Goal: Navigation & Orientation: Find specific page/section

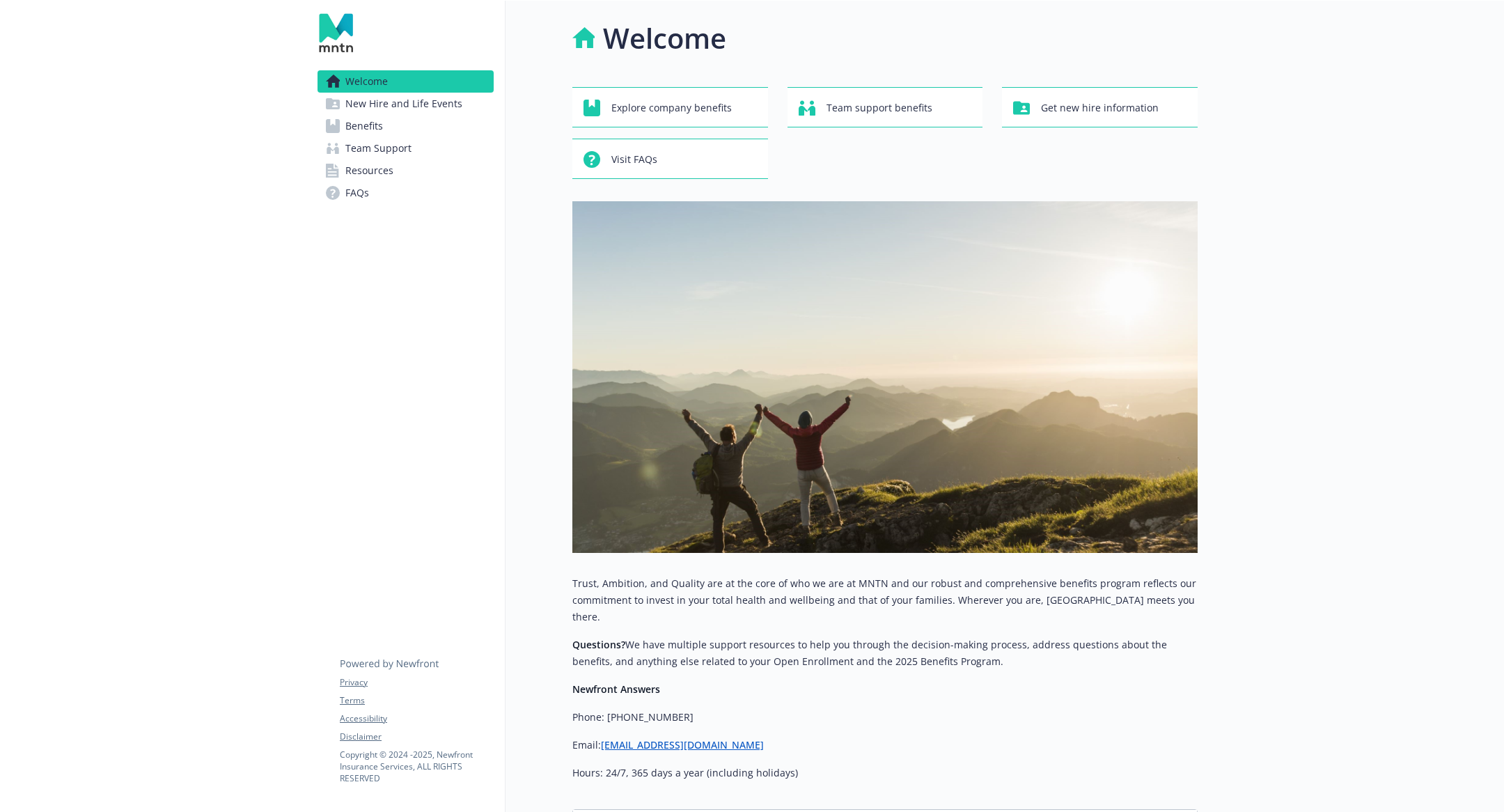
click at [384, 120] on link "Benefits" at bounding box center [405, 126] width 176 height 22
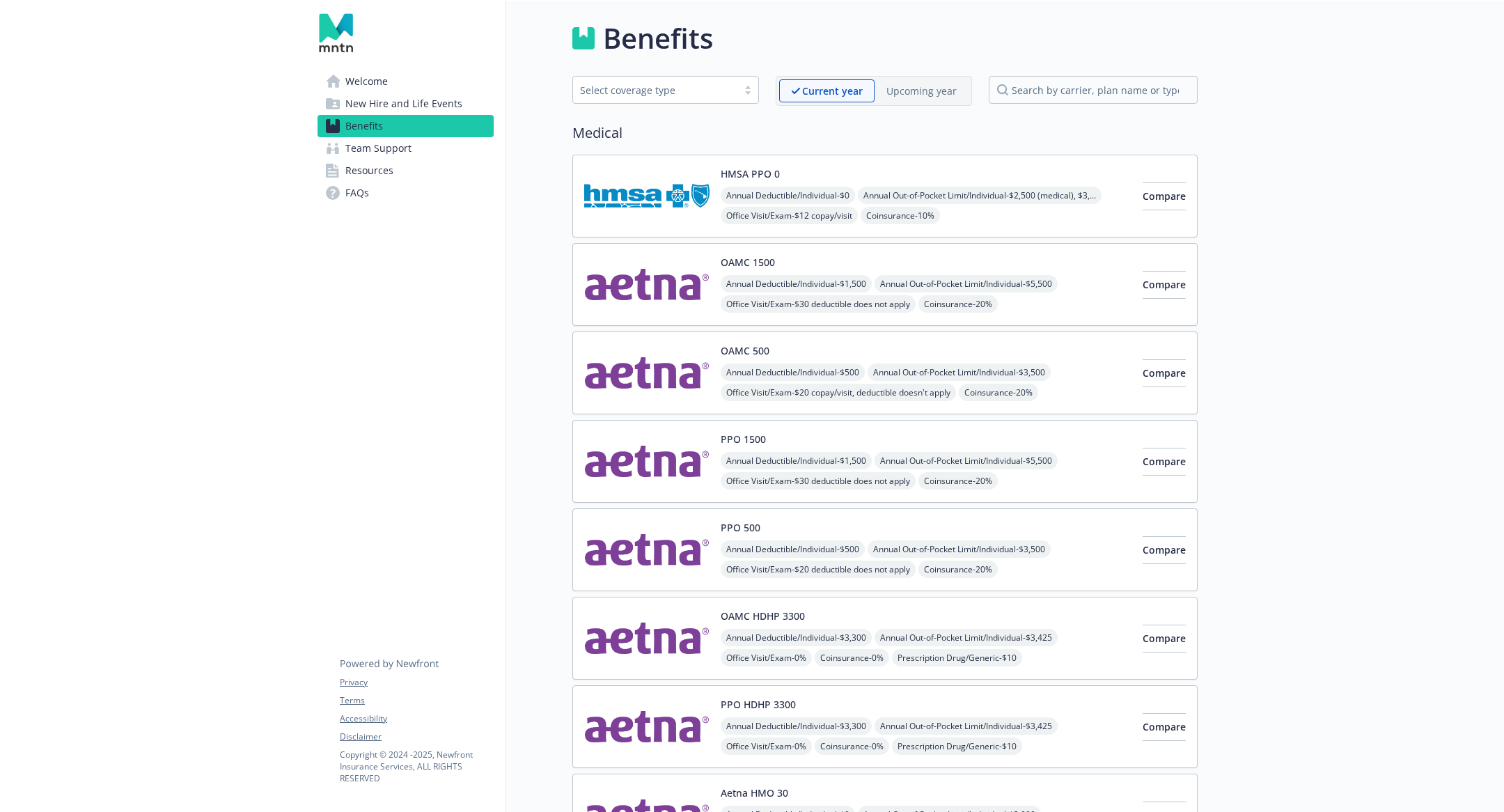
click at [635, 541] on img at bounding box center [647, 550] width 126 height 59
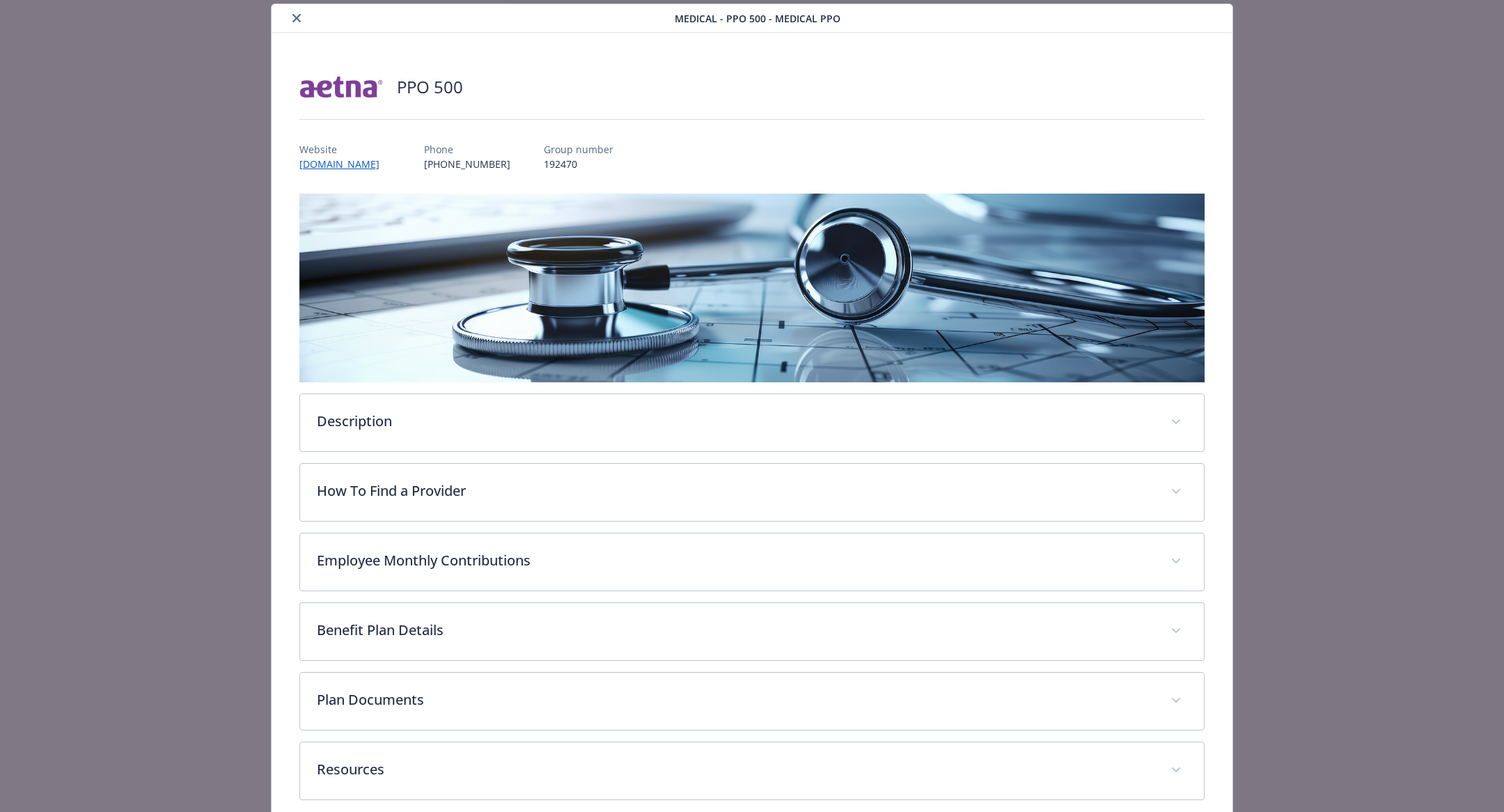
scroll to position [103, 0]
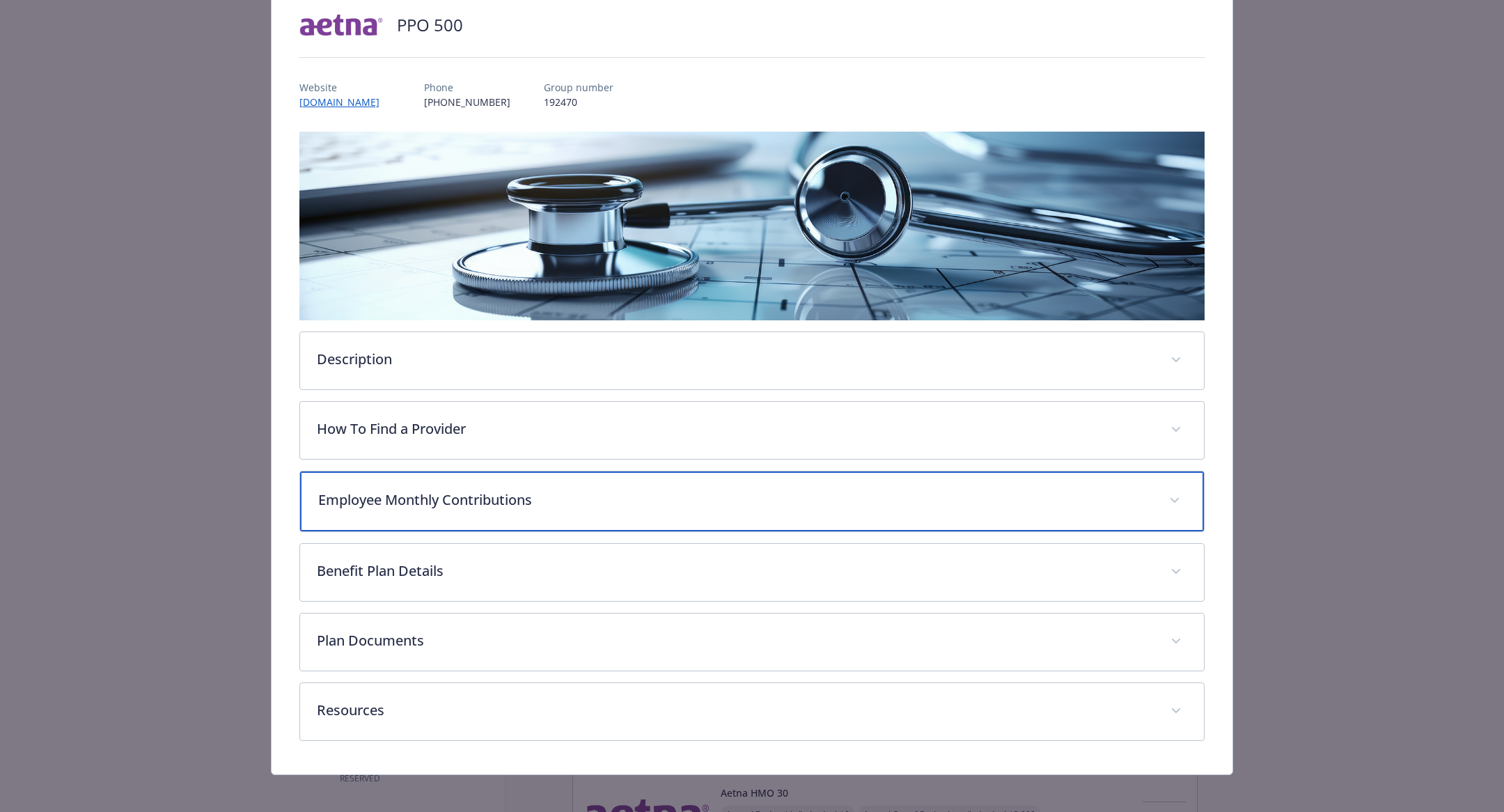
click at [624, 497] on p "Employee Monthly Contributions" at bounding box center [735, 499] width 834 height 21
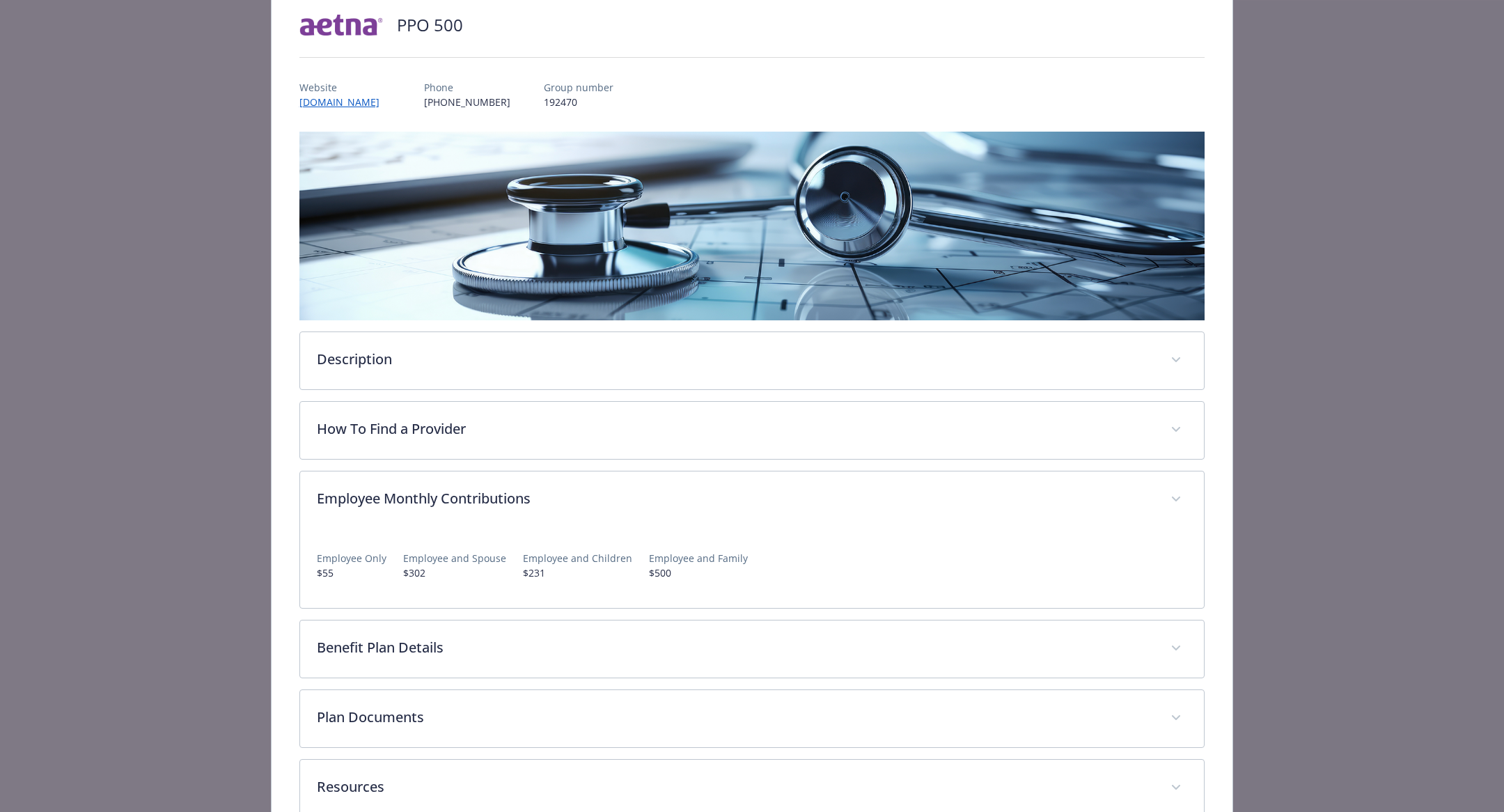
click at [590, 458] on div "Description The Aetna OAMC or PPO plan is a traditional plan that gives you the…" at bounding box center [752, 475] width 905 height 686
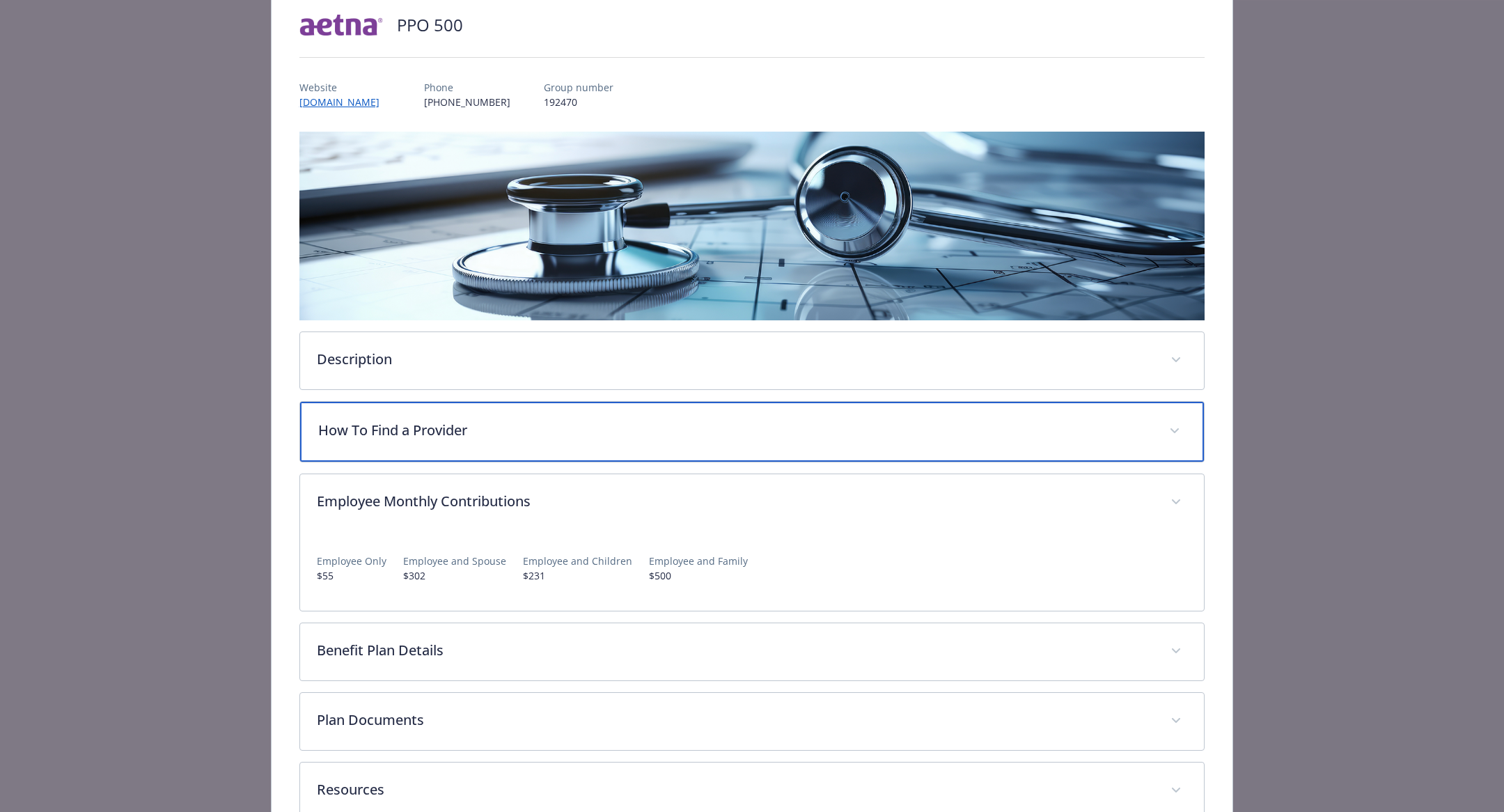
click at [569, 435] on p "How To Find a Provider" at bounding box center [735, 430] width 834 height 21
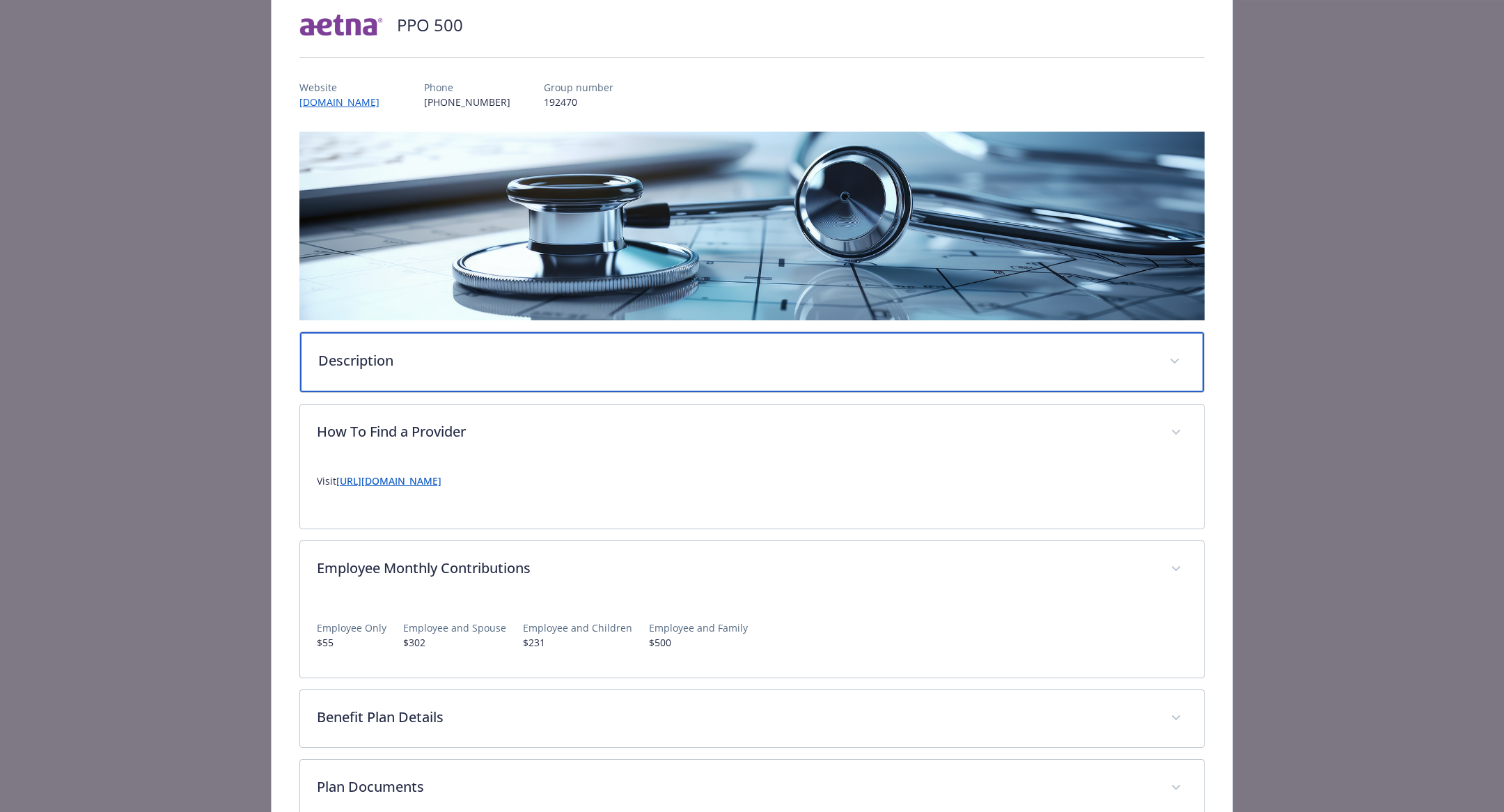
click at [571, 381] on div "Description" at bounding box center [752, 361] width 904 height 60
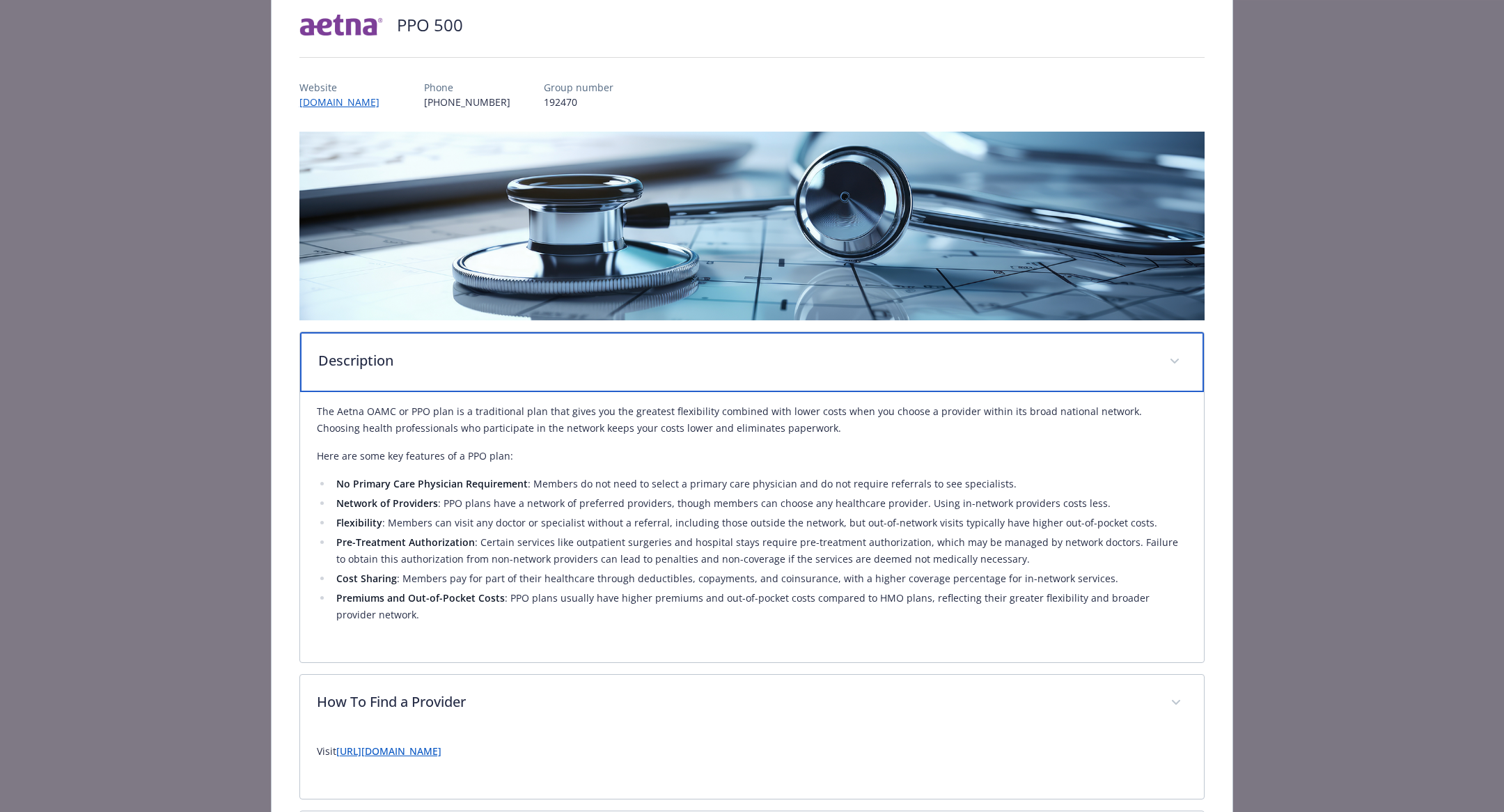
click at [571, 381] on div "Description" at bounding box center [752, 361] width 904 height 60
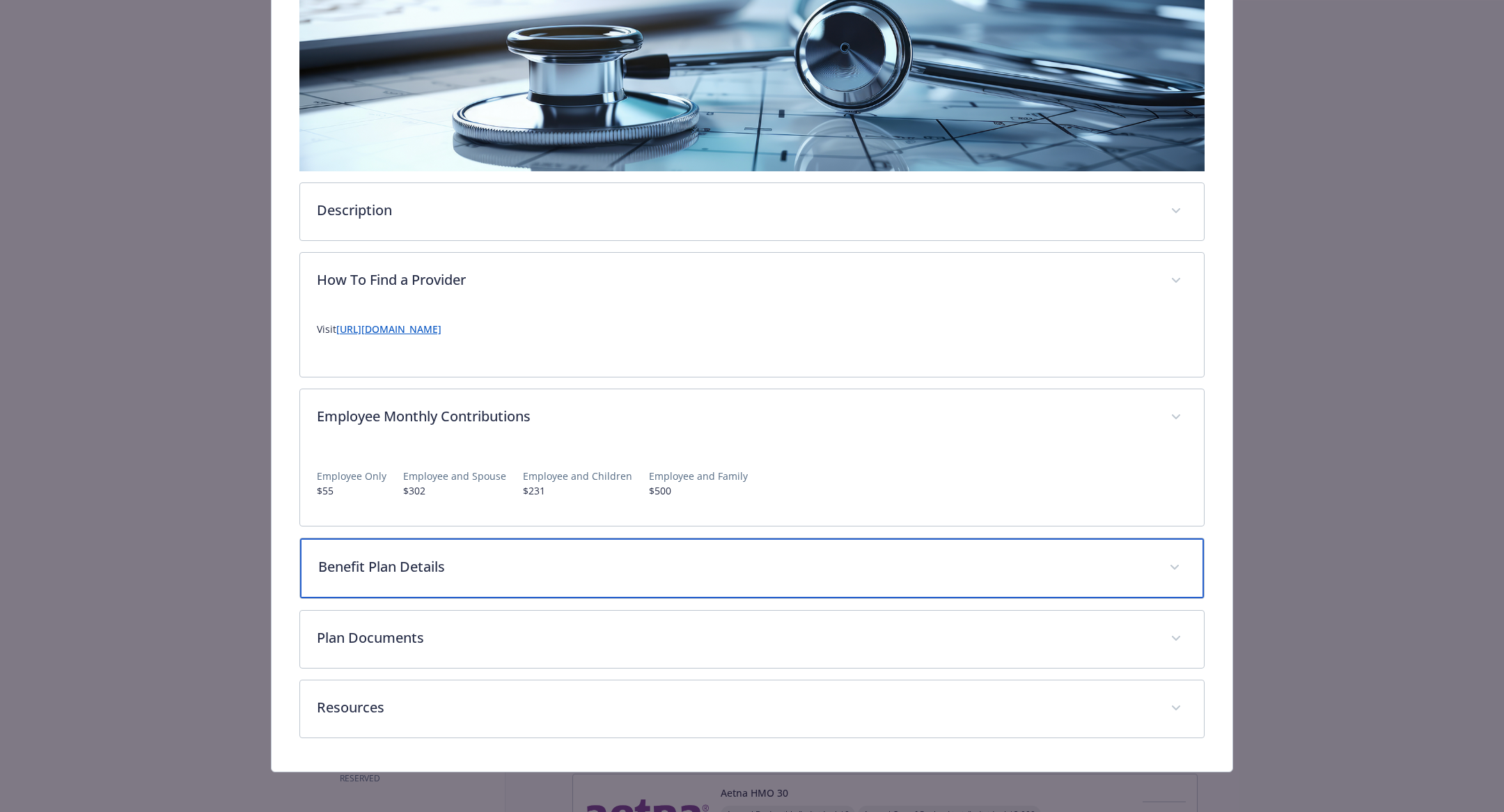
click at [562, 575] on div "Benefit Plan Details" at bounding box center [752, 568] width 904 height 60
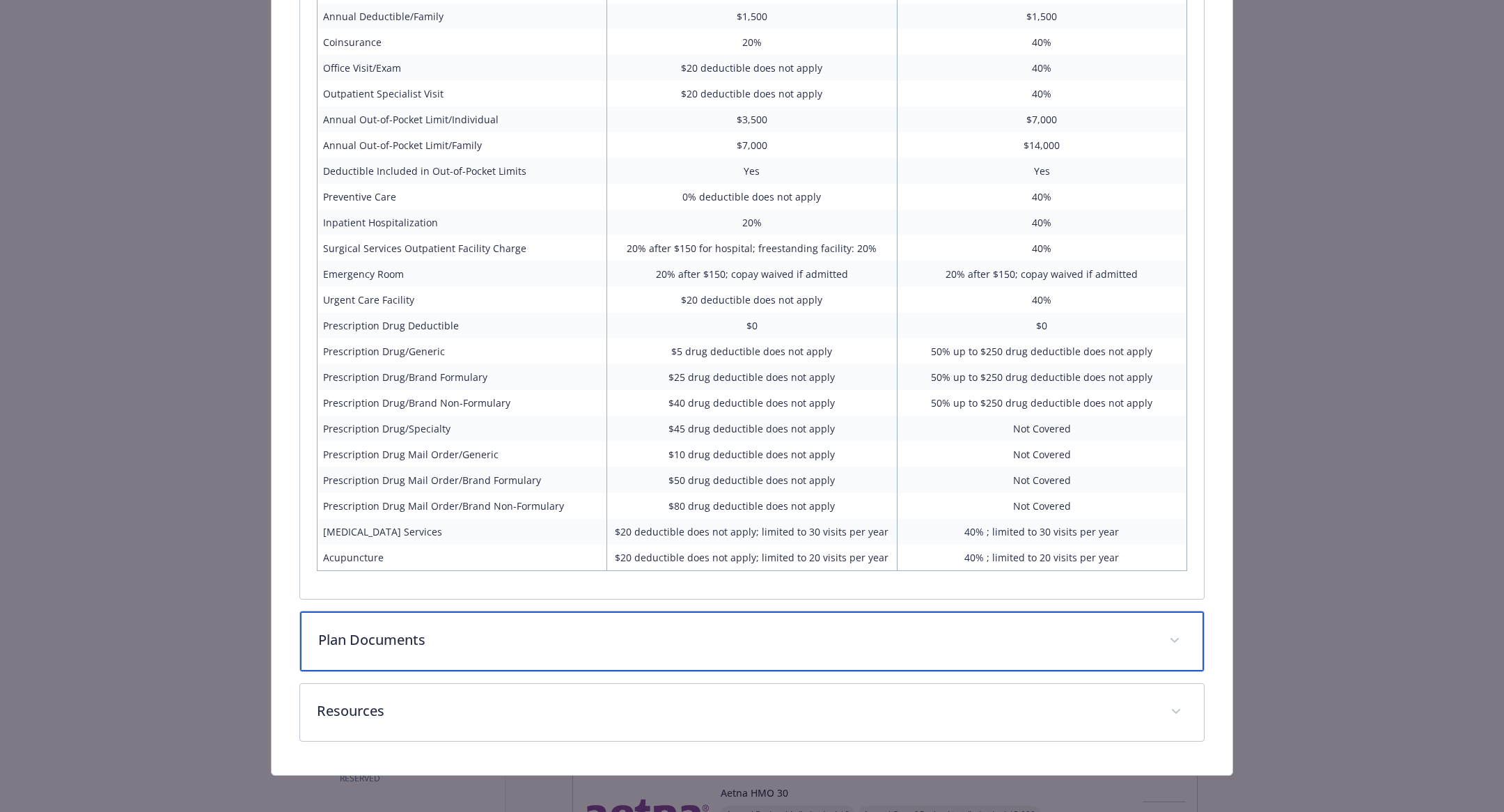
click at [548, 648] on div "Plan Documents" at bounding box center [752, 641] width 904 height 60
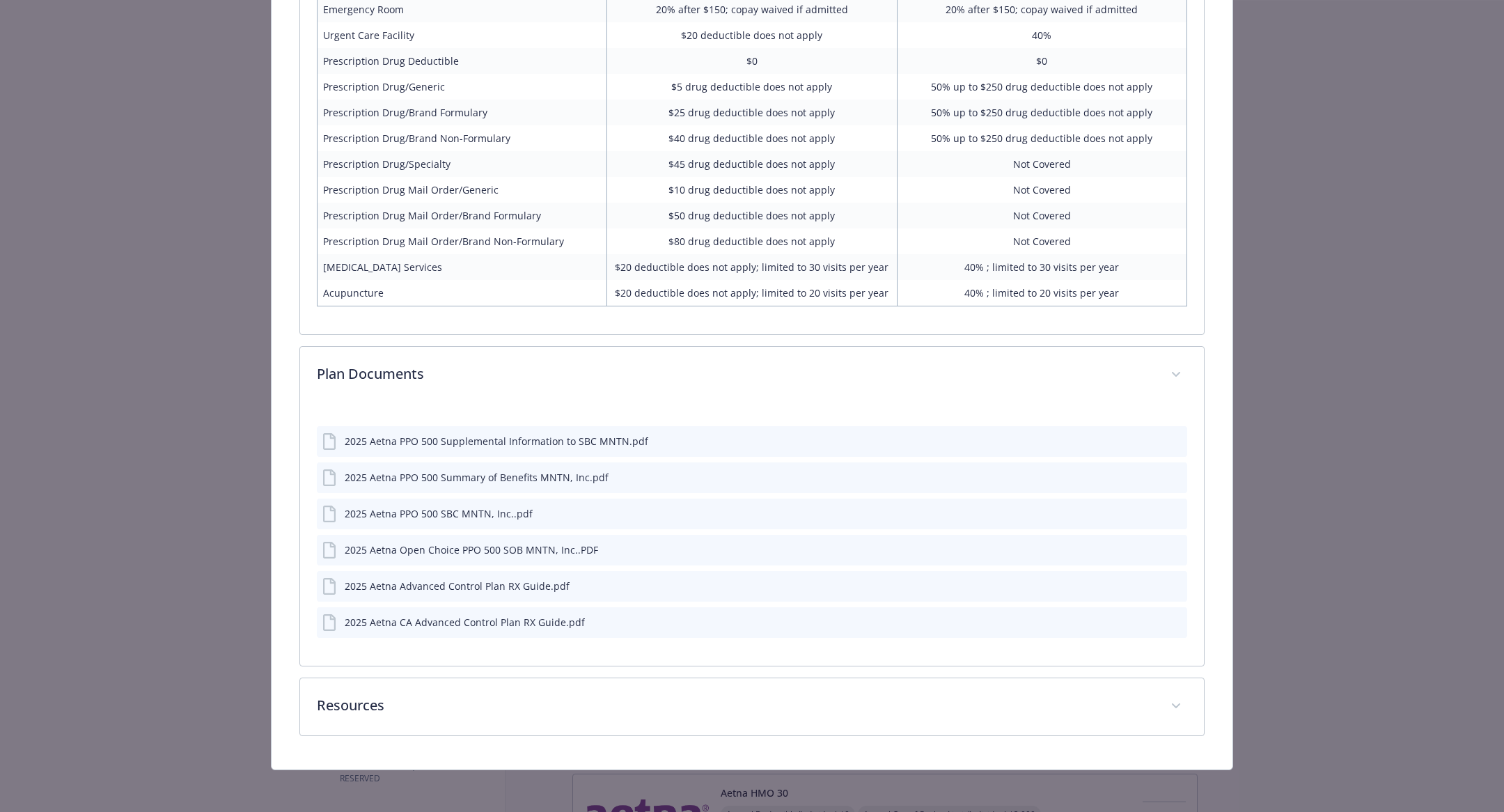
scroll to position [1170, 0]
click at [1170, 513] on icon "preview file" at bounding box center [1174, 515] width 12 height 10
click at [1176, 551] on icon "preview file" at bounding box center [1174, 552] width 12 height 10
click at [1177, 474] on icon "preview file" at bounding box center [1174, 479] width 12 height 10
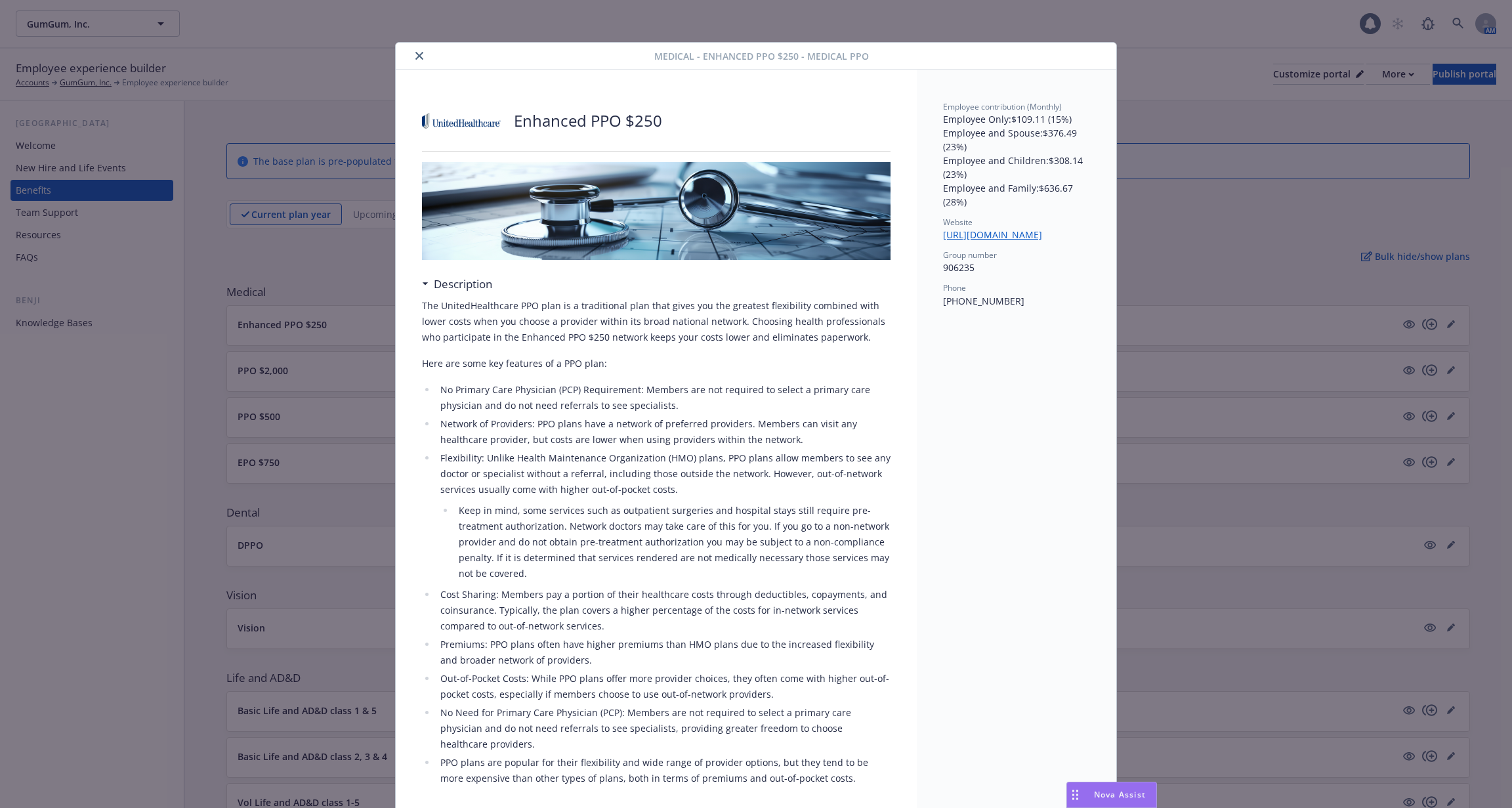
scroll to position [39, 0]
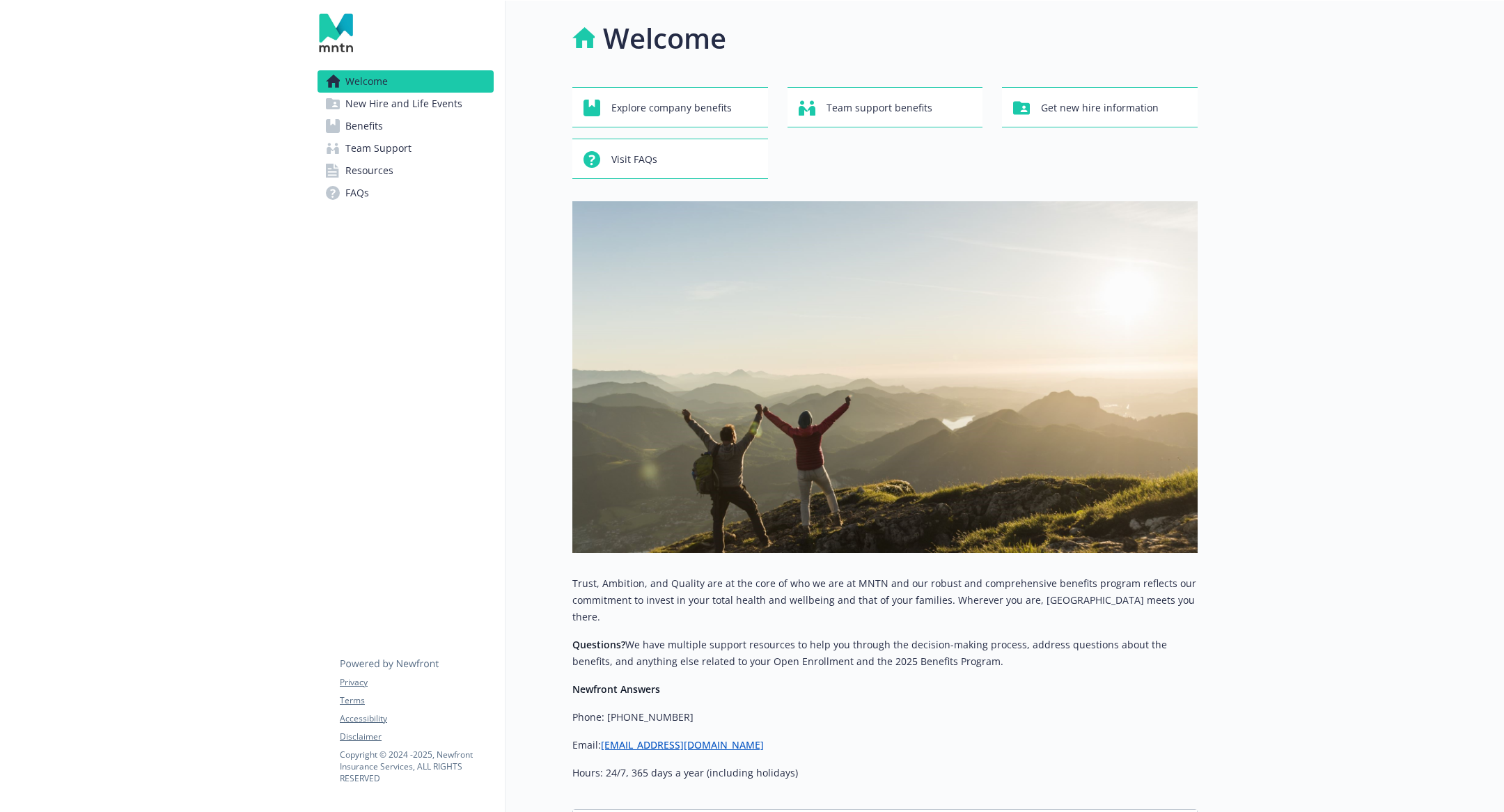
click at [345, 114] on span "New Hire and Life Events" at bounding box center [403, 103] width 117 height 22
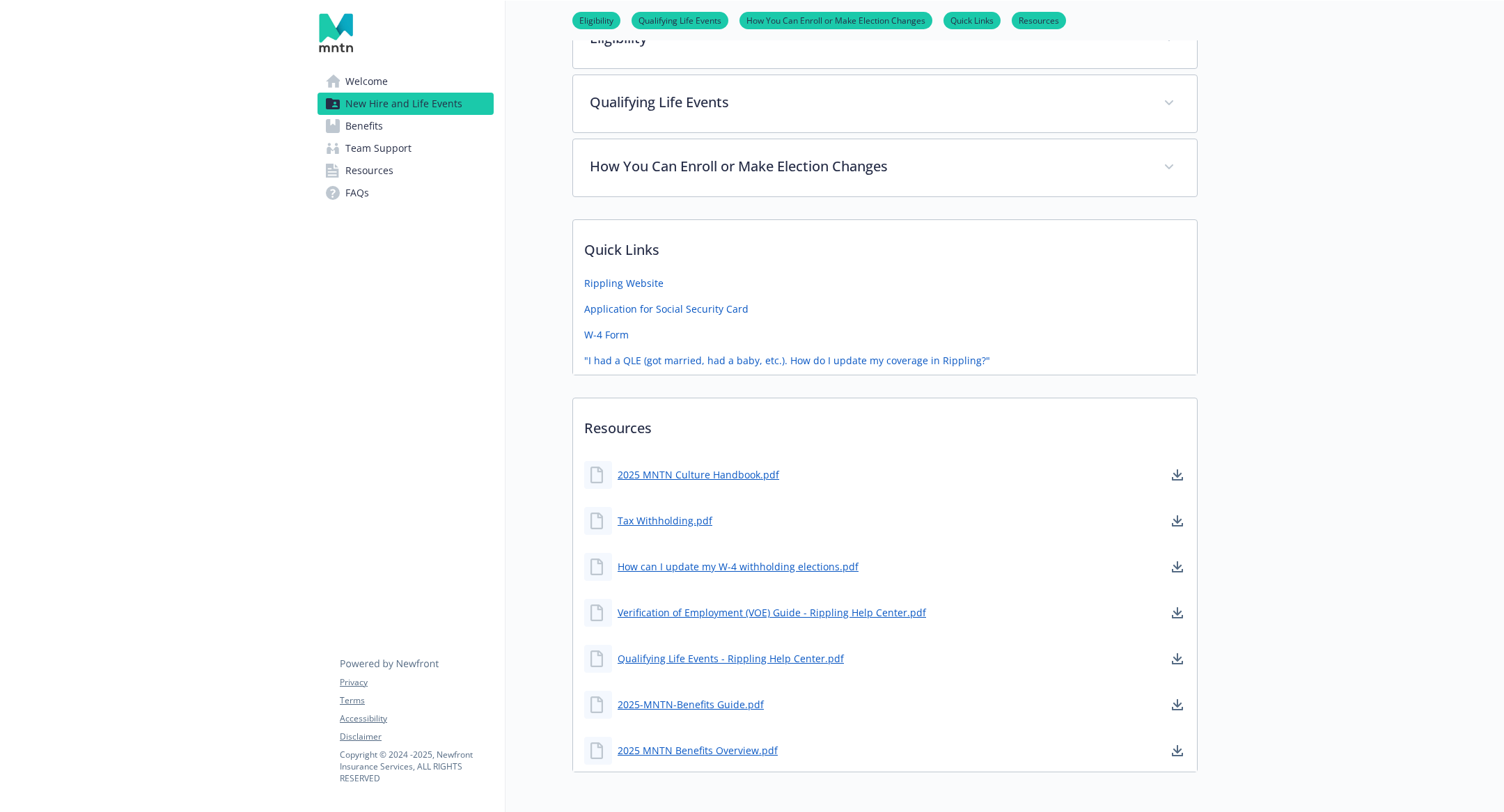
scroll to position [602, 0]
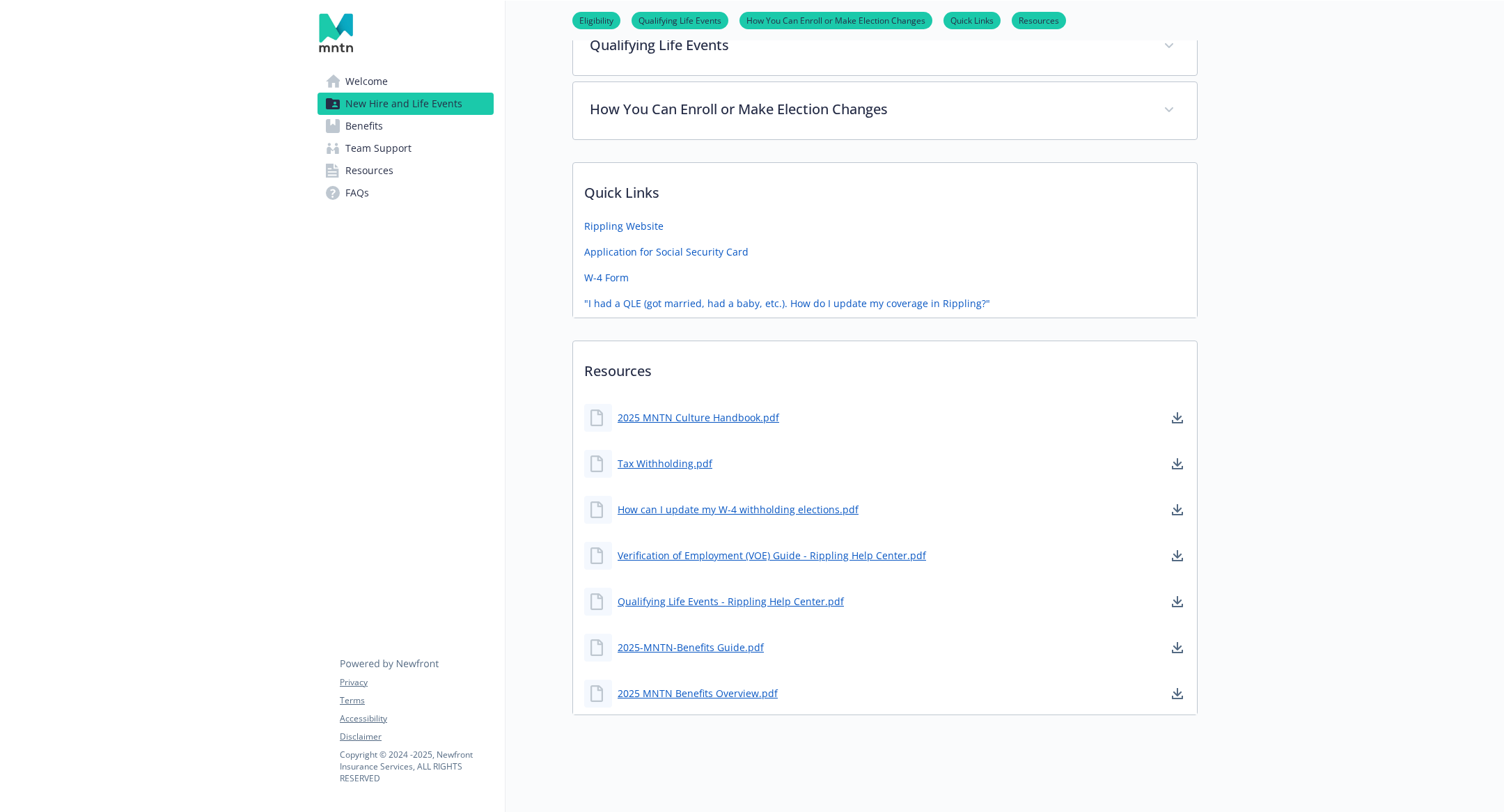
click at [1058, 407] on div "2025 MNTN Culture Handbook.pdf" at bounding box center [885, 418] width 624 height 42
click at [853, 369] on p "Resources" at bounding box center [885, 367] width 624 height 51
click at [764, 416] on link "2025 MNTN Culture Handbook.pdf" at bounding box center [700, 417] width 164 height 17
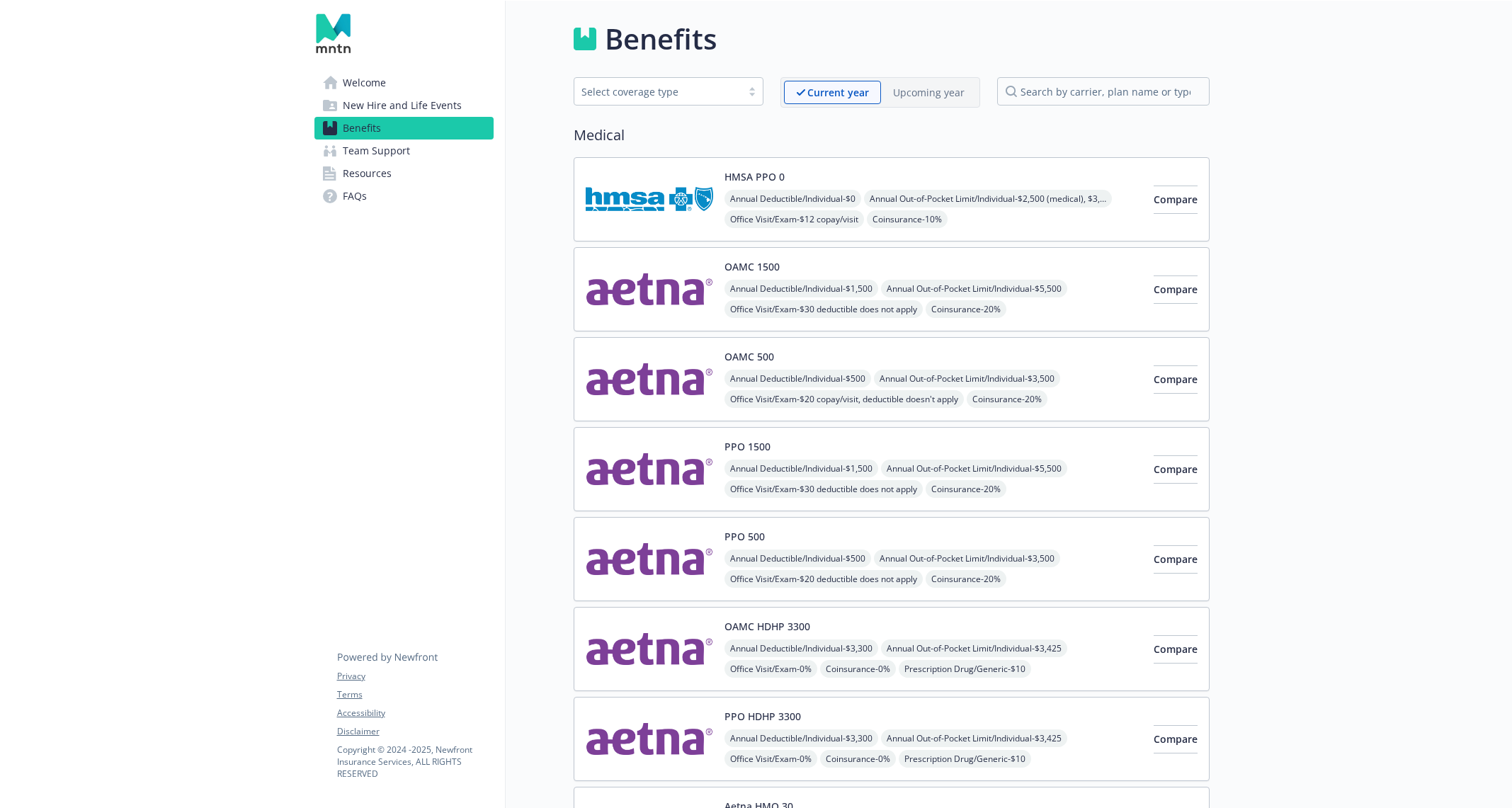
scroll to position [96, 0]
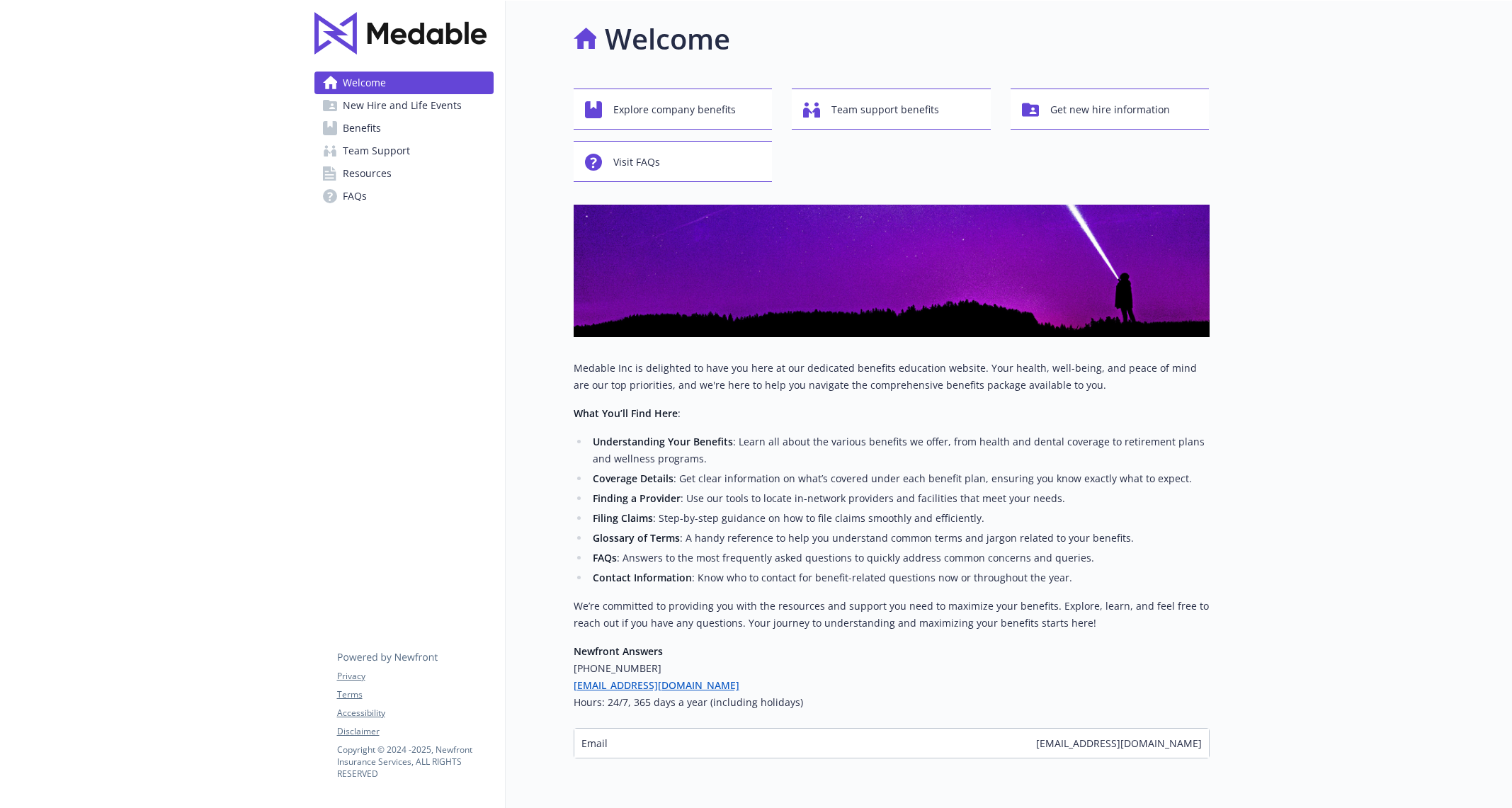
click at [363, 125] on span "Benefits" at bounding box center [361, 128] width 38 height 23
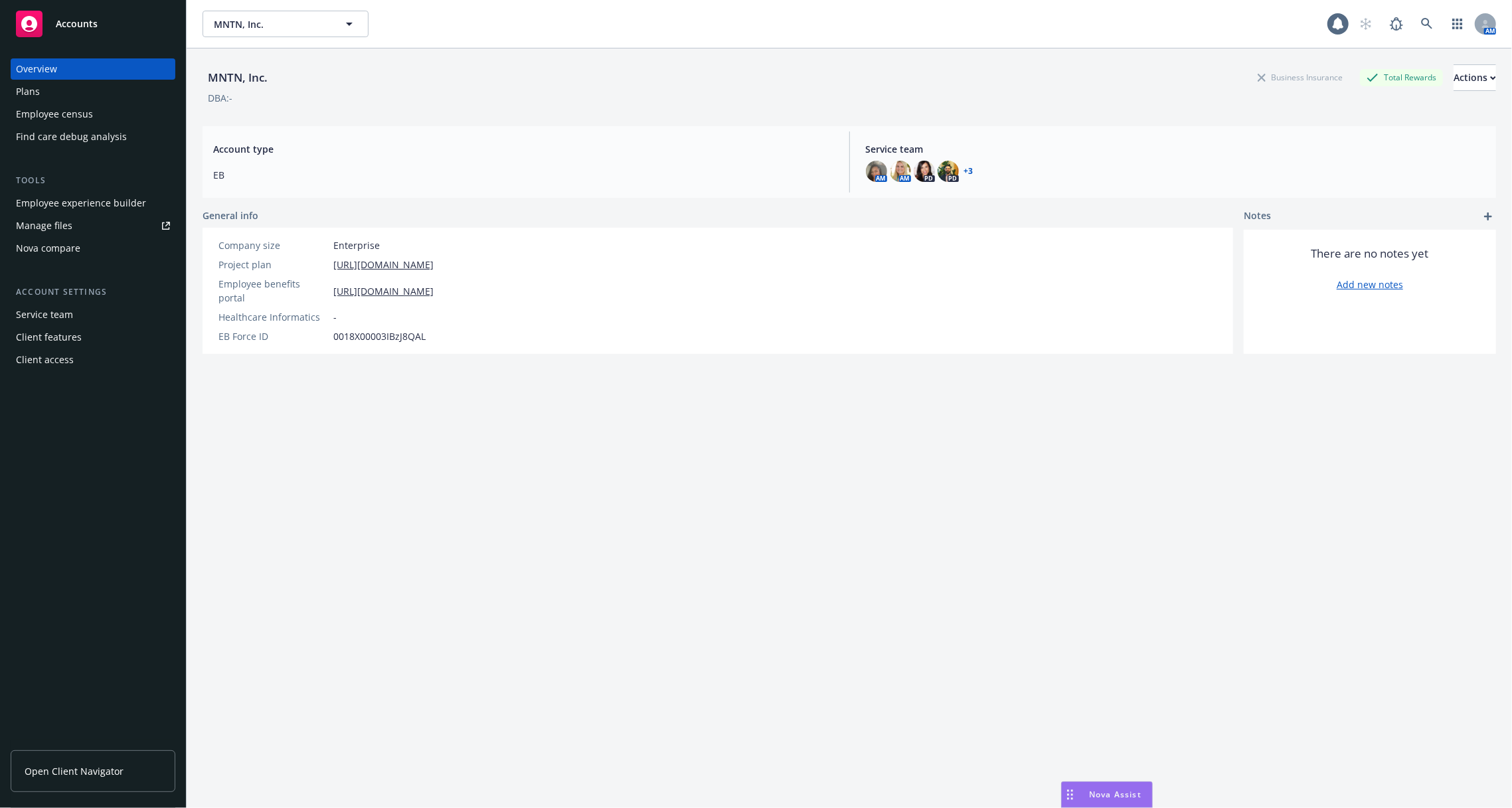
click at [57, 107] on div "Employee census" at bounding box center [55, 114] width 77 height 21
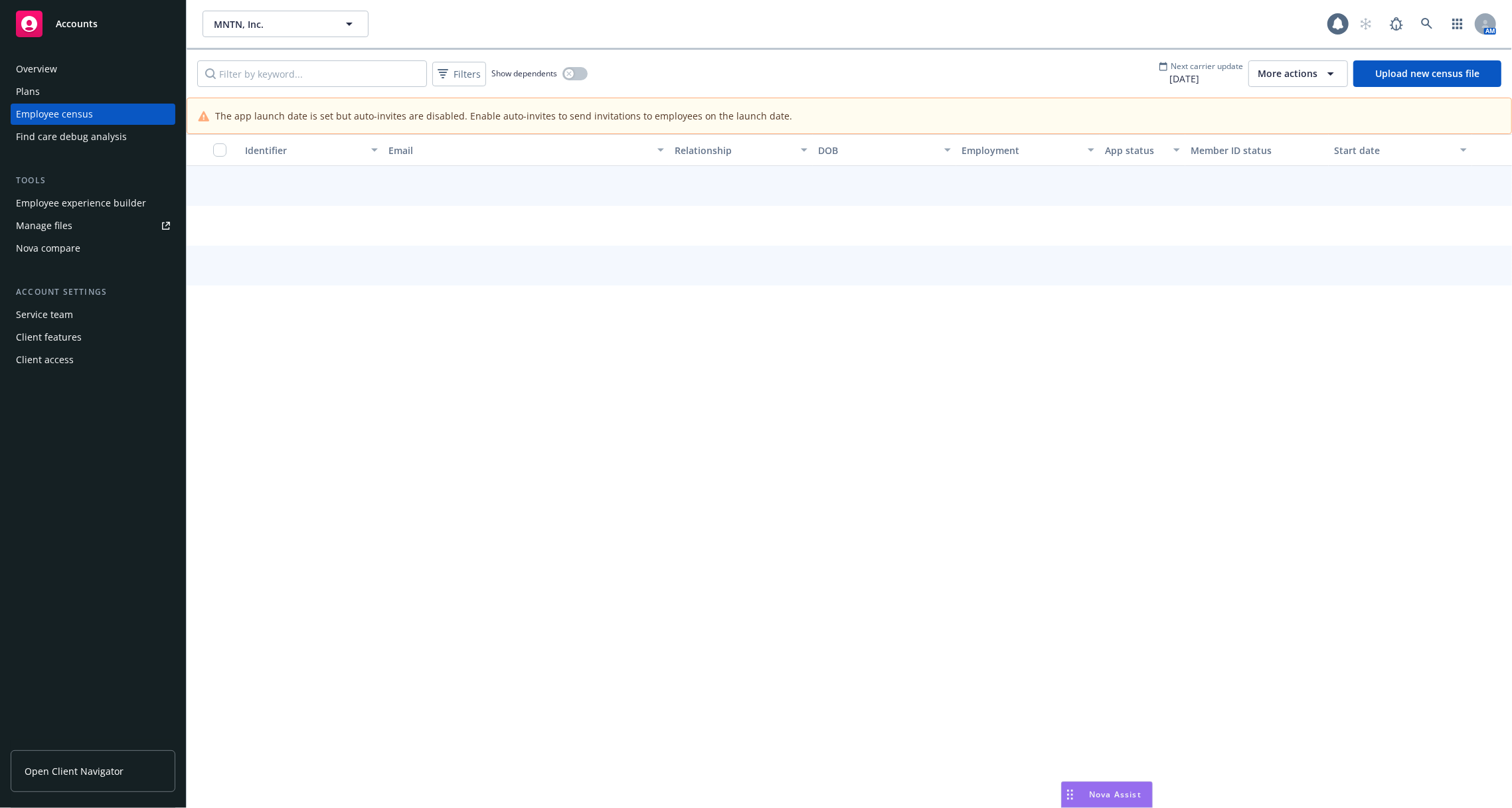
click at [51, 95] on div "Plans" at bounding box center [93, 92] width 154 height 21
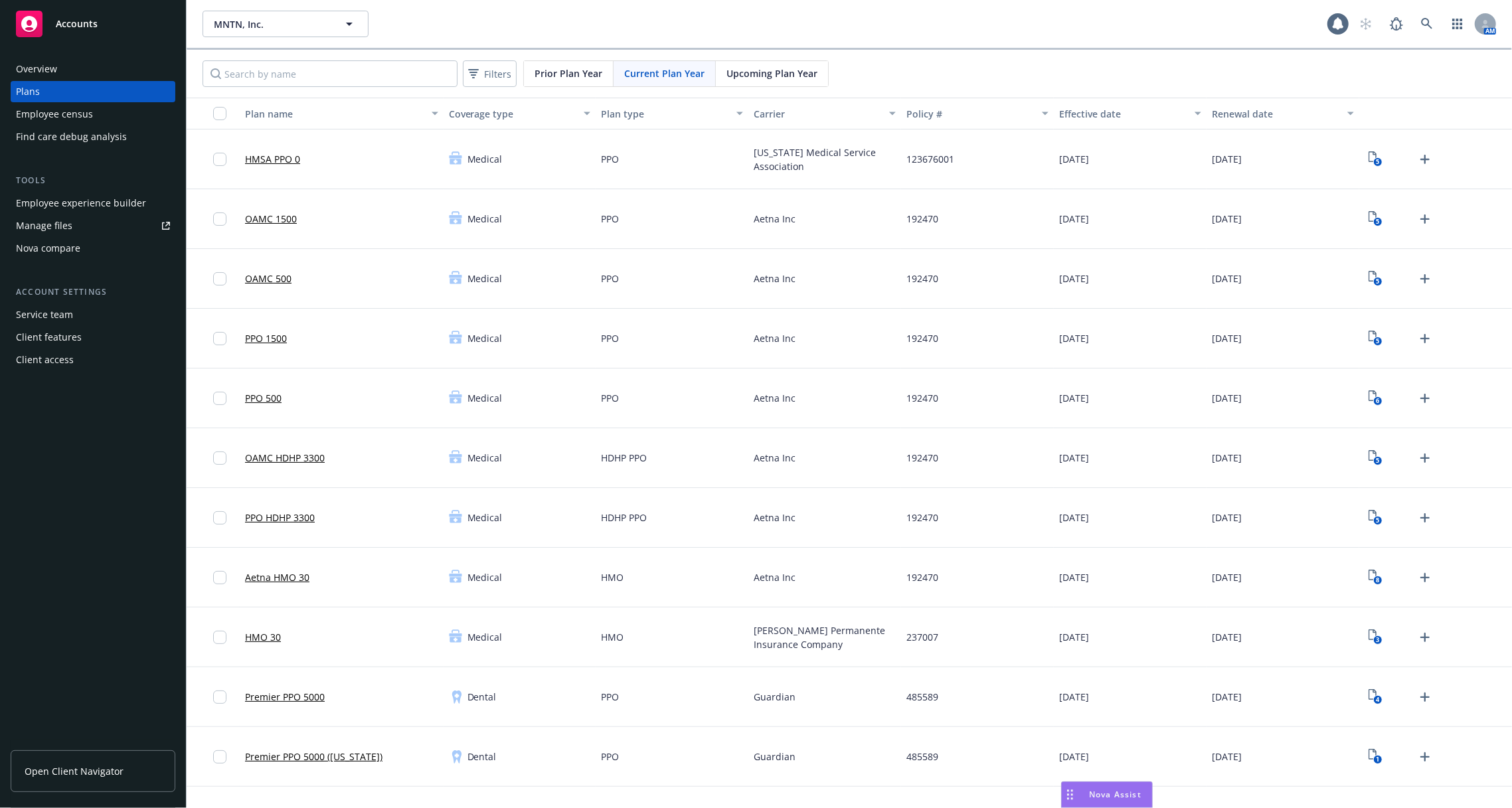
click at [84, 189] on div "Tools Employee experience builder Manage files Nova compare" at bounding box center [92, 216] width 165 height 85
click at [87, 195] on div "Employee experience builder" at bounding box center [81, 203] width 130 height 21
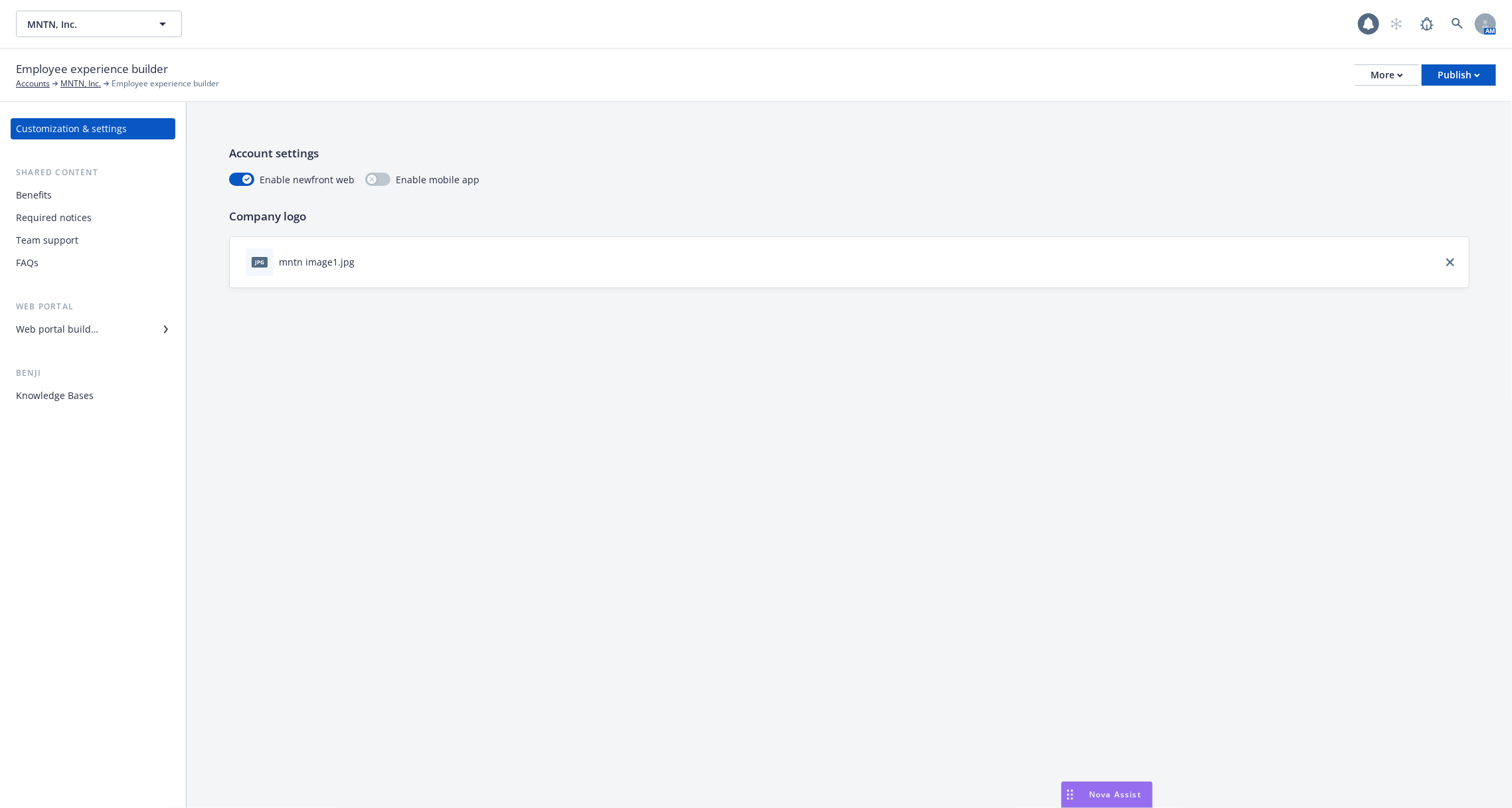
click at [72, 334] on div "Web portal builder" at bounding box center [57, 329] width 82 height 21
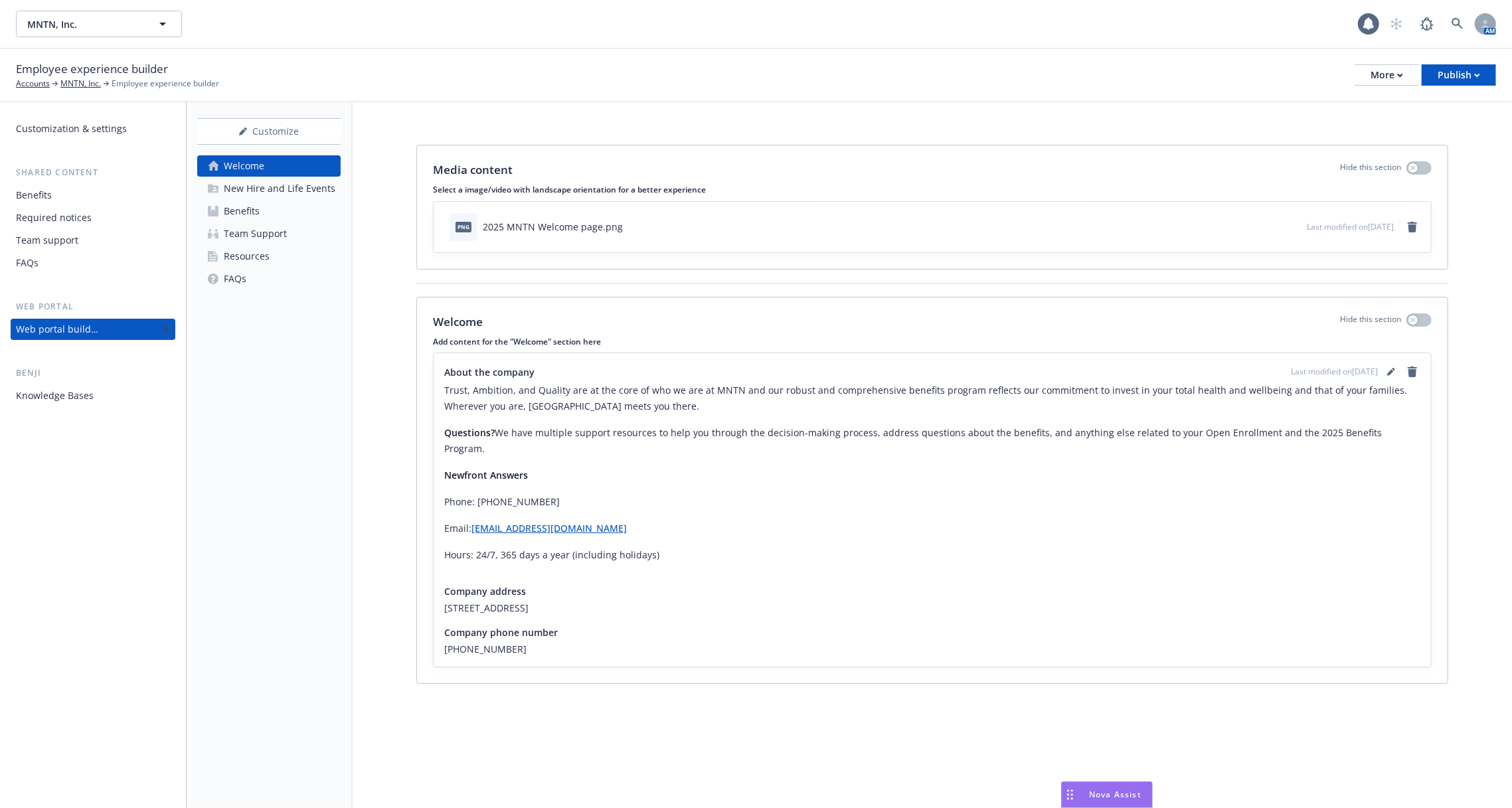
click at [308, 189] on div "New Hire and Life Events" at bounding box center [279, 189] width 112 height 21
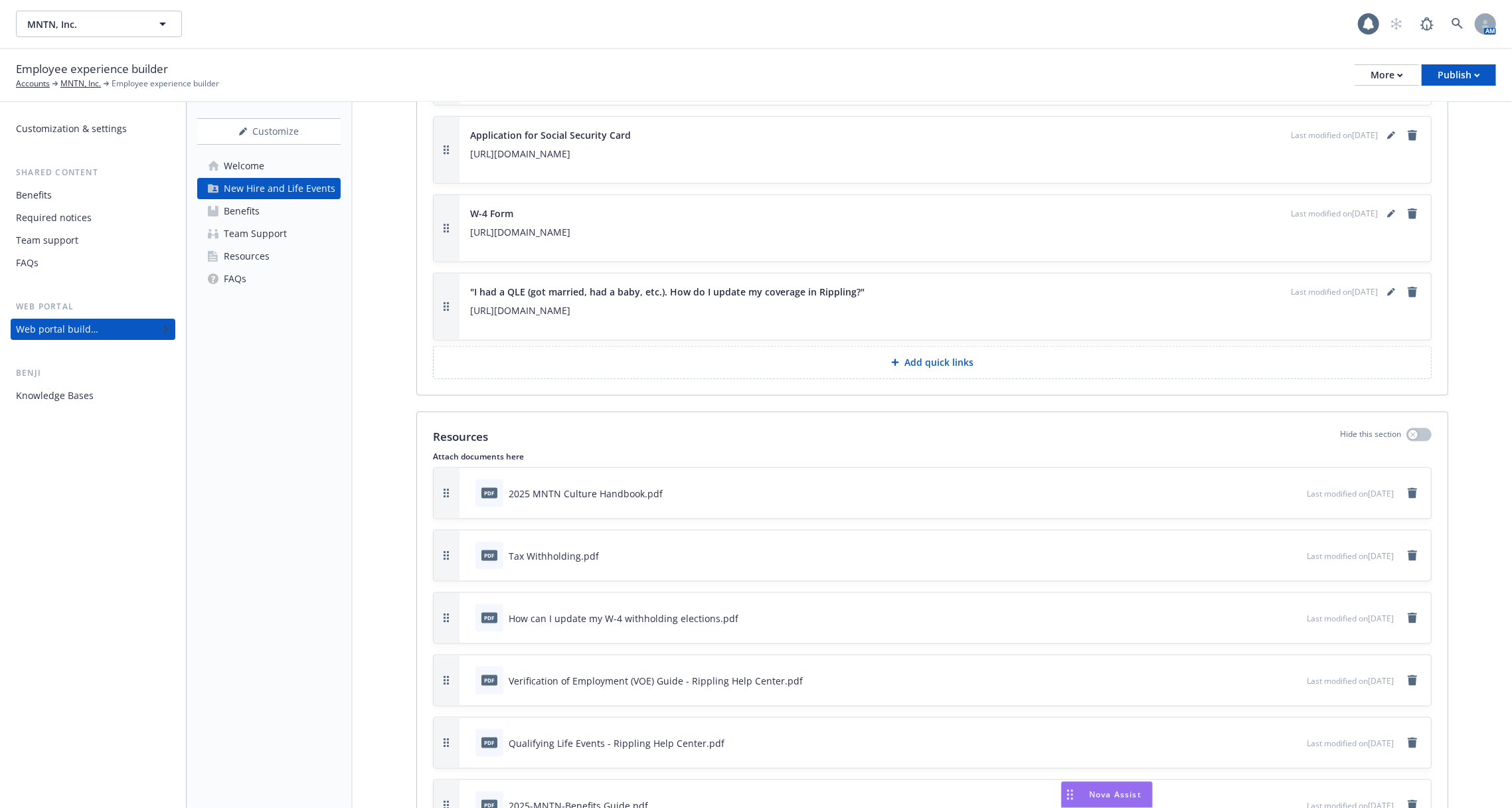
scroll to position [1570, 0]
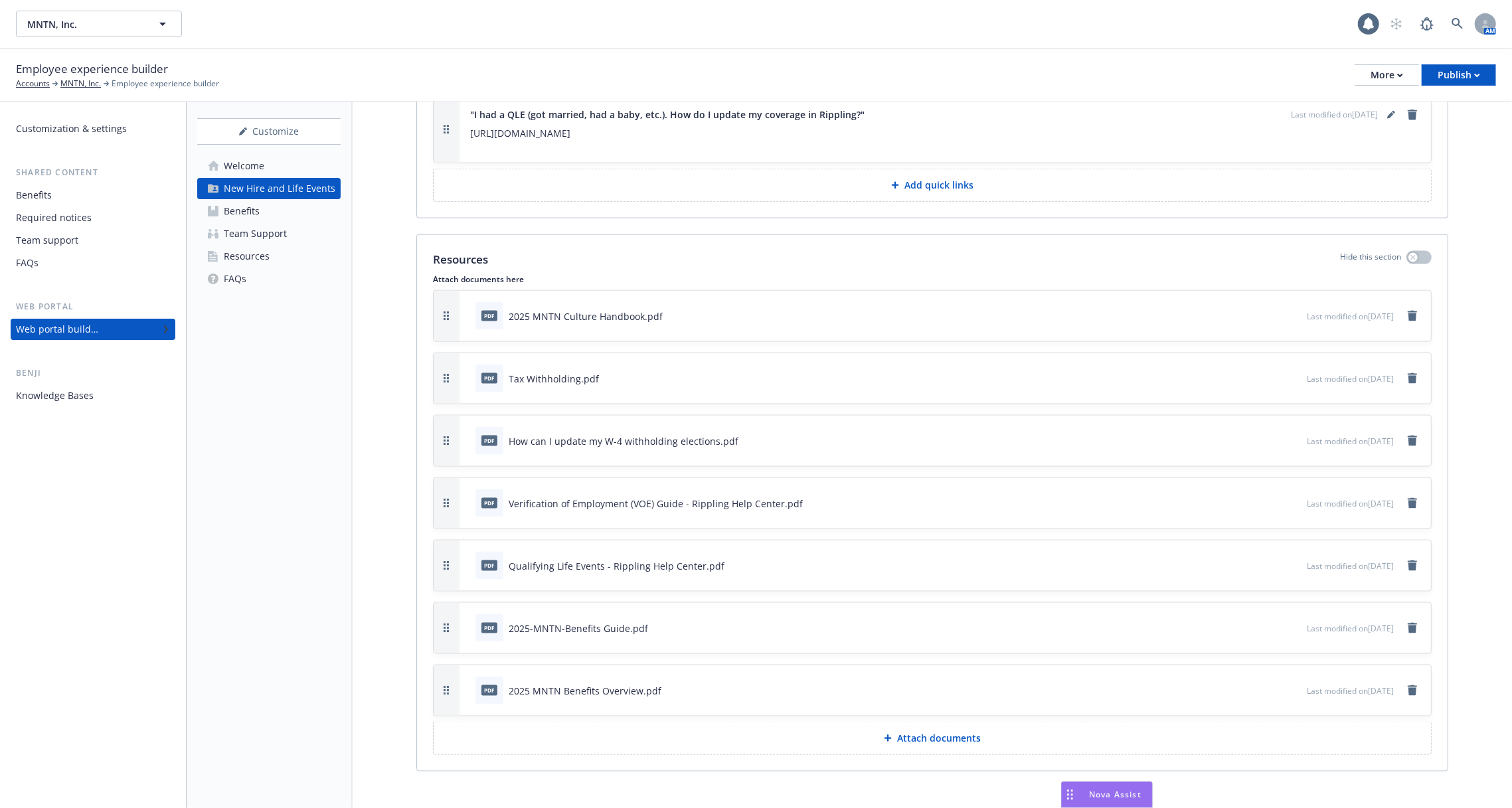
click at [1267, 310] on icon "download file" at bounding box center [1272, 315] width 10 height 10
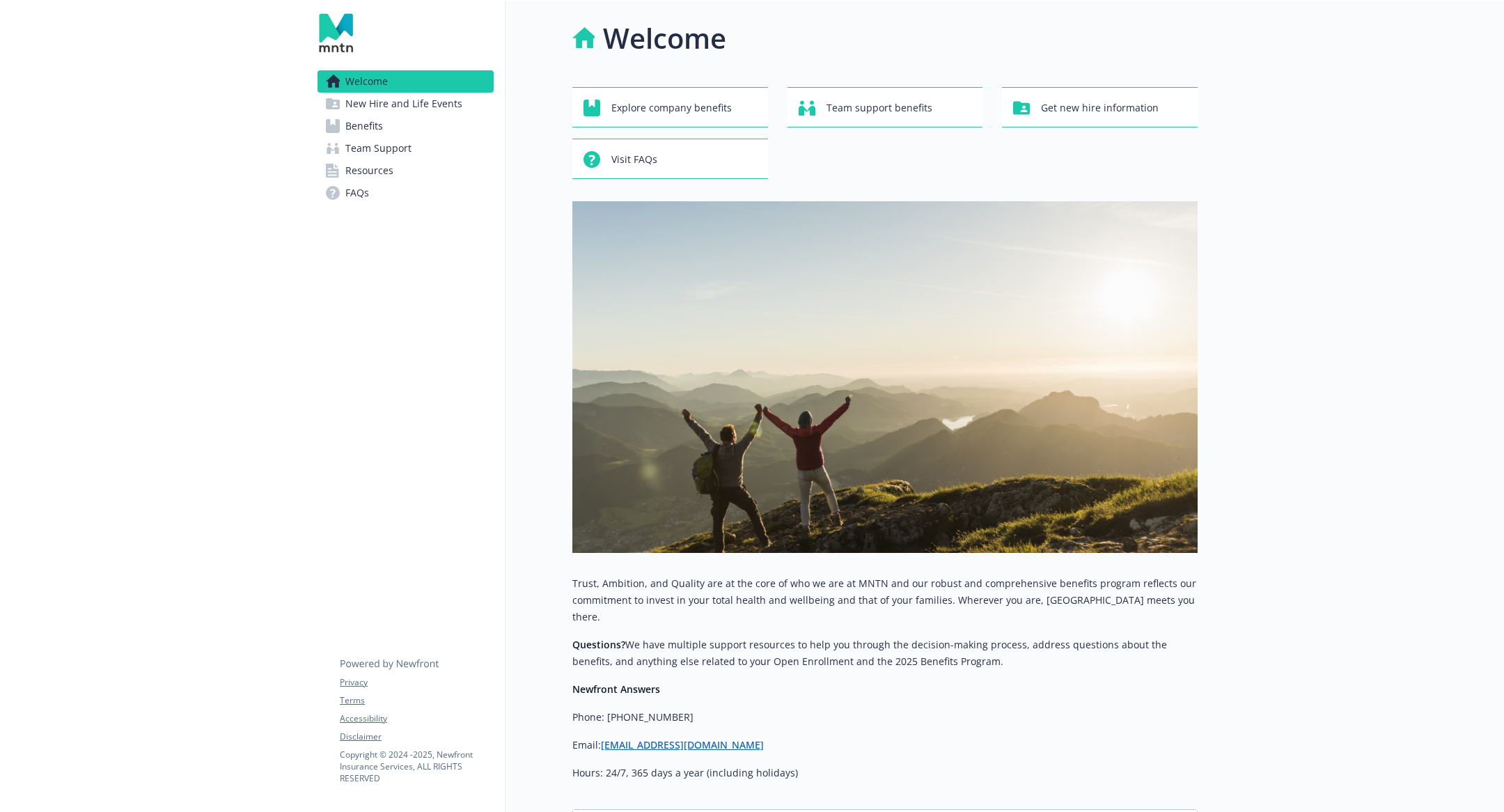
click at [406, 126] on link "Benefits" at bounding box center [405, 126] width 176 height 22
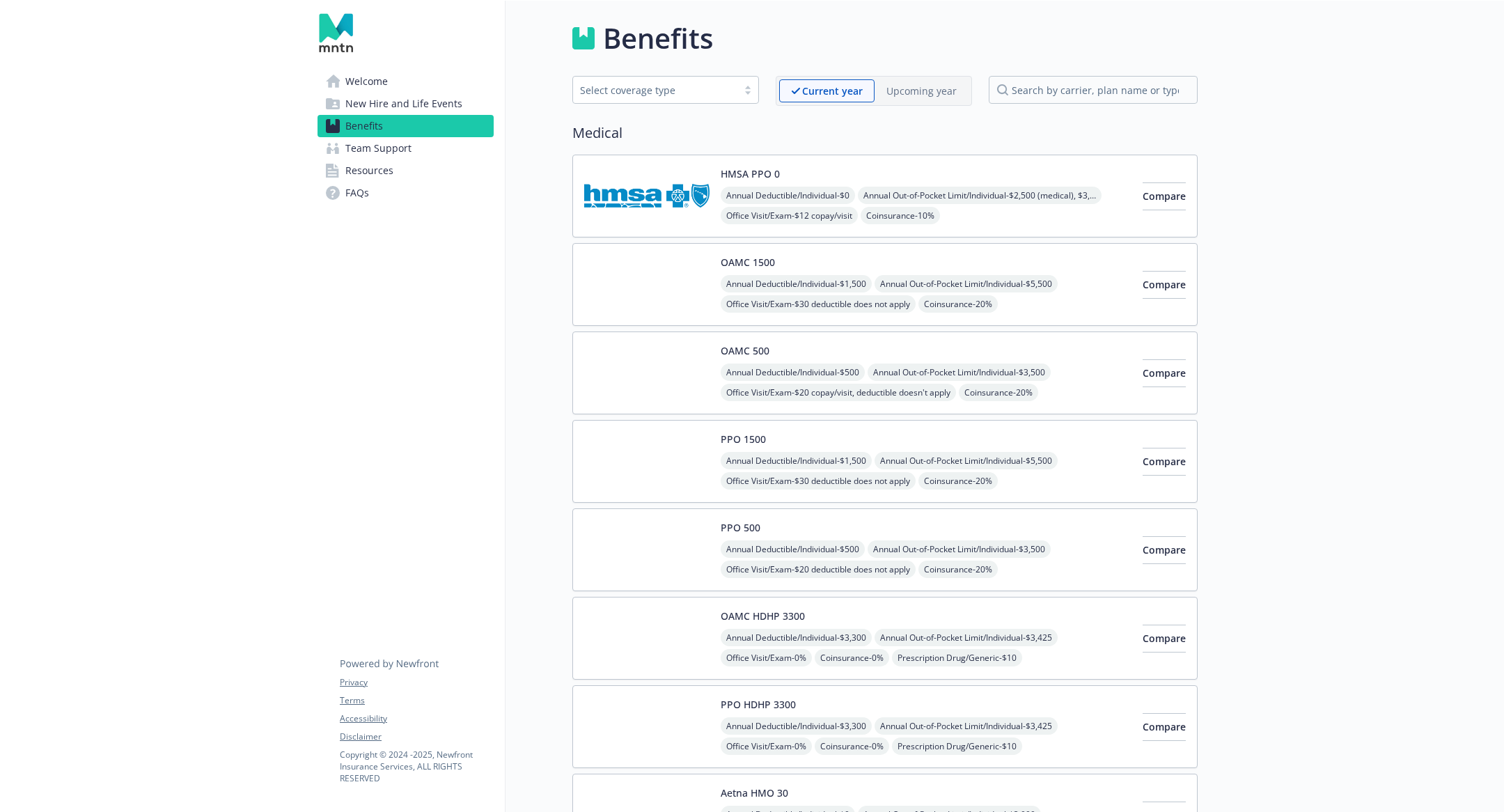
scroll to position [337, 0]
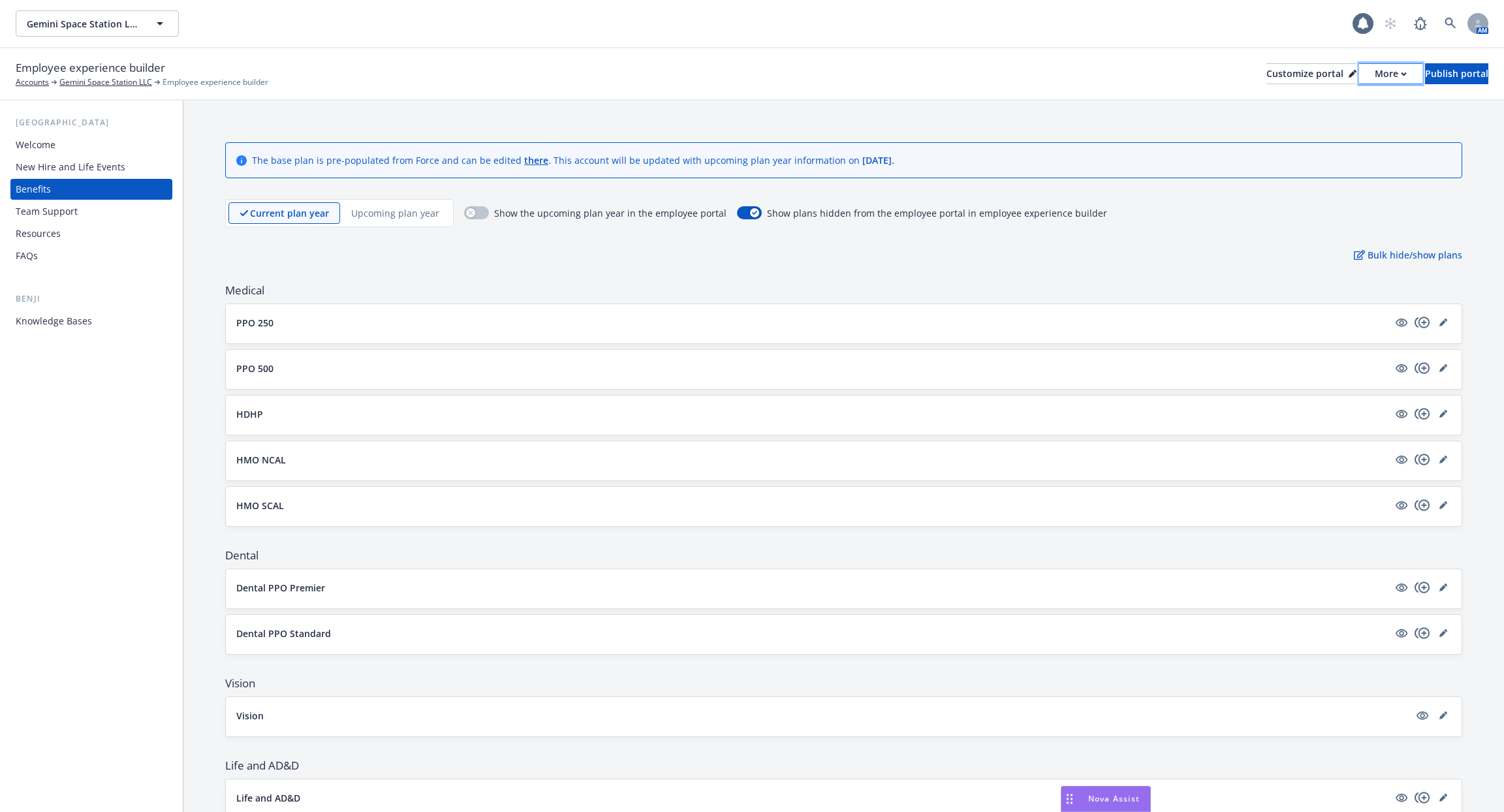
click at [1375, 81] on div "More" at bounding box center [1391, 73] width 32 height 20
click at [1278, 129] on link "Copy portal link" at bounding box center [1321, 129] width 119 height 26
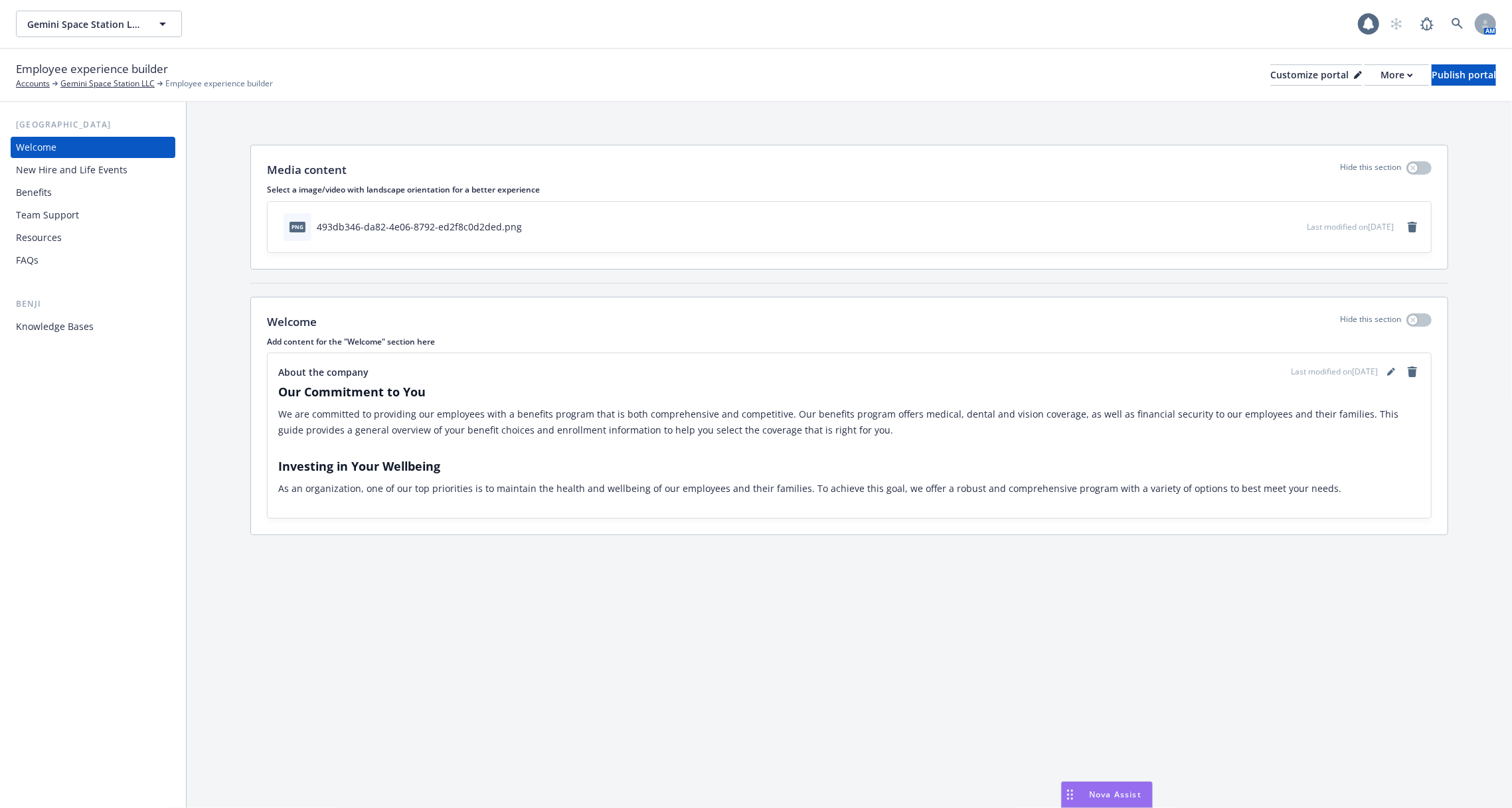
click at [82, 182] on div "Benefits" at bounding box center [93, 192] width 154 height 21
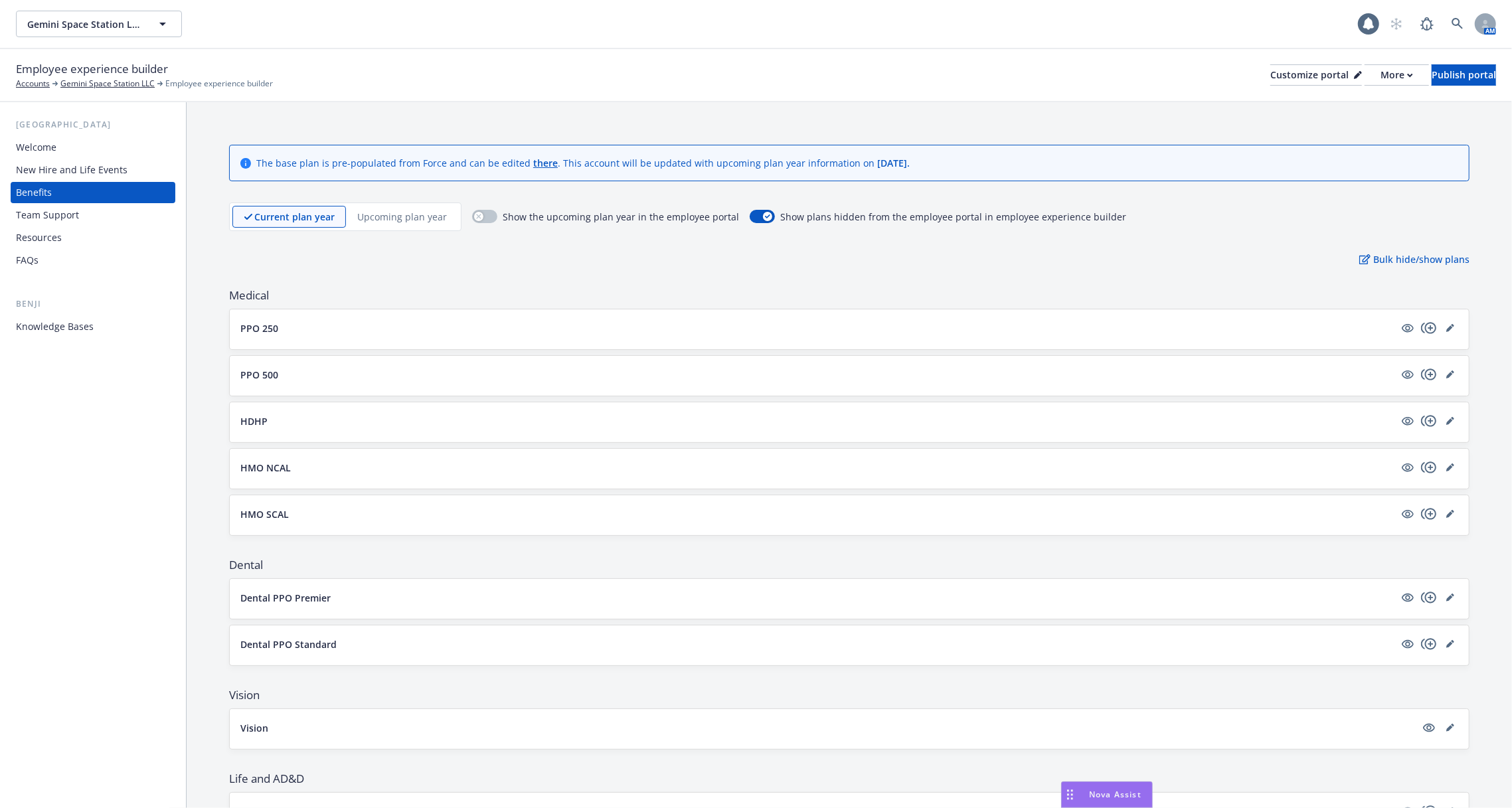
click at [1360, 87] on div "Employee experience builder Accounts Gemini Space Station LLC Employee experien…" at bounding box center [756, 75] width 1480 height 29
click at [1380, 82] on div "More" at bounding box center [1397, 75] width 33 height 20
click at [1349, 127] on link "Copy portal link" at bounding box center [1326, 132] width 121 height 27
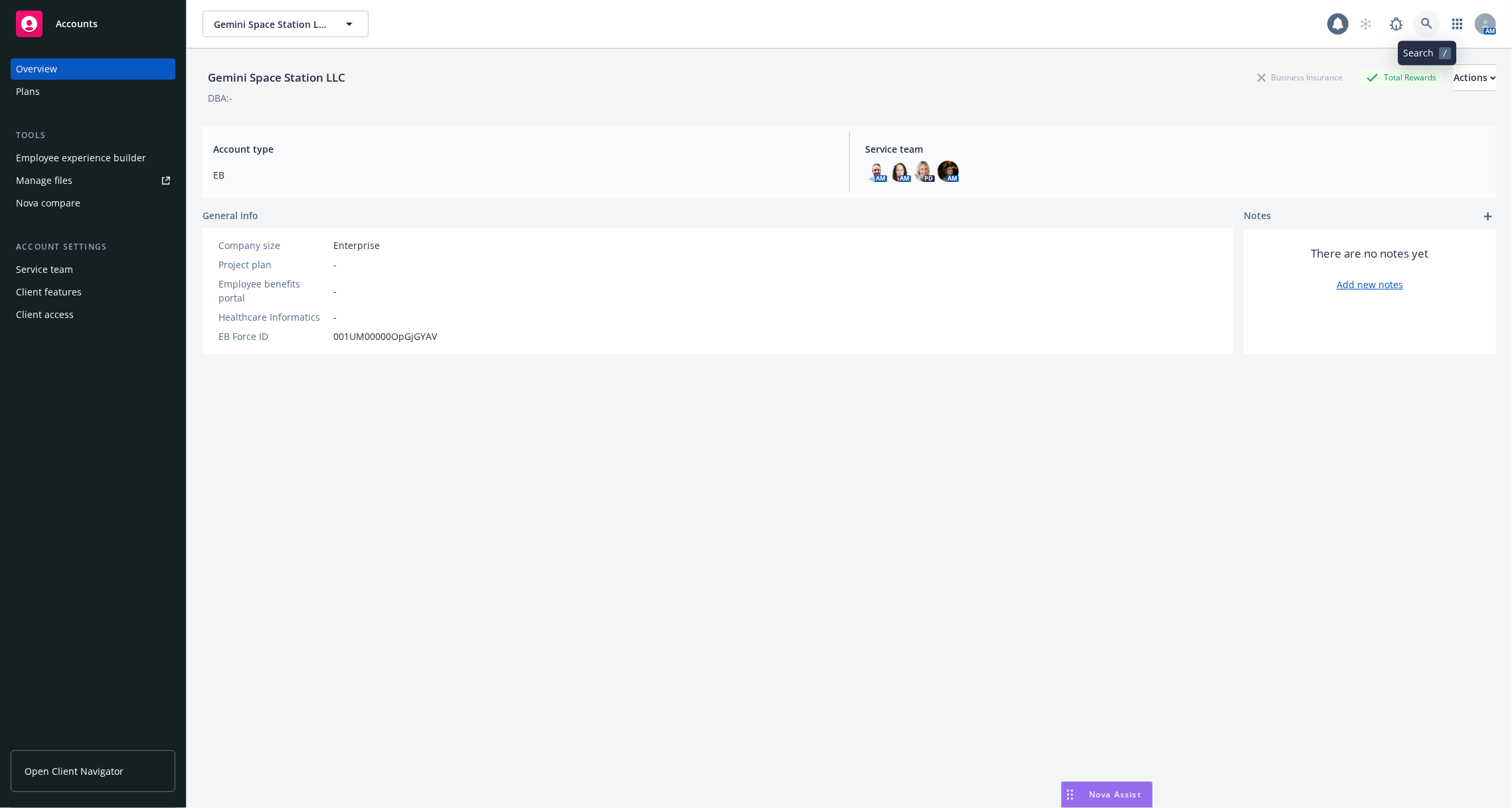
click at [1426, 29] on icon at bounding box center [1427, 24] width 12 height 12
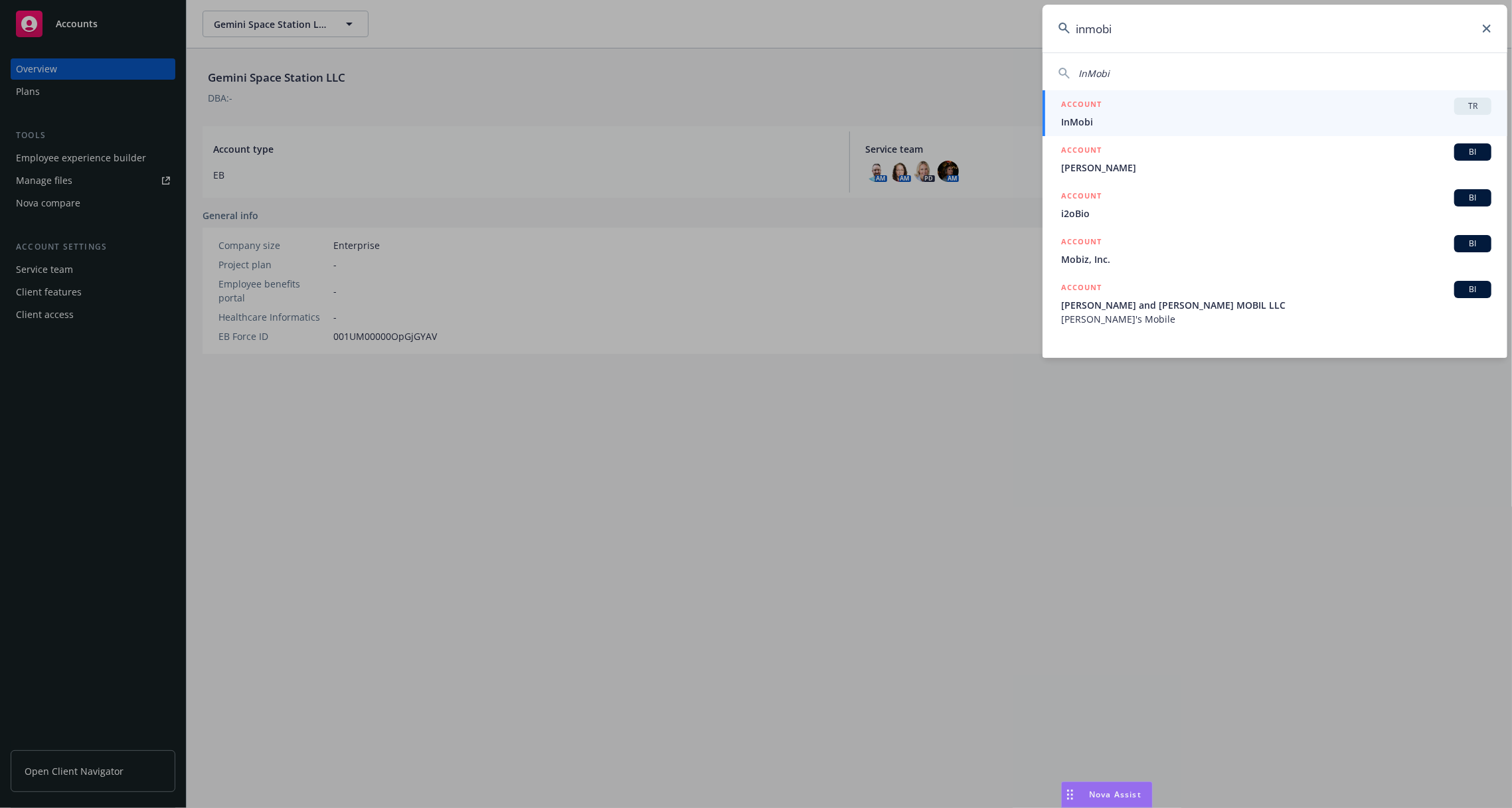
type input "inmobi"
click at [1265, 113] on div "ACCOUNT TR" at bounding box center [1276, 106] width 431 height 17
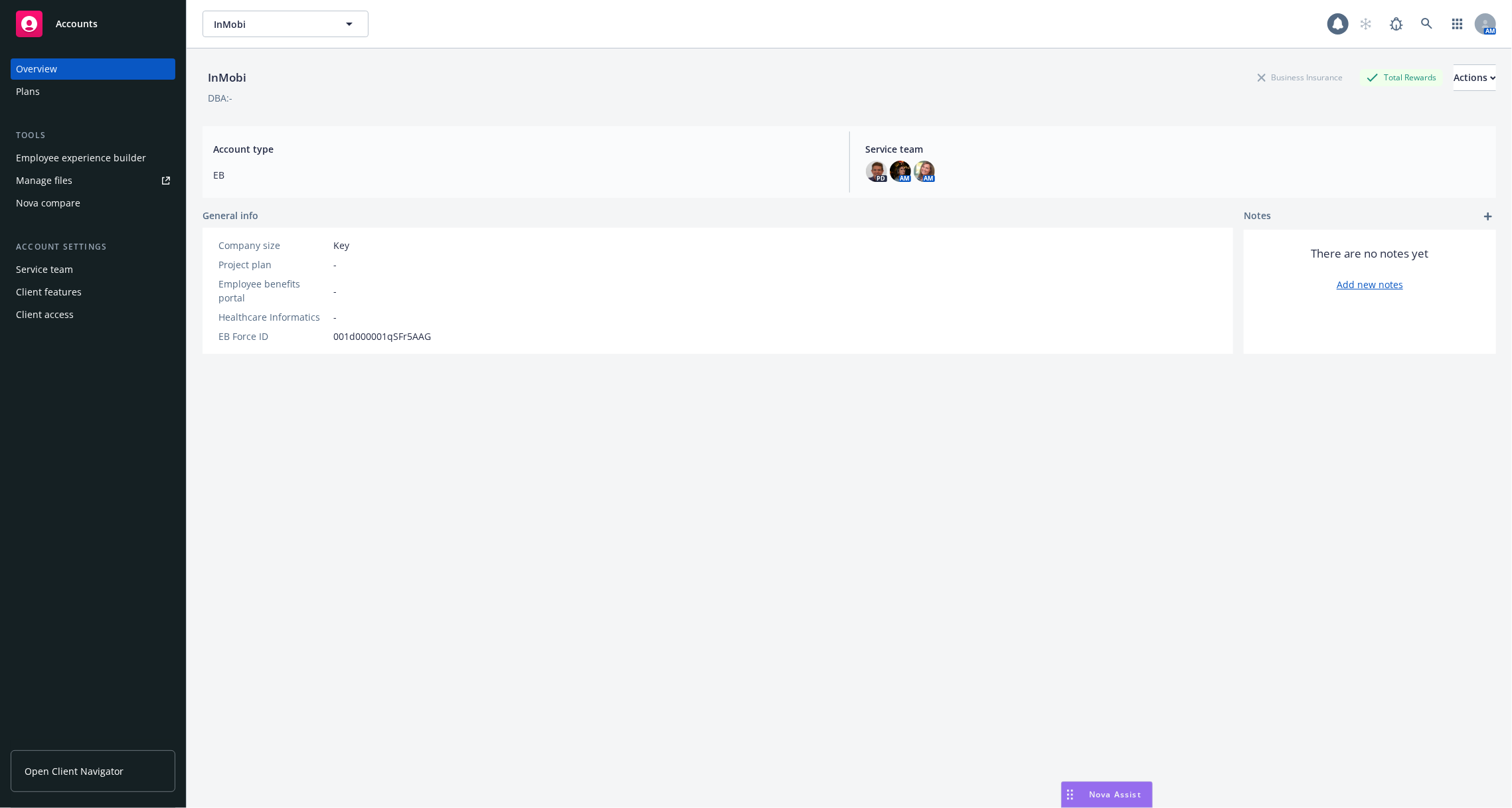
click at [67, 750] on link "Open Client Navigator" at bounding box center [92, 771] width 165 height 42
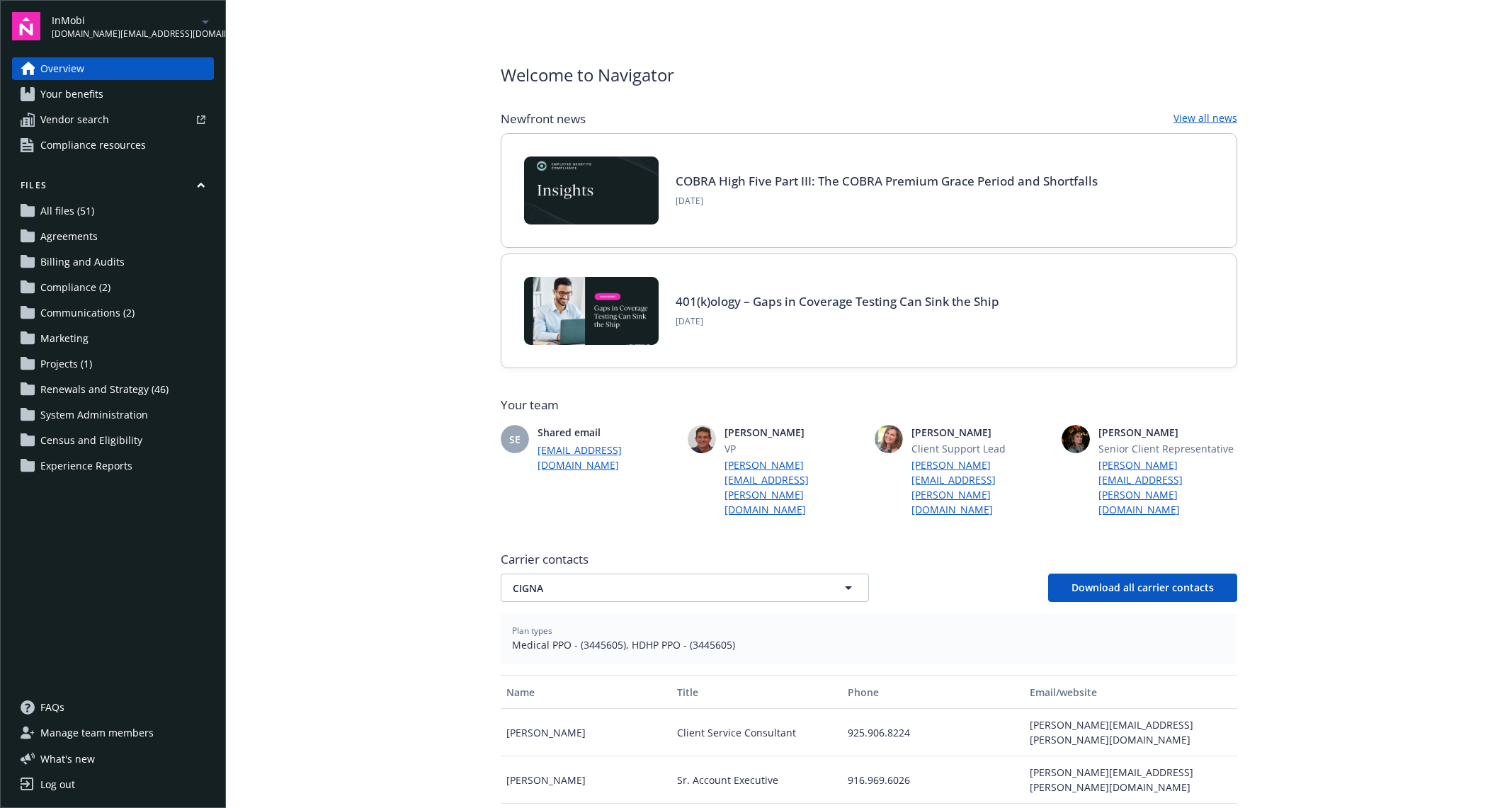
click at [73, 370] on span "Projects (1)" at bounding box center [66, 364] width 52 height 23
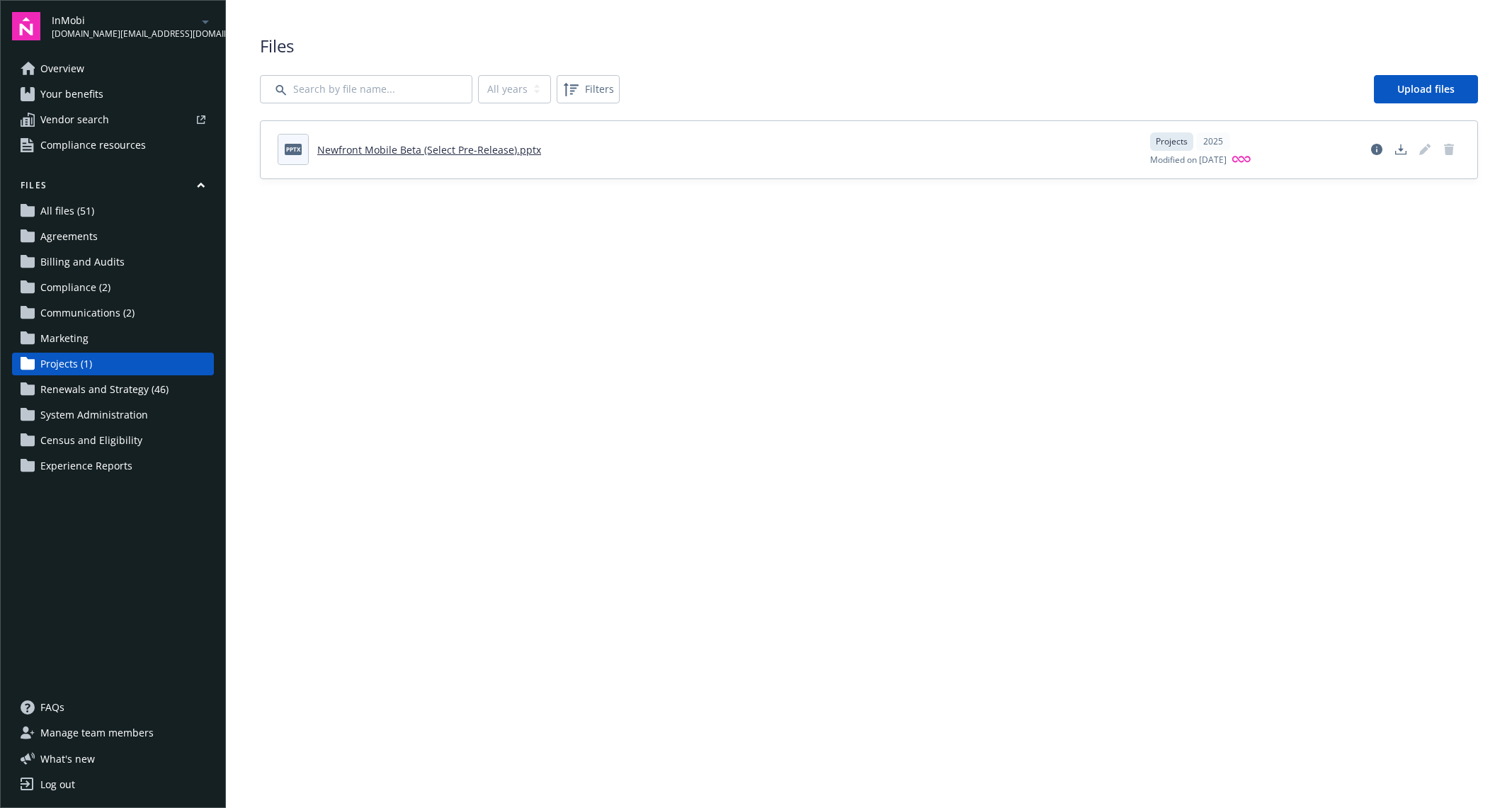
click at [492, 151] on link "Newfront Mobile Beta (Select Pre-Release).pptx" at bounding box center [429, 149] width 224 height 13
click at [99, 440] on span "Census and Eligibility" at bounding box center [91, 440] width 102 height 23
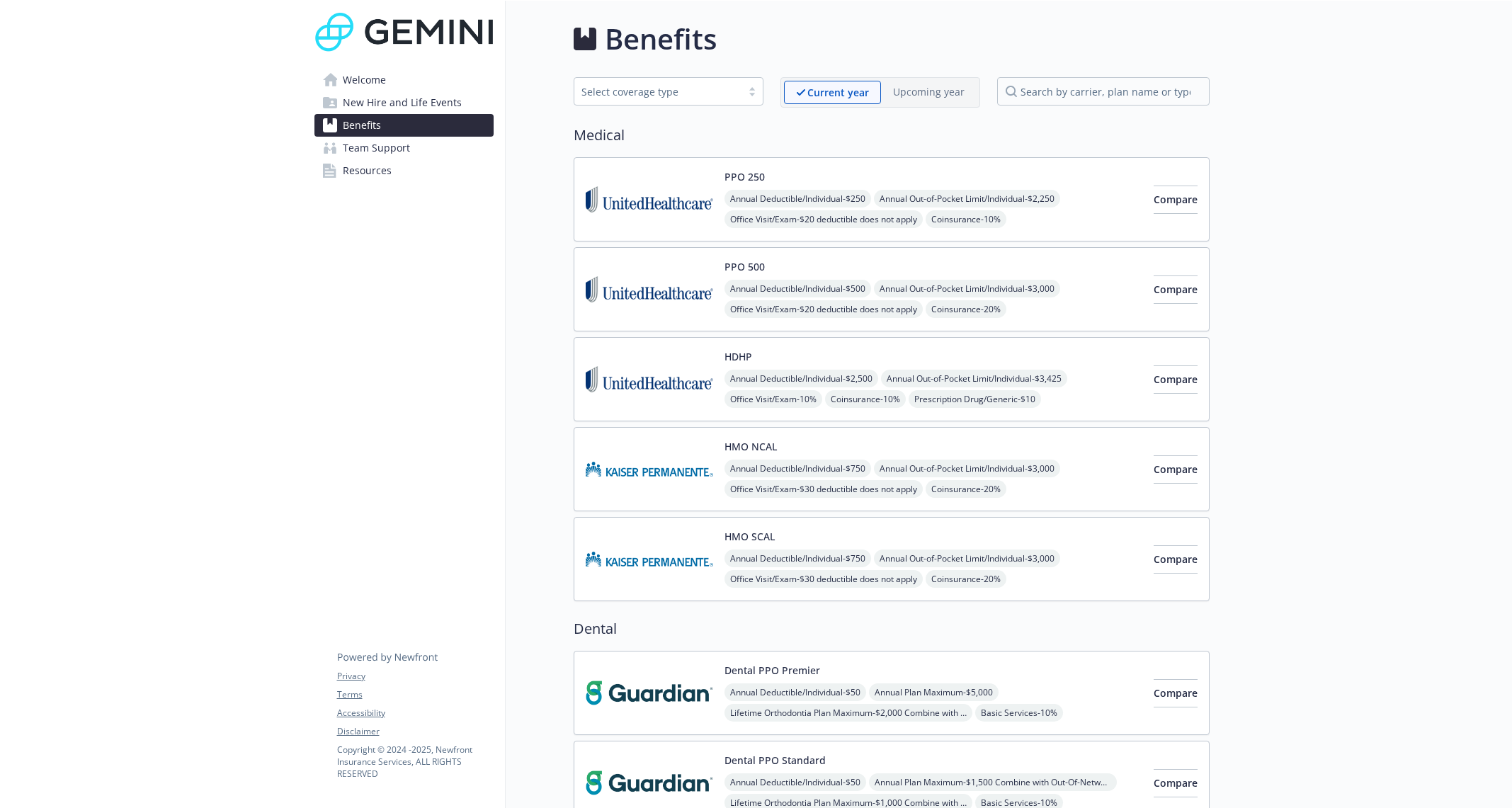
scroll to position [1940, 0]
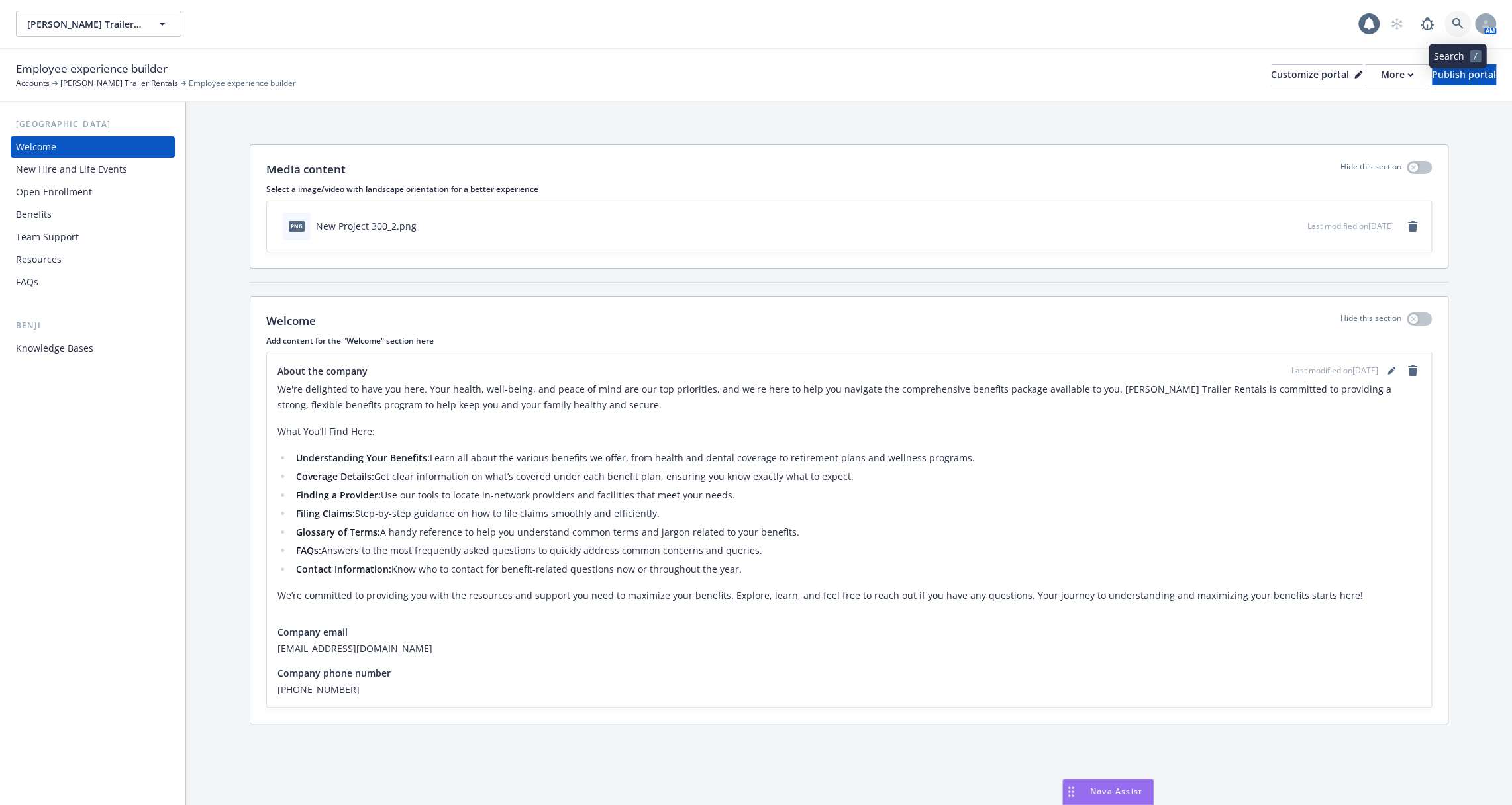
click at [1450, 14] on link at bounding box center [1458, 24] width 27 height 27
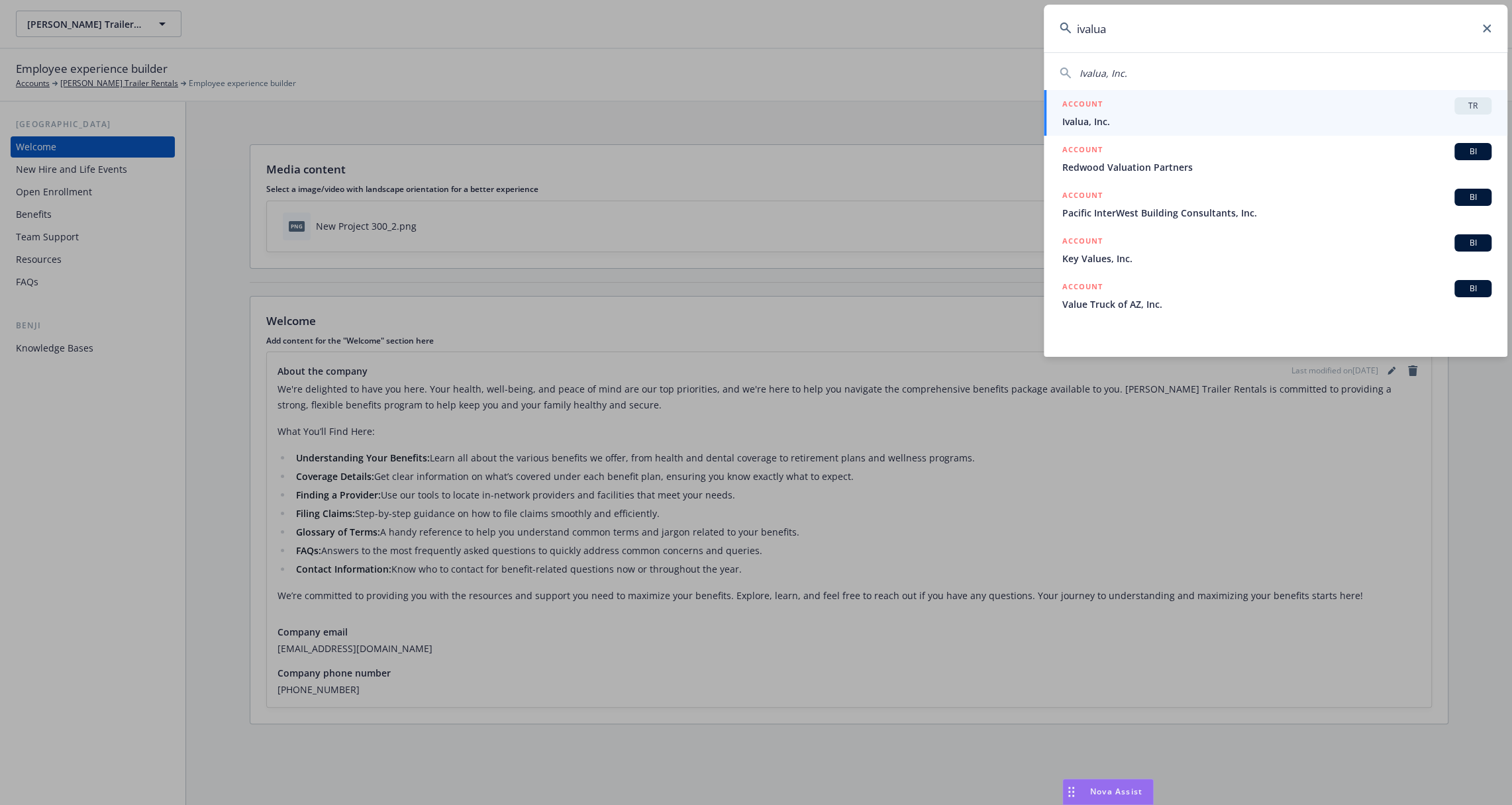
type input "ivalua"
click at [1260, 109] on div "ACCOUNT TR" at bounding box center [1277, 106] width 429 height 17
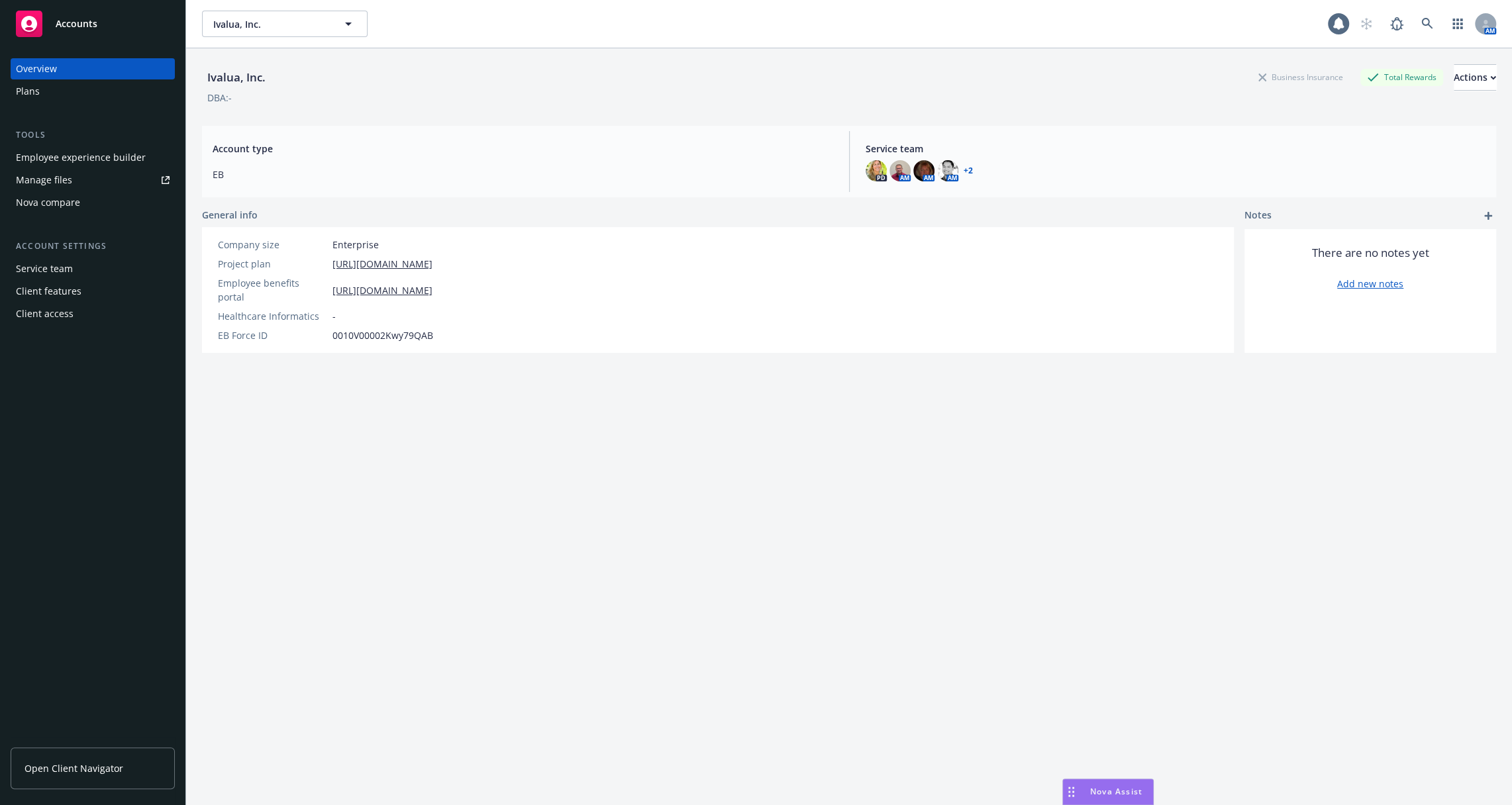
click at [102, 152] on div "Employee experience builder" at bounding box center [81, 157] width 130 height 21
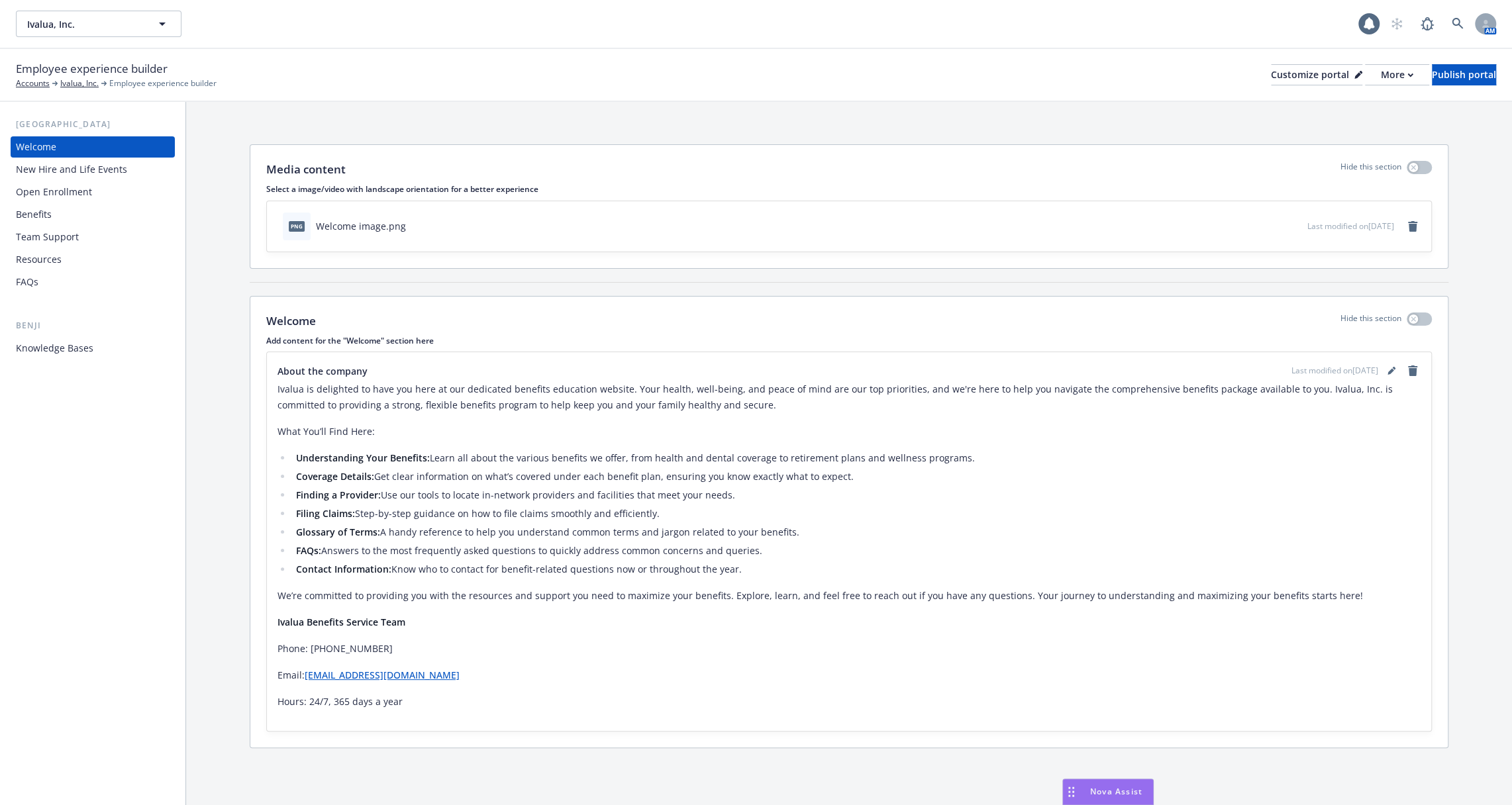
click at [108, 176] on div "New Hire and Life Events" at bounding box center [72, 169] width 111 height 21
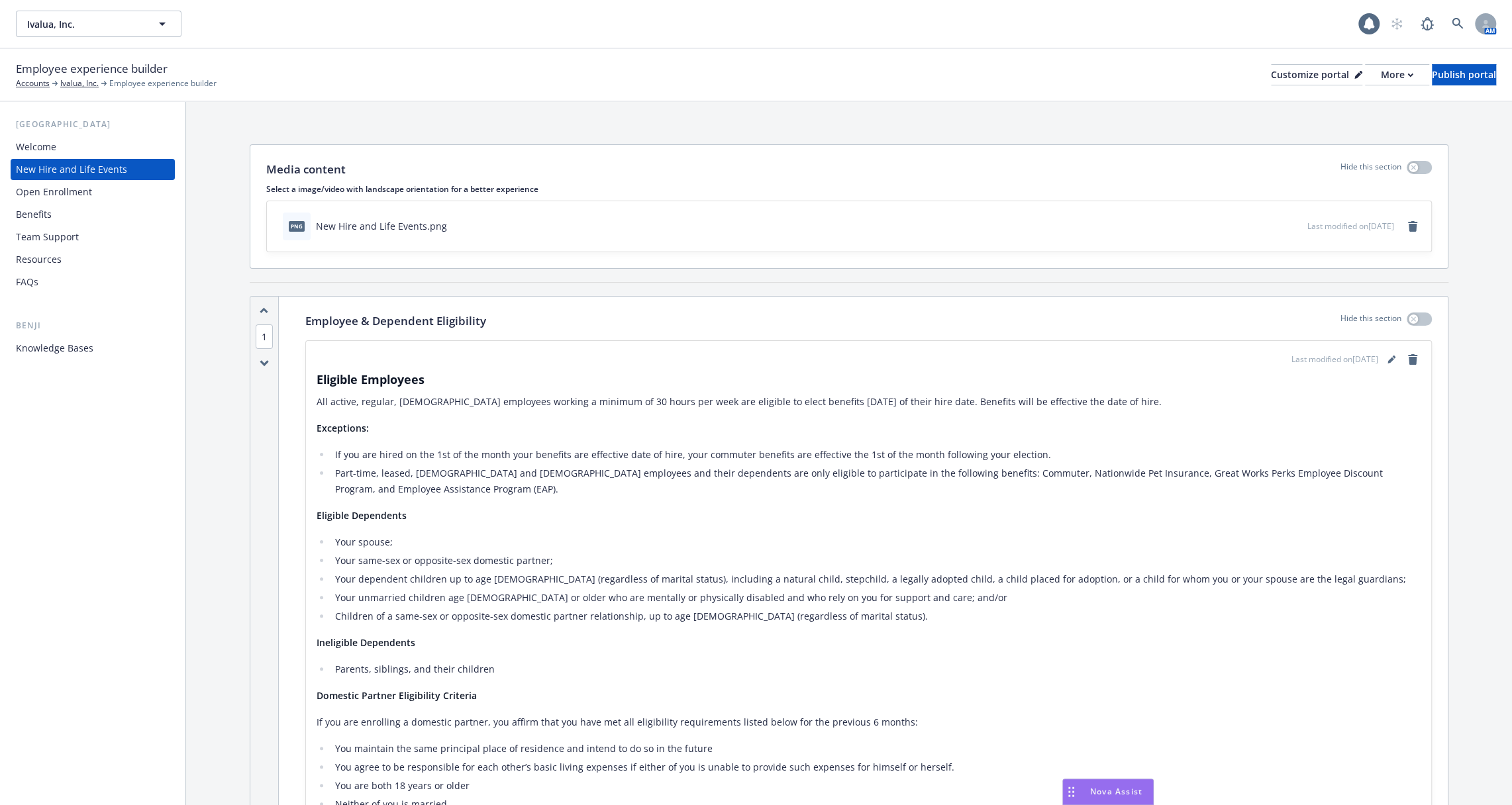
click at [108, 202] on div "Welcome New Hire and Life Events Open Enrollment Benefits Team Support Resource…" at bounding box center [92, 215] width 165 height 156
click at [90, 194] on div "Open Enrollment" at bounding box center [93, 192] width 153 height 21
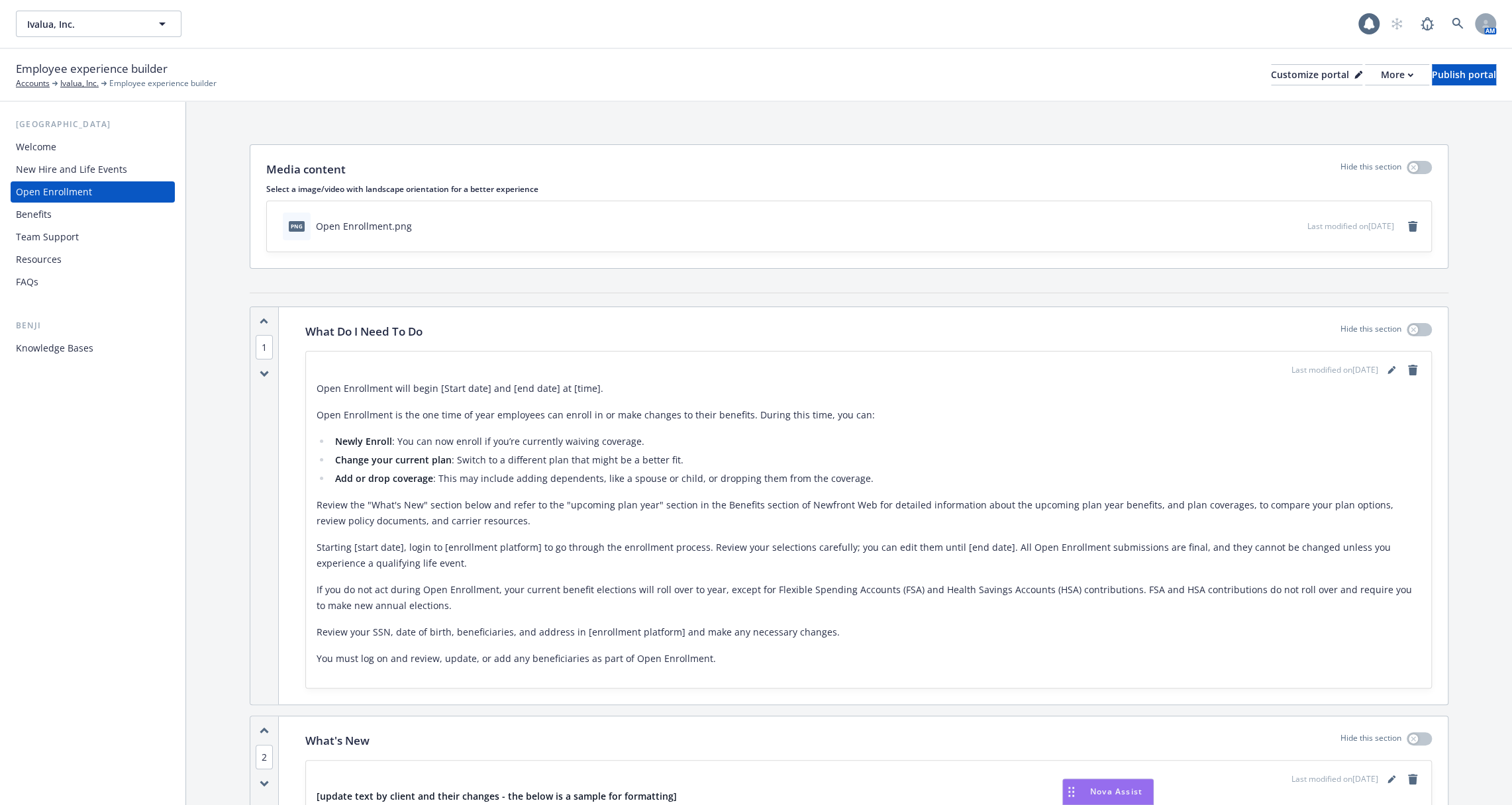
click at [83, 231] on div "Team Support" at bounding box center [93, 237] width 153 height 21
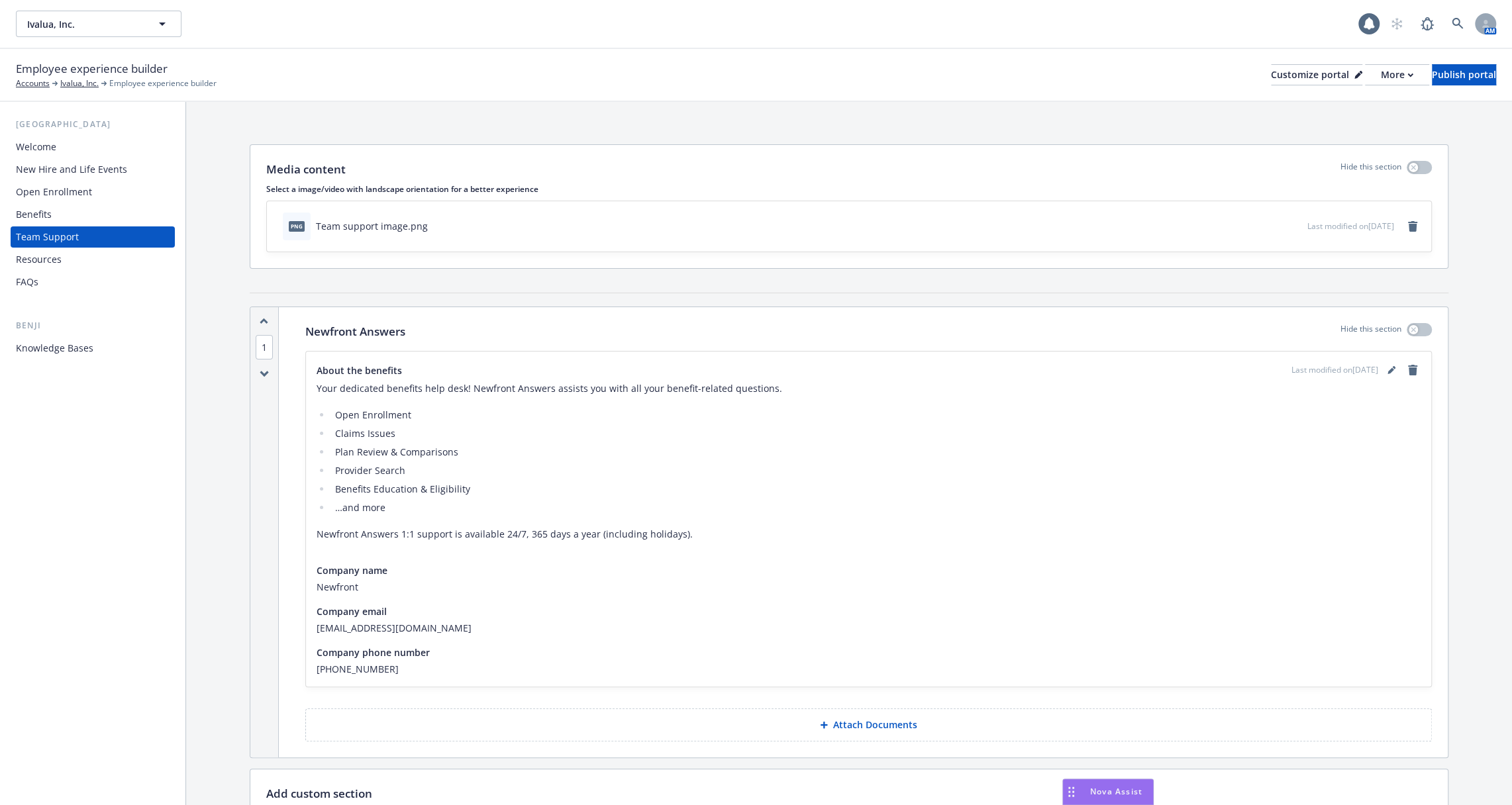
click at [84, 221] on div "Benefits" at bounding box center [93, 214] width 153 height 21
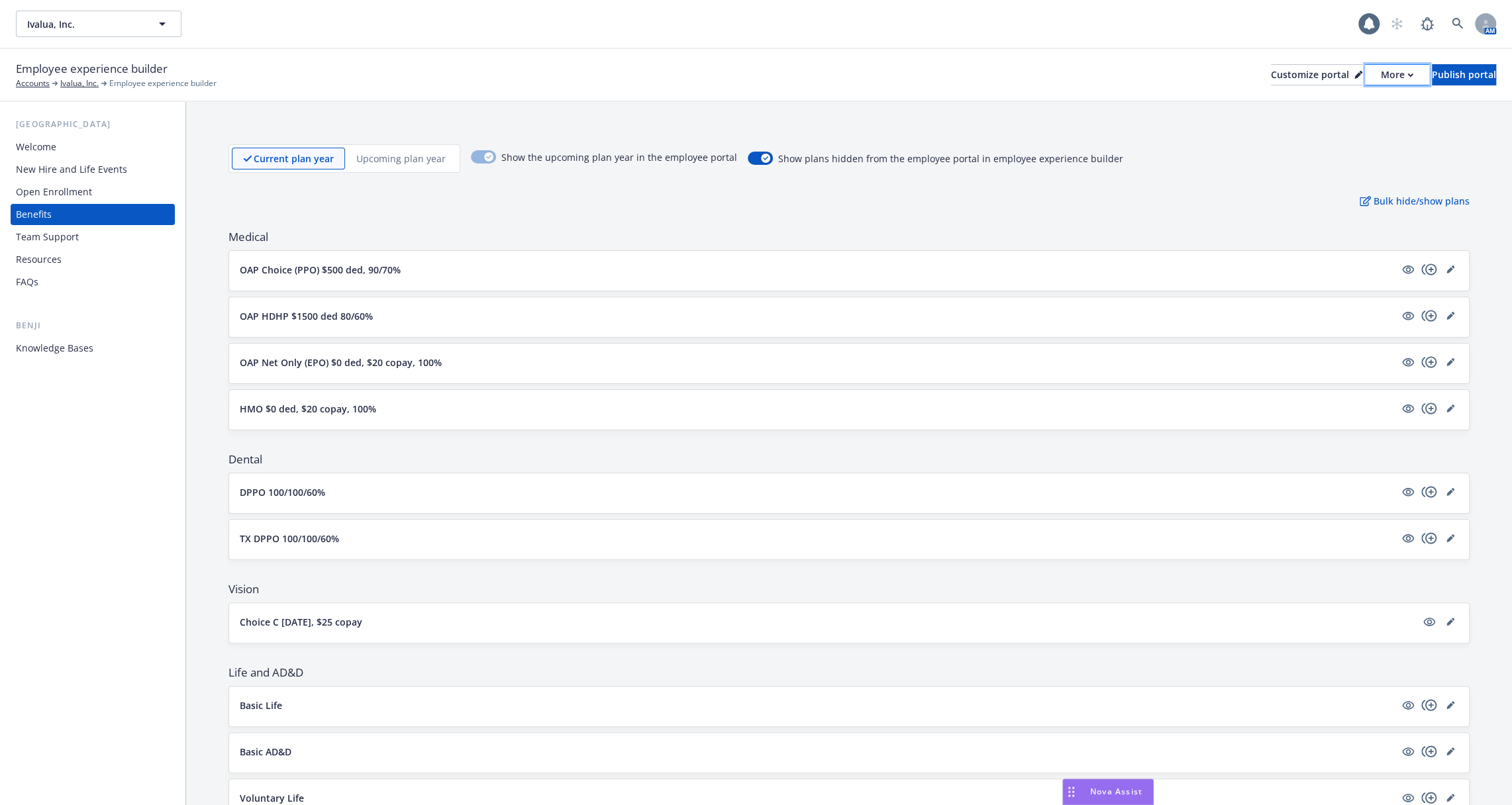
click at [1381, 79] on div "More" at bounding box center [1397, 75] width 32 height 20
click at [1352, 128] on link "Copy portal link" at bounding box center [1326, 131] width 120 height 27
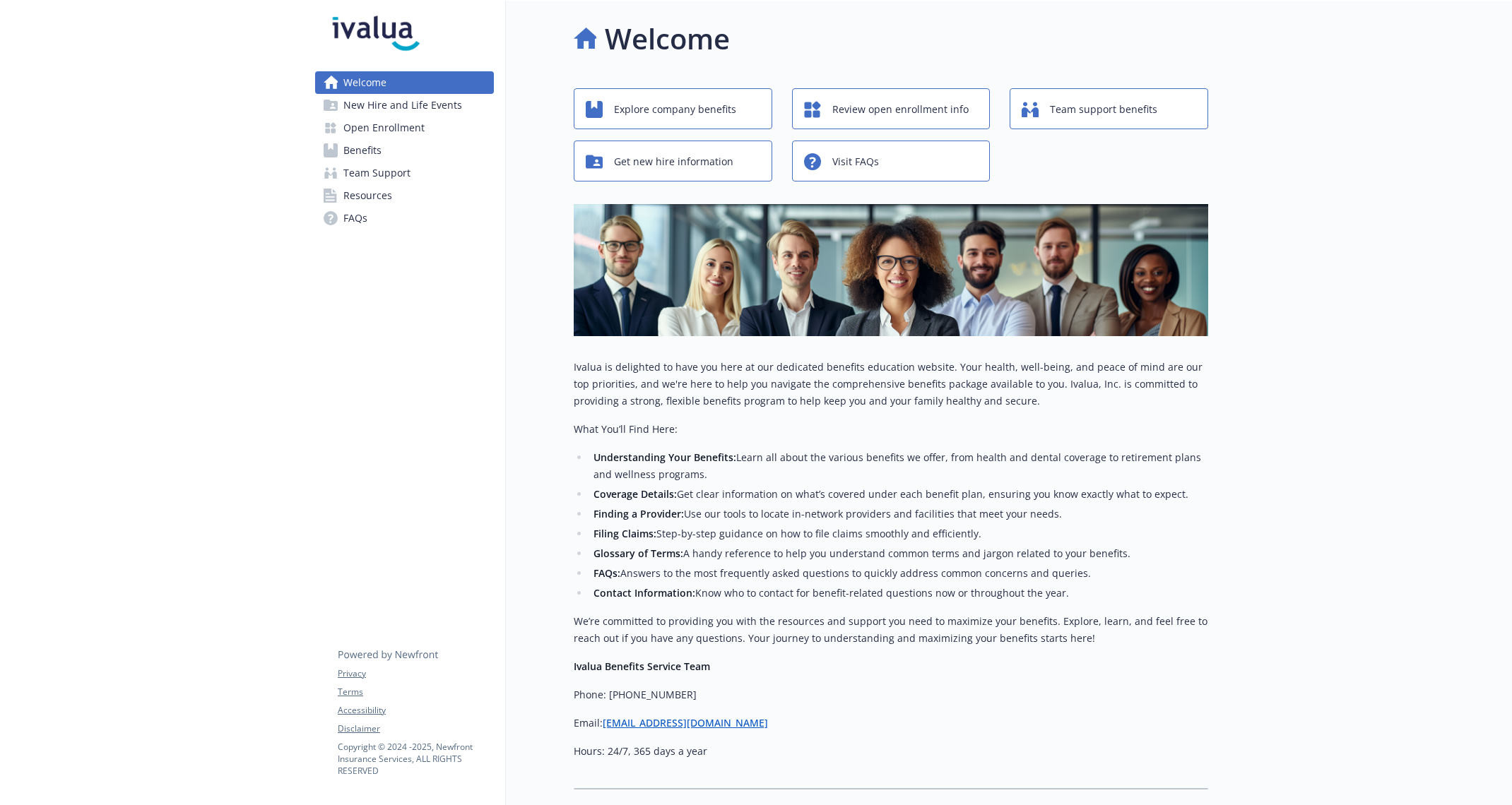
click at [425, 94] on span "New Hire and Life Events" at bounding box center [402, 105] width 119 height 23
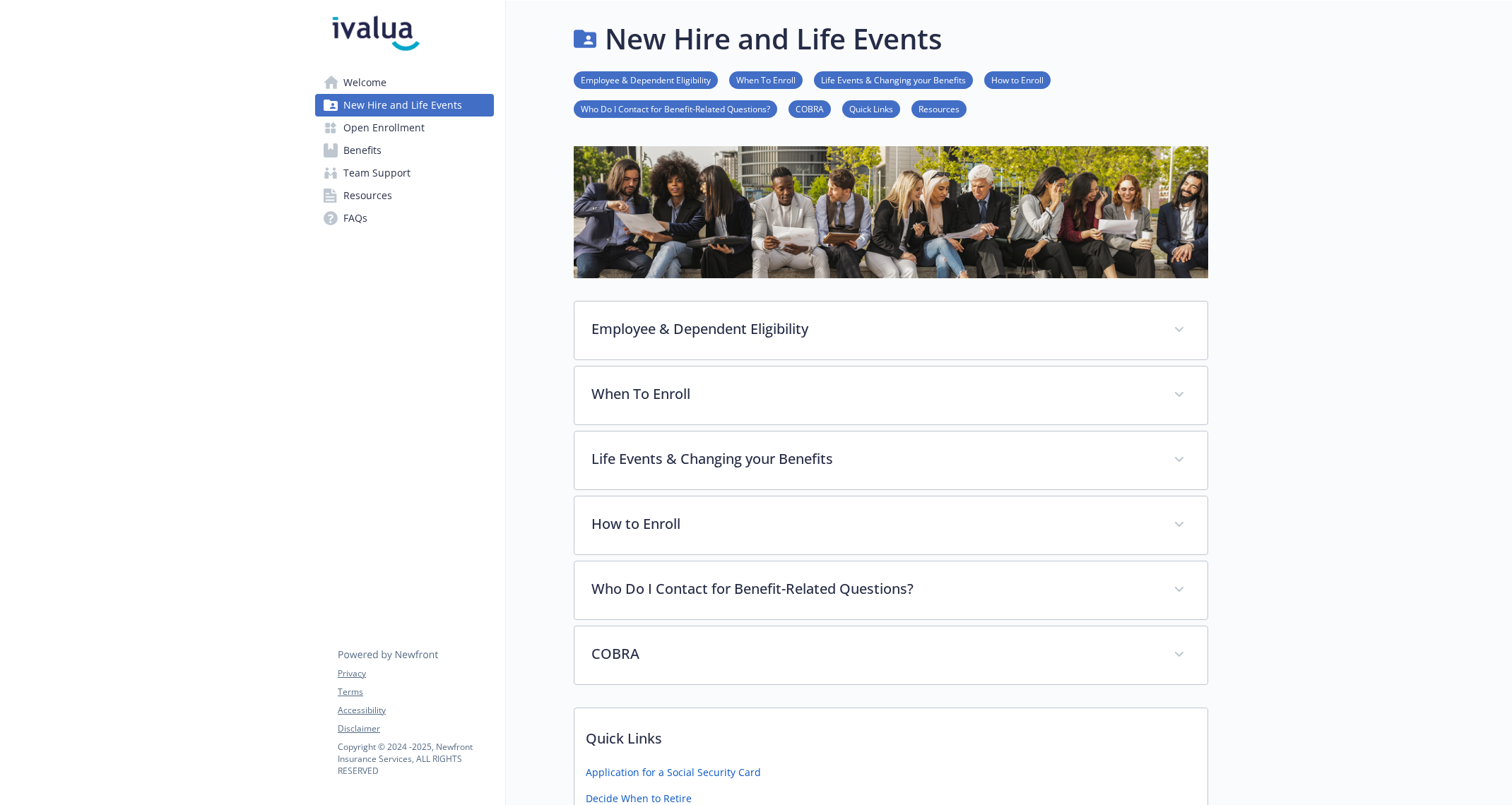
click at [428, 128] on link "Open Enrollment" at bounding box center [404, 127] width 179 height 23
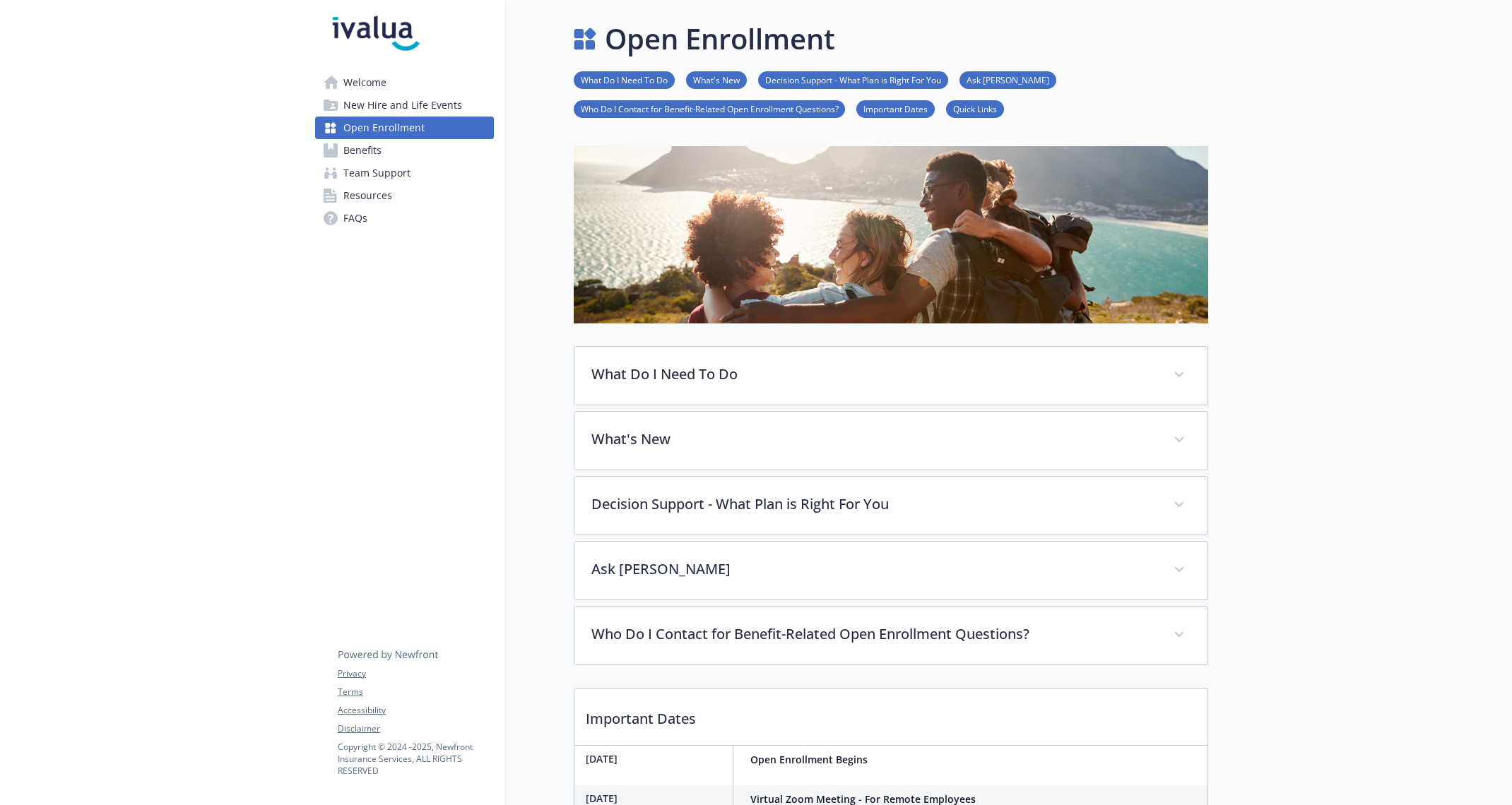
click at [425, 145] on link "Benefits" at bounding box center [404, 150] width 179 height 23
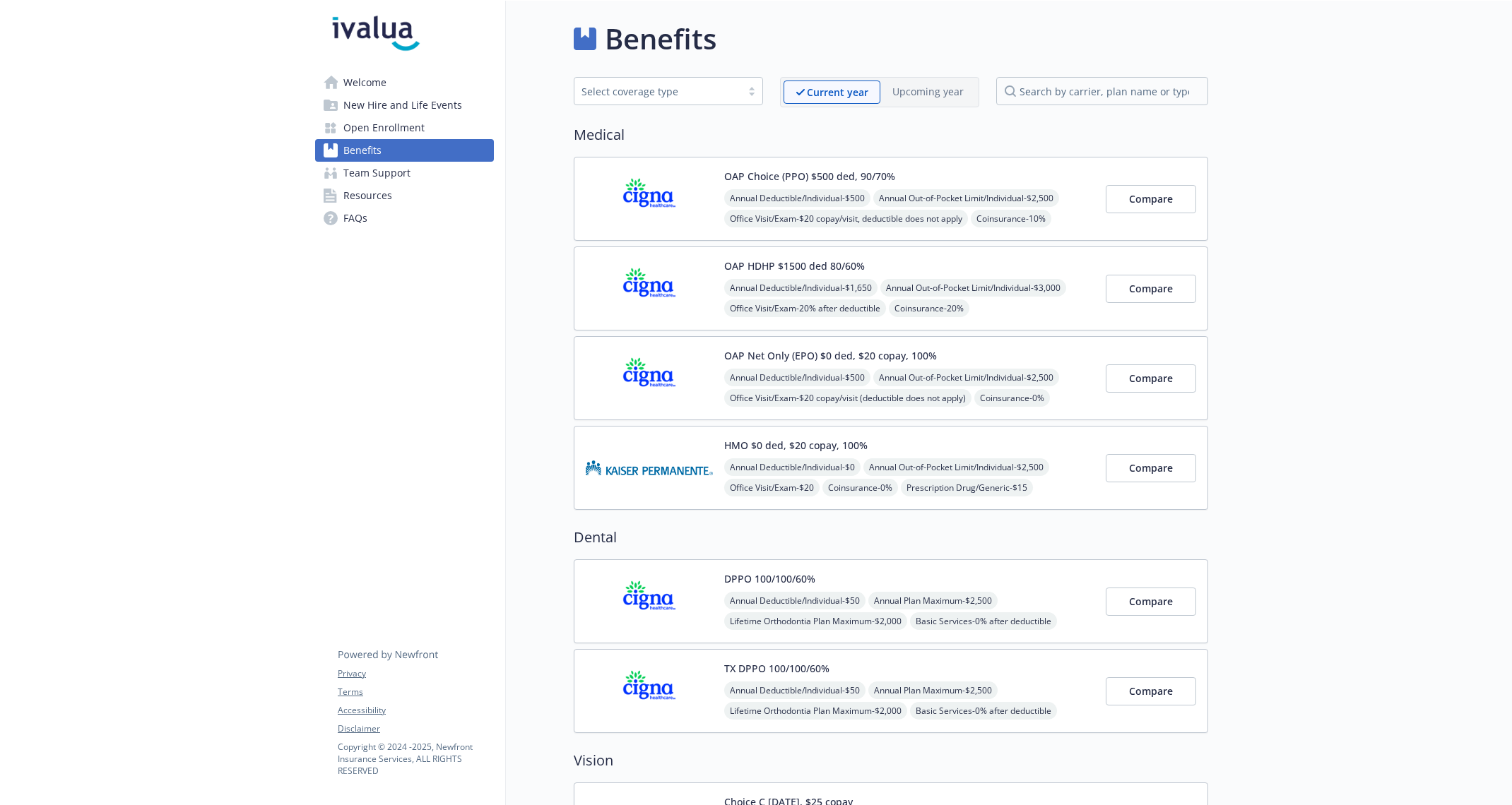
click at [423, 114] on span "New Hire and Life Events" at bounding box center [402, 105] width 119 height 23
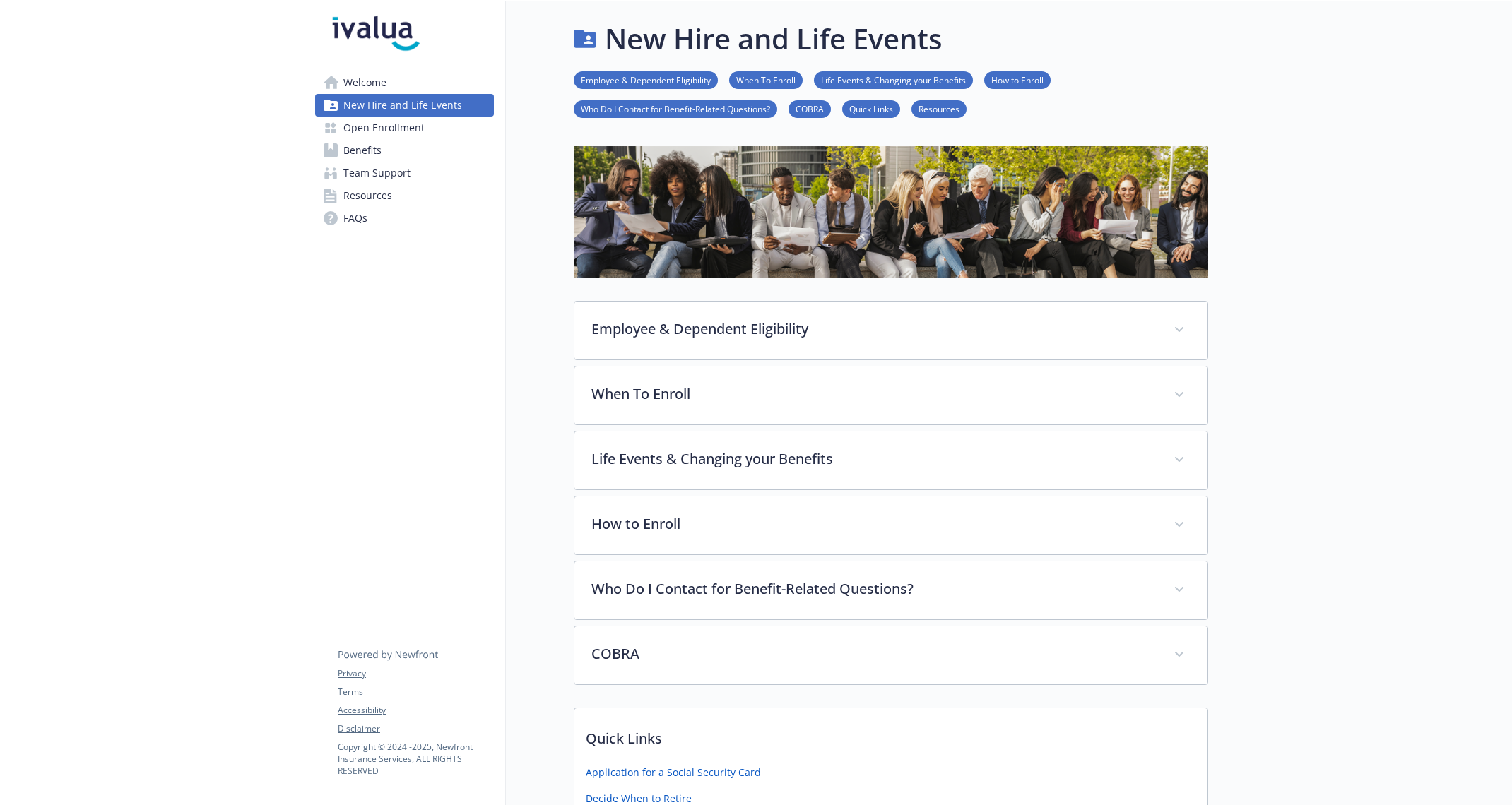
scroll to position [520, 0]
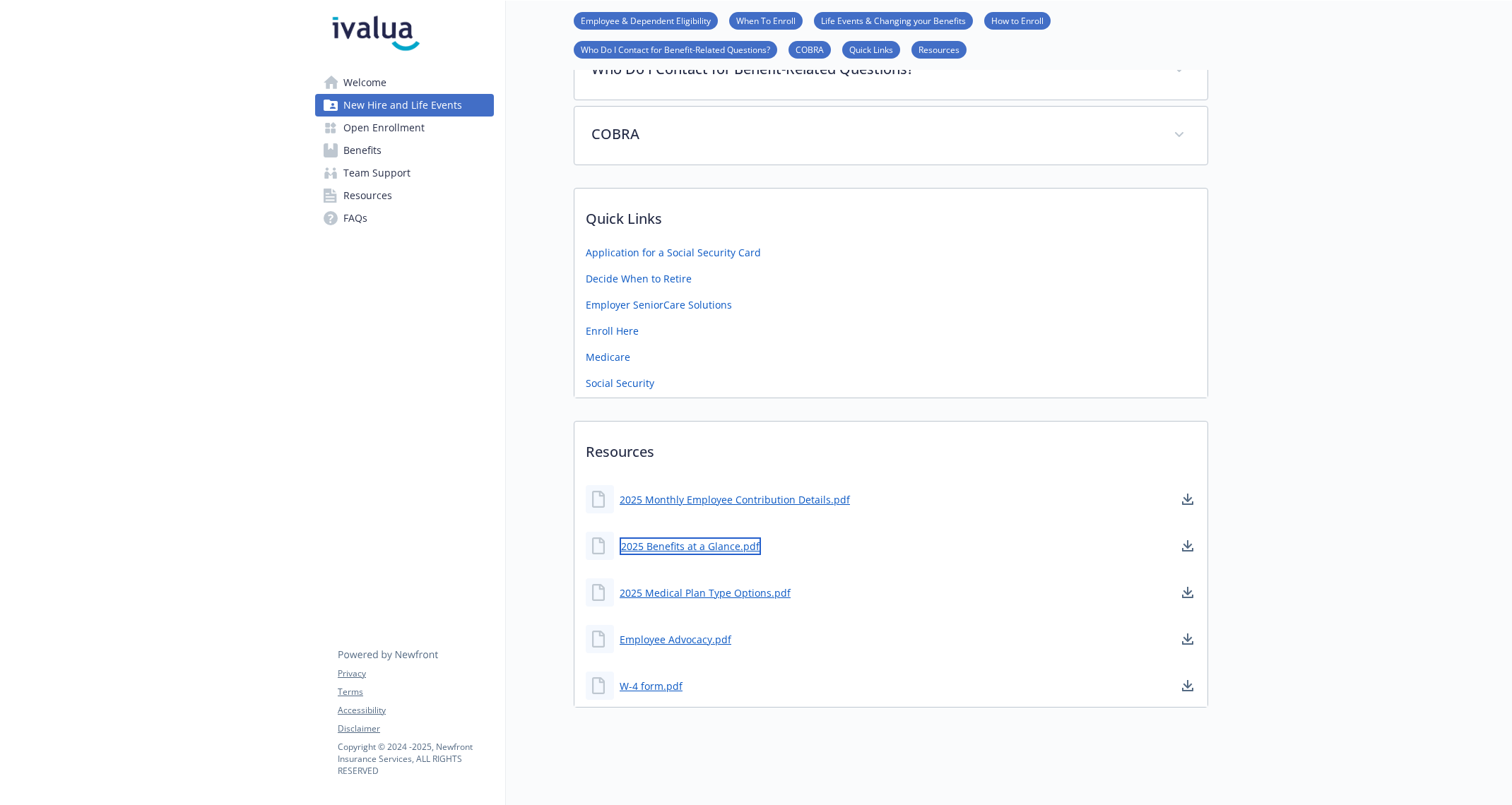
click at [651, 542] on link "2025 Benefits at a Glance.pdf" at bounding box center [690, 546] width 142 height 17
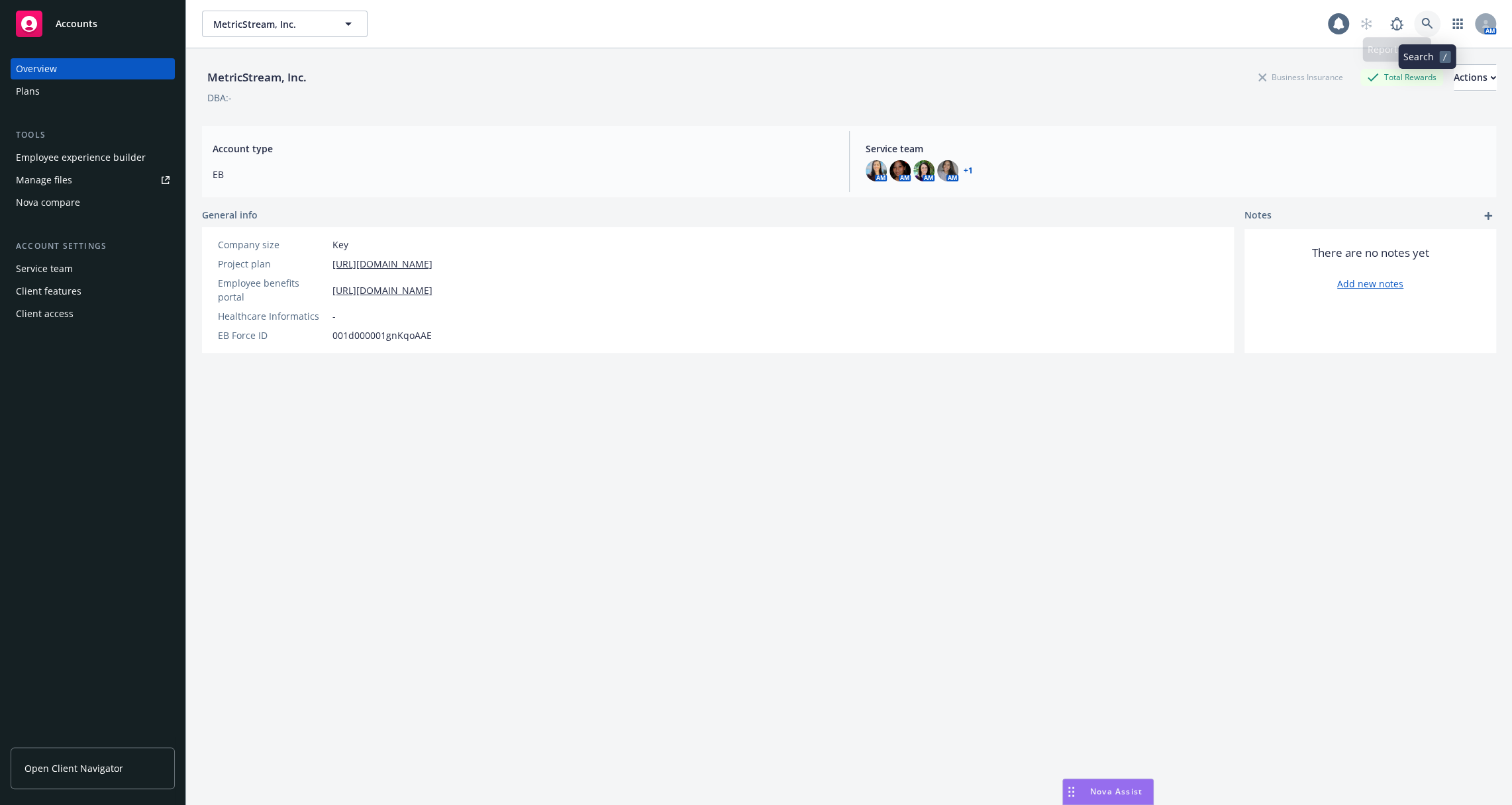
click at [1433, 22] on link at bounding box center [1427, 24] width 27 height 27
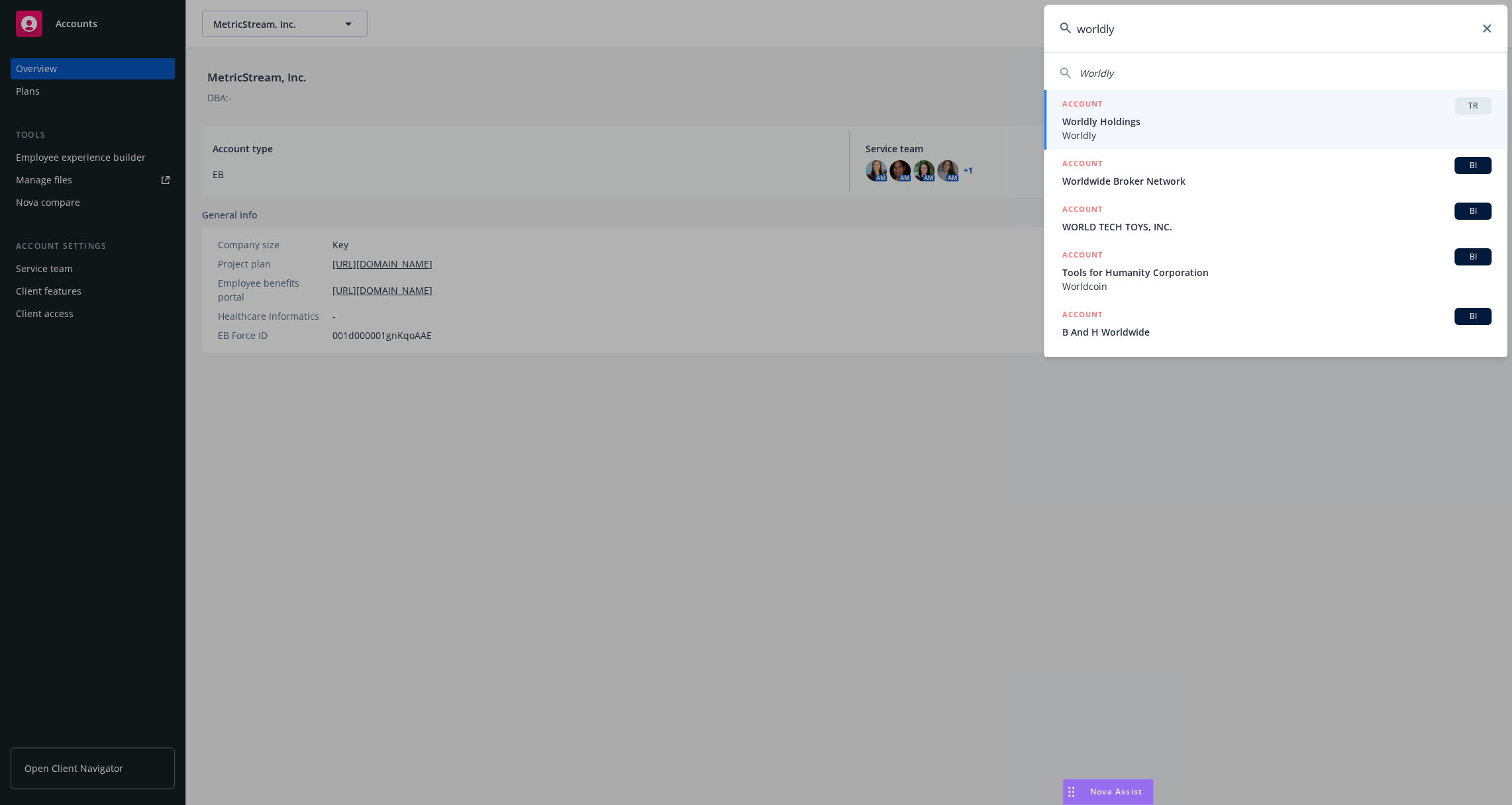
type input "worldly"
click at [1304, 107] on div "ACCOUNT TR" at bounding box center [1277, 106] width 429 height 17
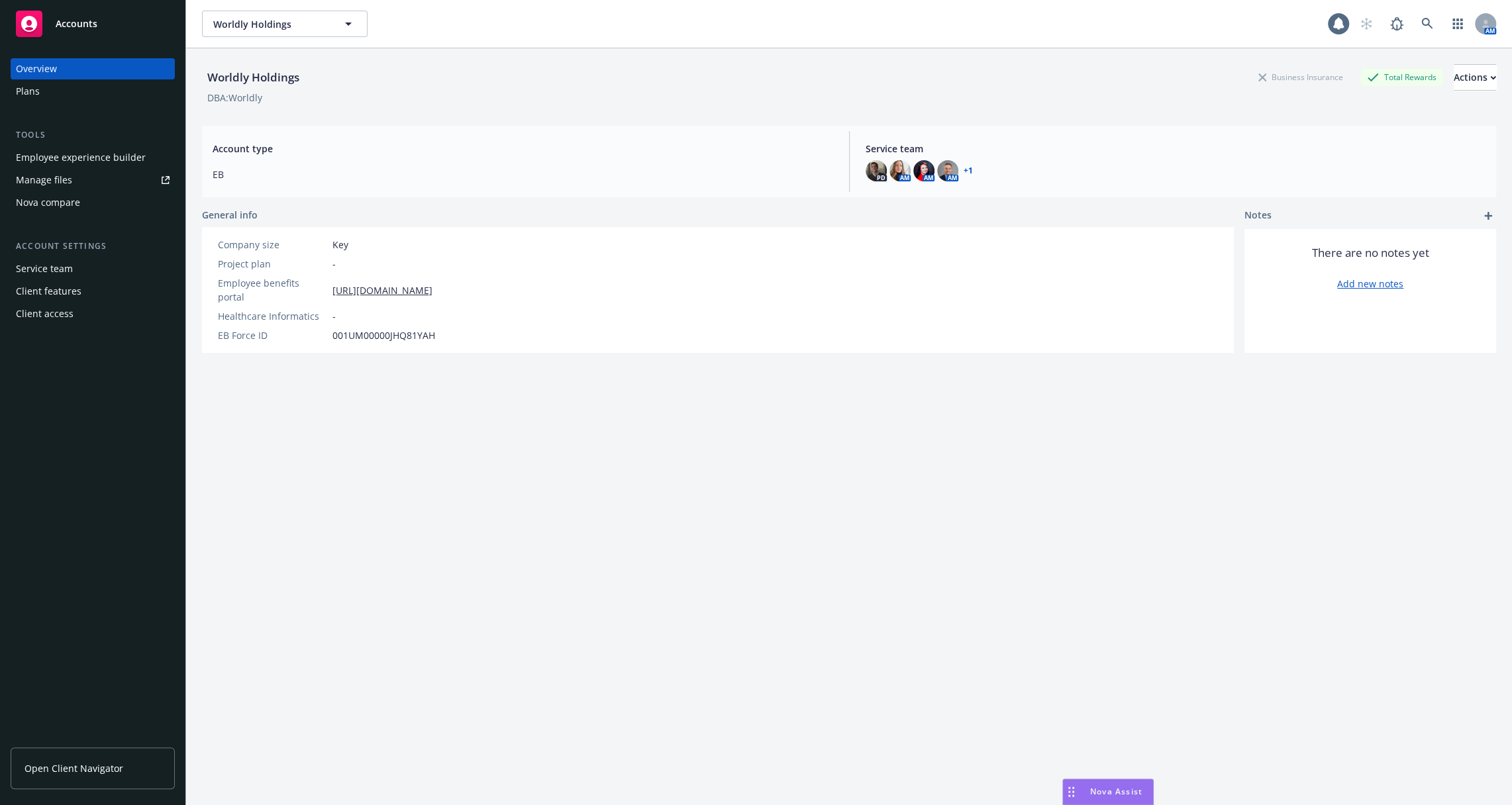
click at [100, 168] on div "Employee experience builder Manage files Nova compare" at bounding box center [92, 180] width 165 height 66
click at [90, 162] on div "Employee experience builder" at bounding box center [81, 157] width 130 height 21
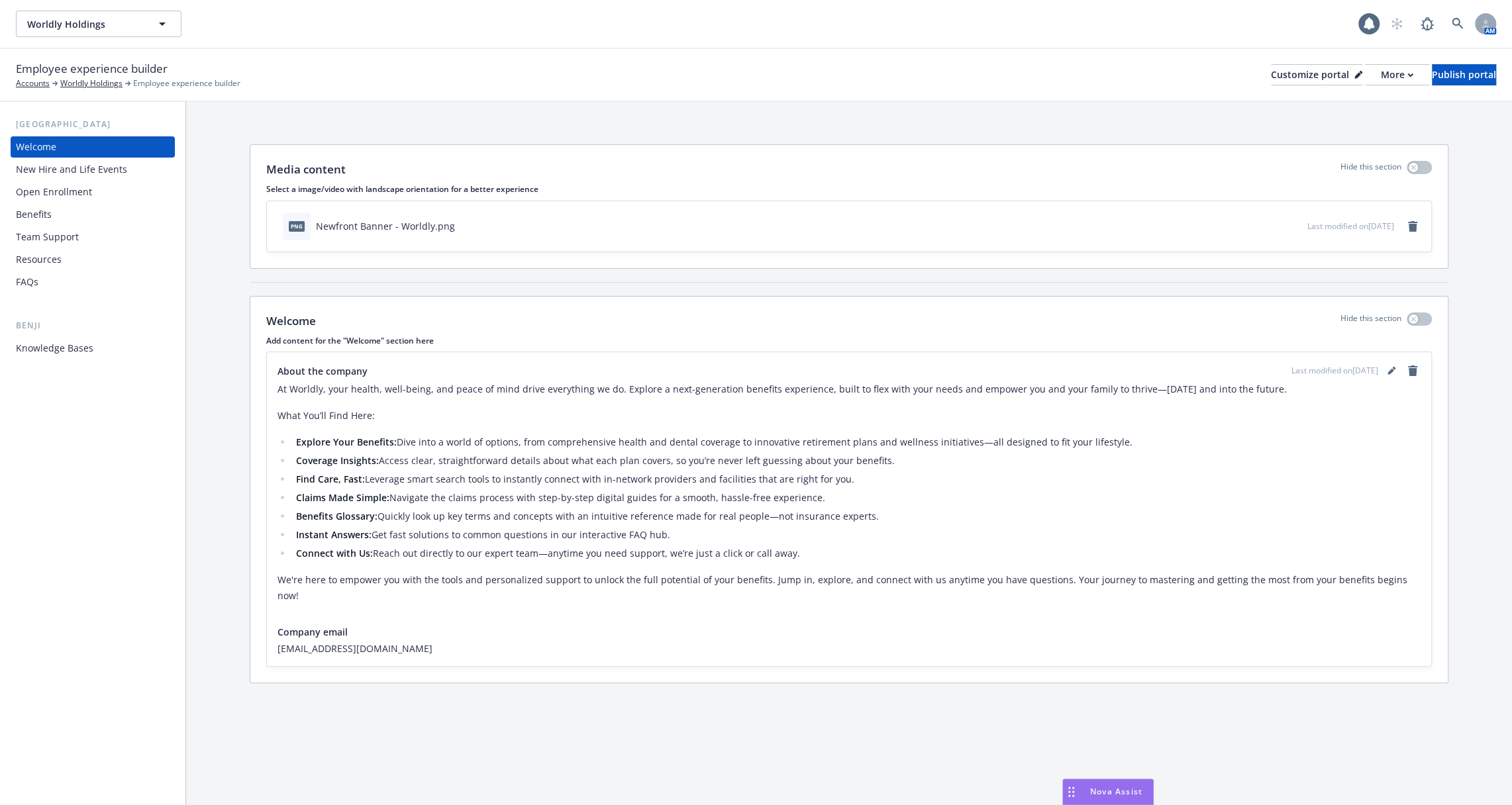
click at [95, 348] on div "Knowledge Bases" at bounding box center [93, 348] width 153 height 21
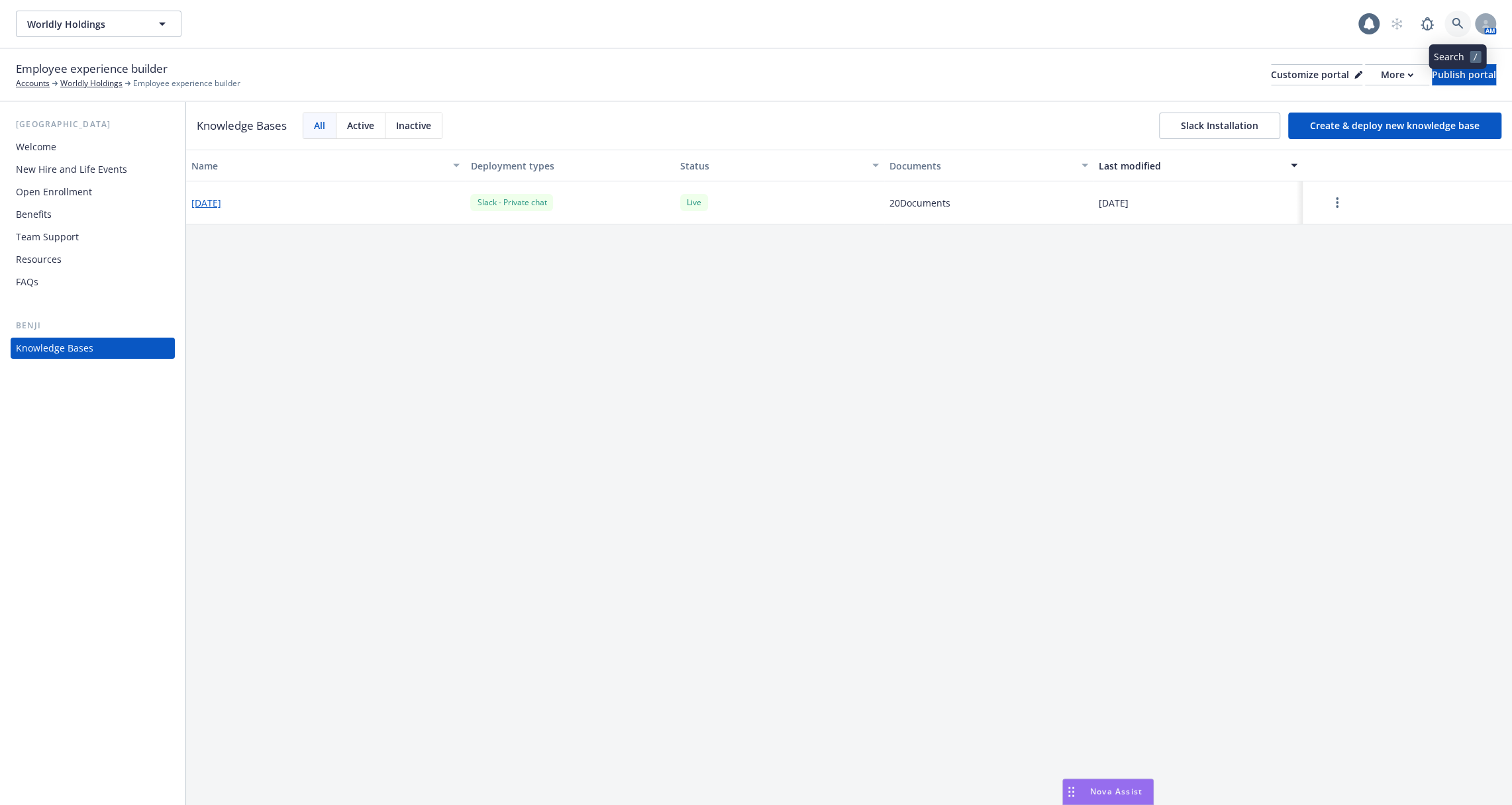
click at [1463, 18] on link at bounding box center [1458, 24] width 27 height 27
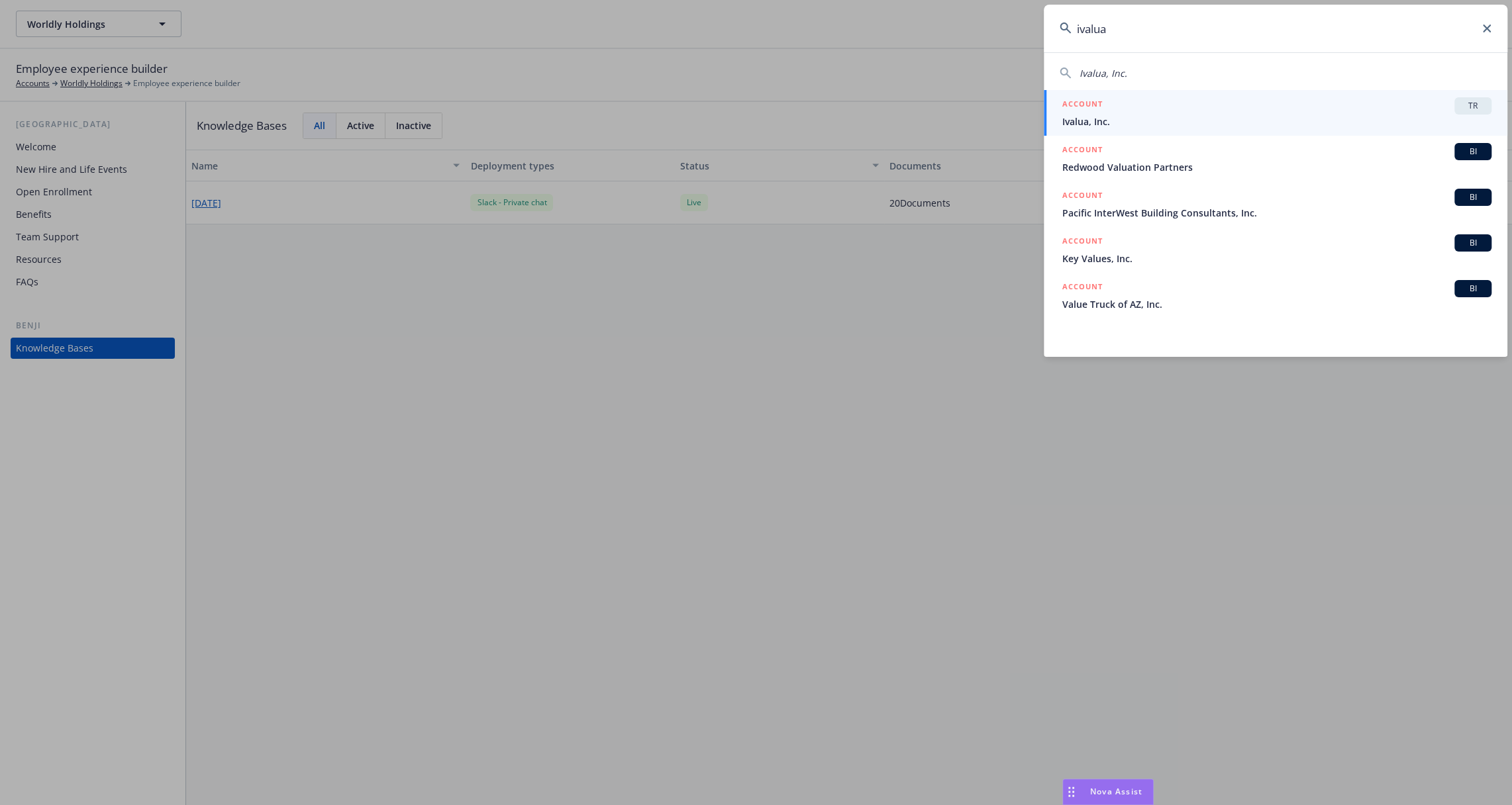
type input "ivalua"
click at [1258, 114] on span "Ivalua, Inc." at bounding box center [1277, 121] width 429 height 14
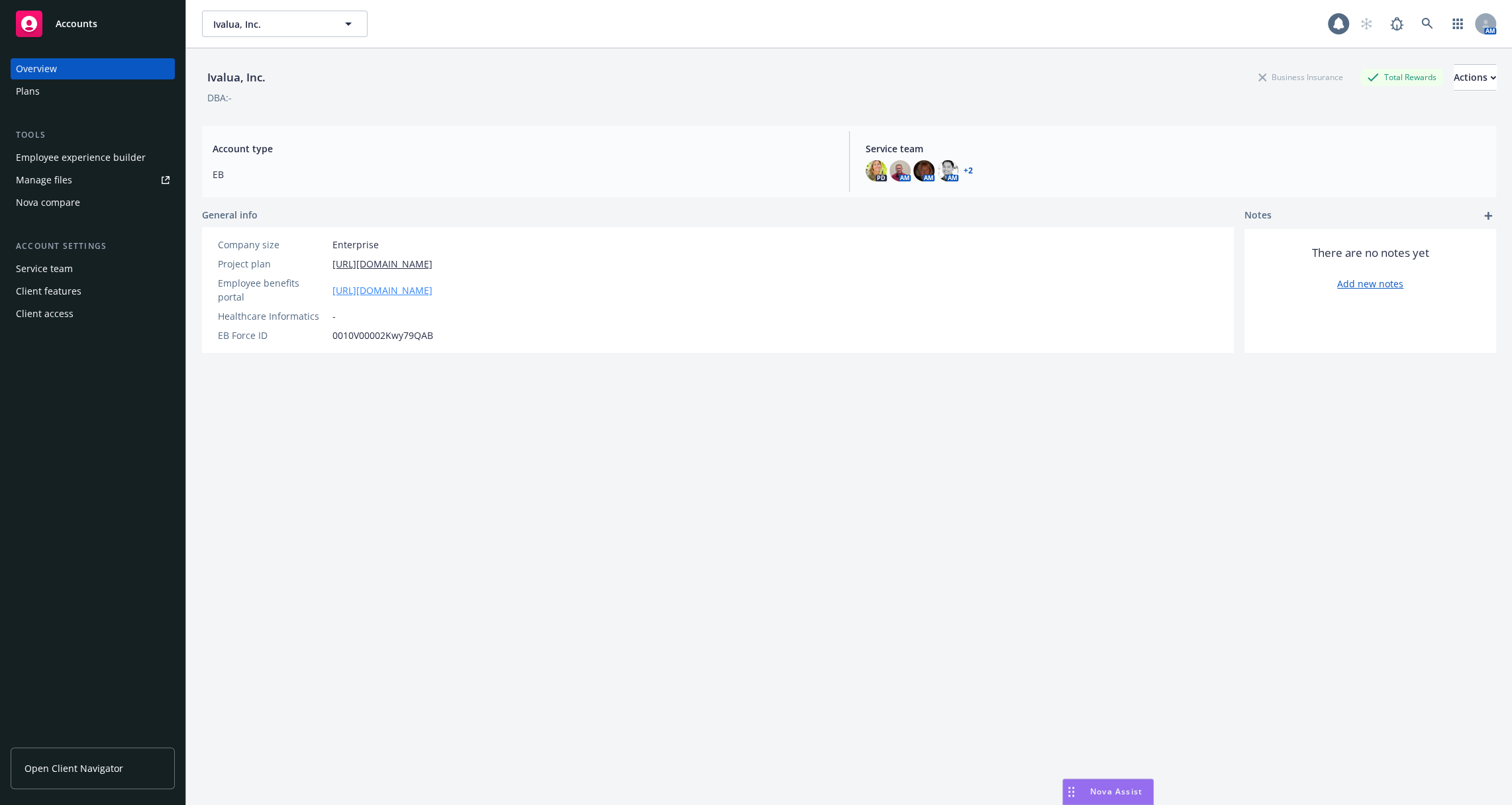
click at [386, 283] on link "https://app.strivebenefits.com/ivalua" at bounding box center [383, 290] width 100 height 14
click at [110, 165] on div "Employee experience builder" at bounding box center [81, 157] width 130 height 21
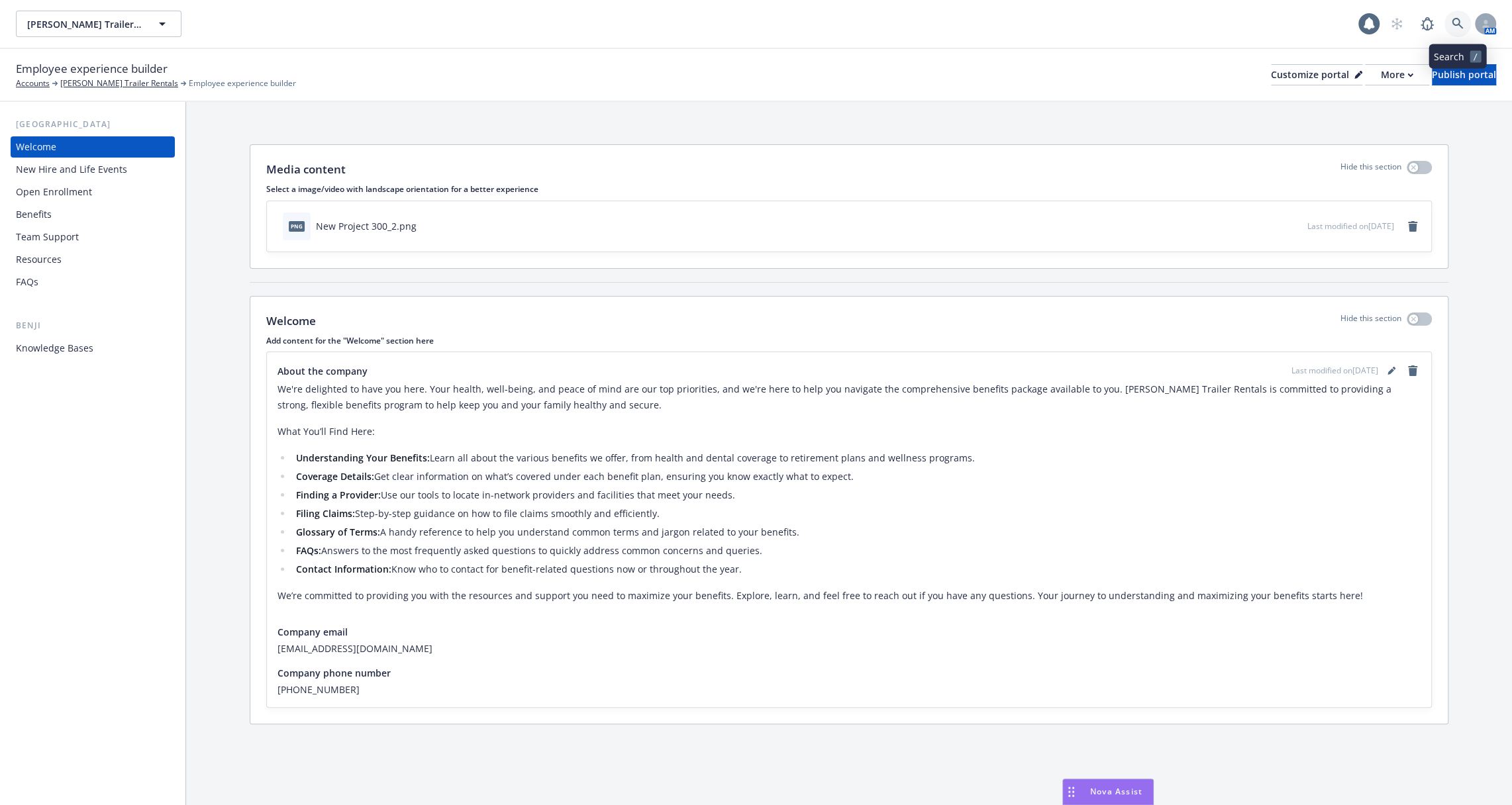
click at [1451, 26] on link at bounding box center [1458, 24] width 27 height 27
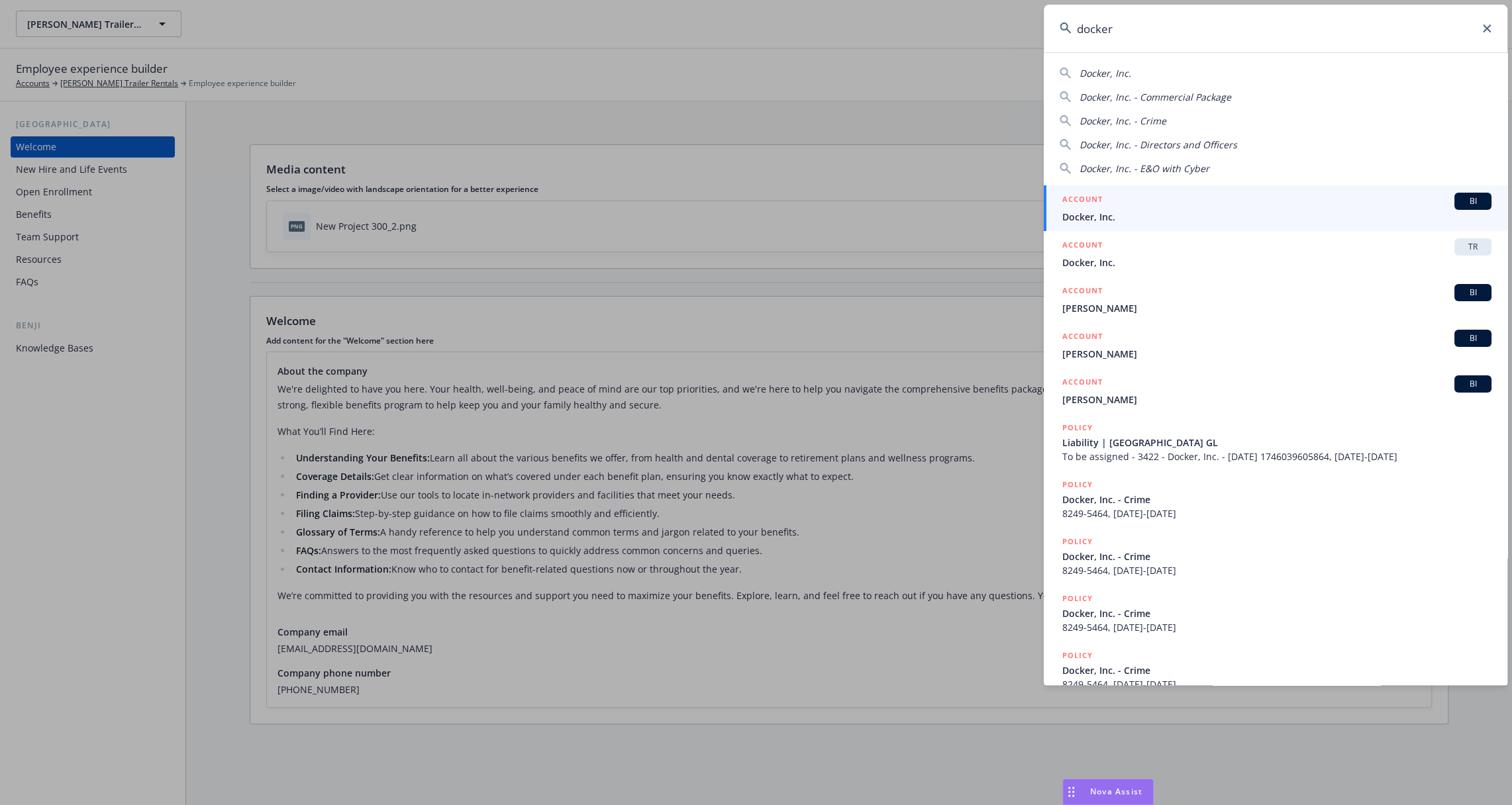
type input "docker"
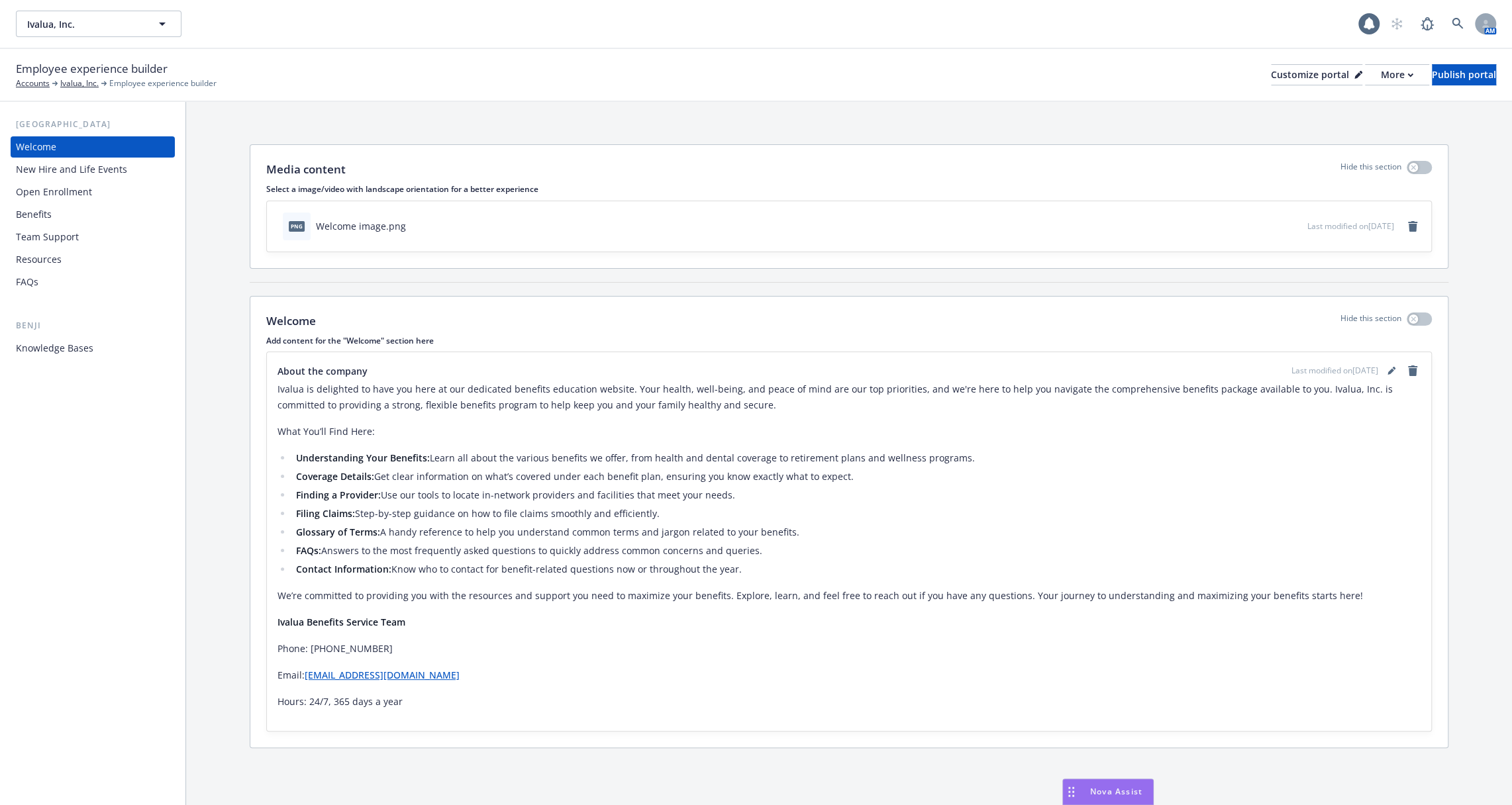
click at [120, 184] on div "Open Enrollment" at bounding box center [93, 192] width 153 height 21
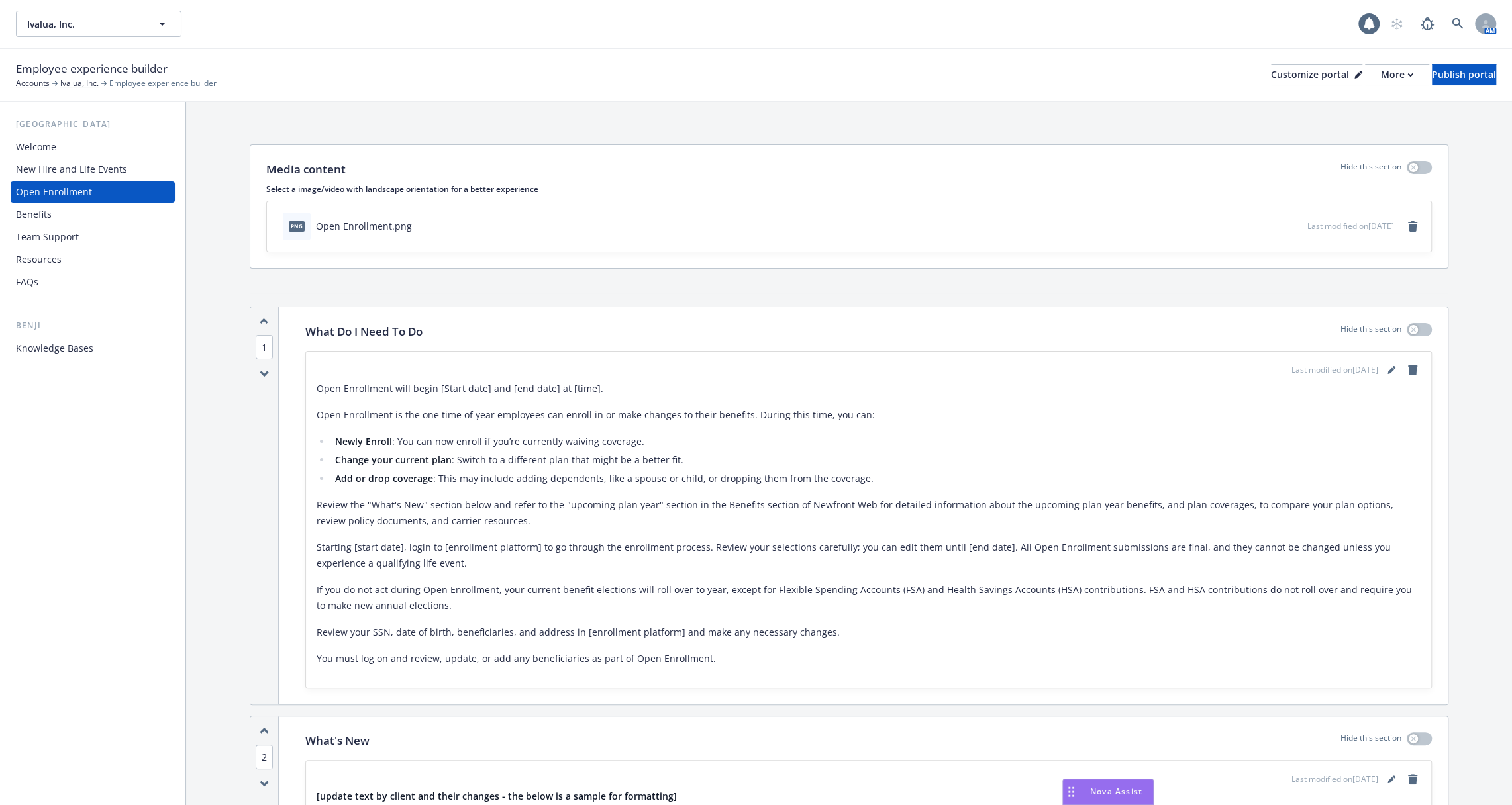
click at [112, 224] on div "Benefits" at bounding box center [93, 214] width 153 height 21
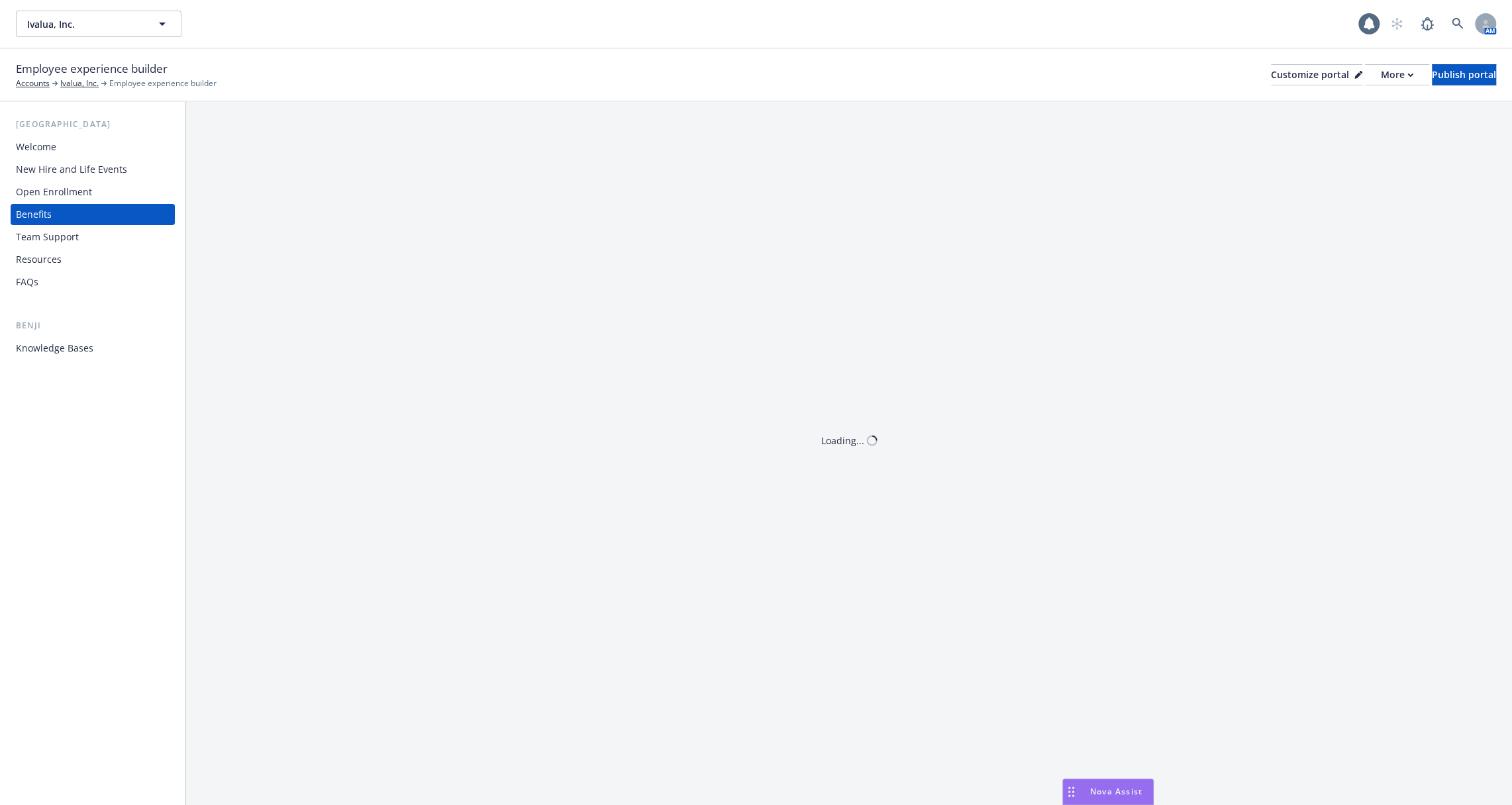
click at [95, 179] on div "New Hire and Life Events" at bounding box center [72, 169] width 111 height 21
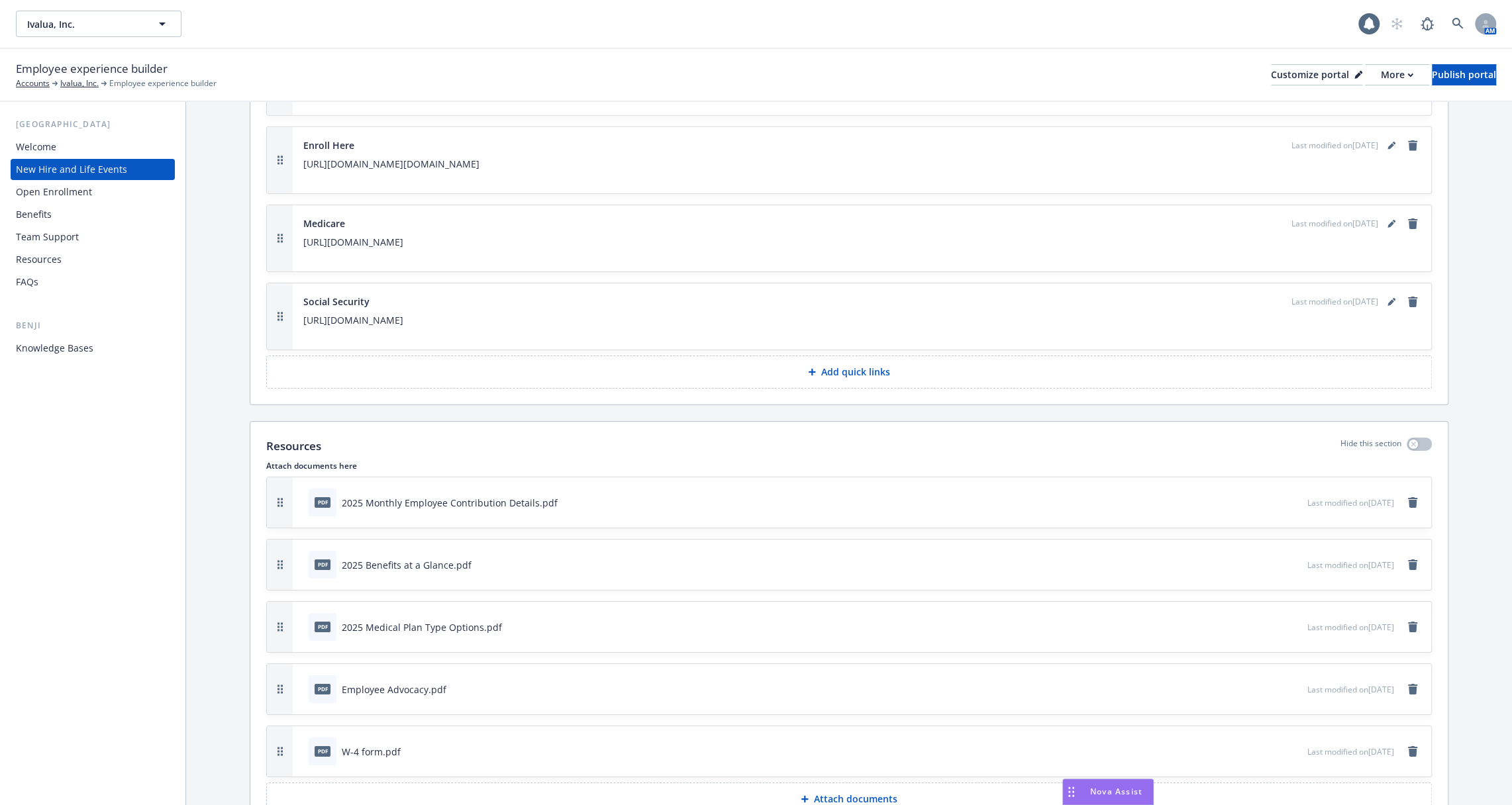
scroll to position [3939, 0]
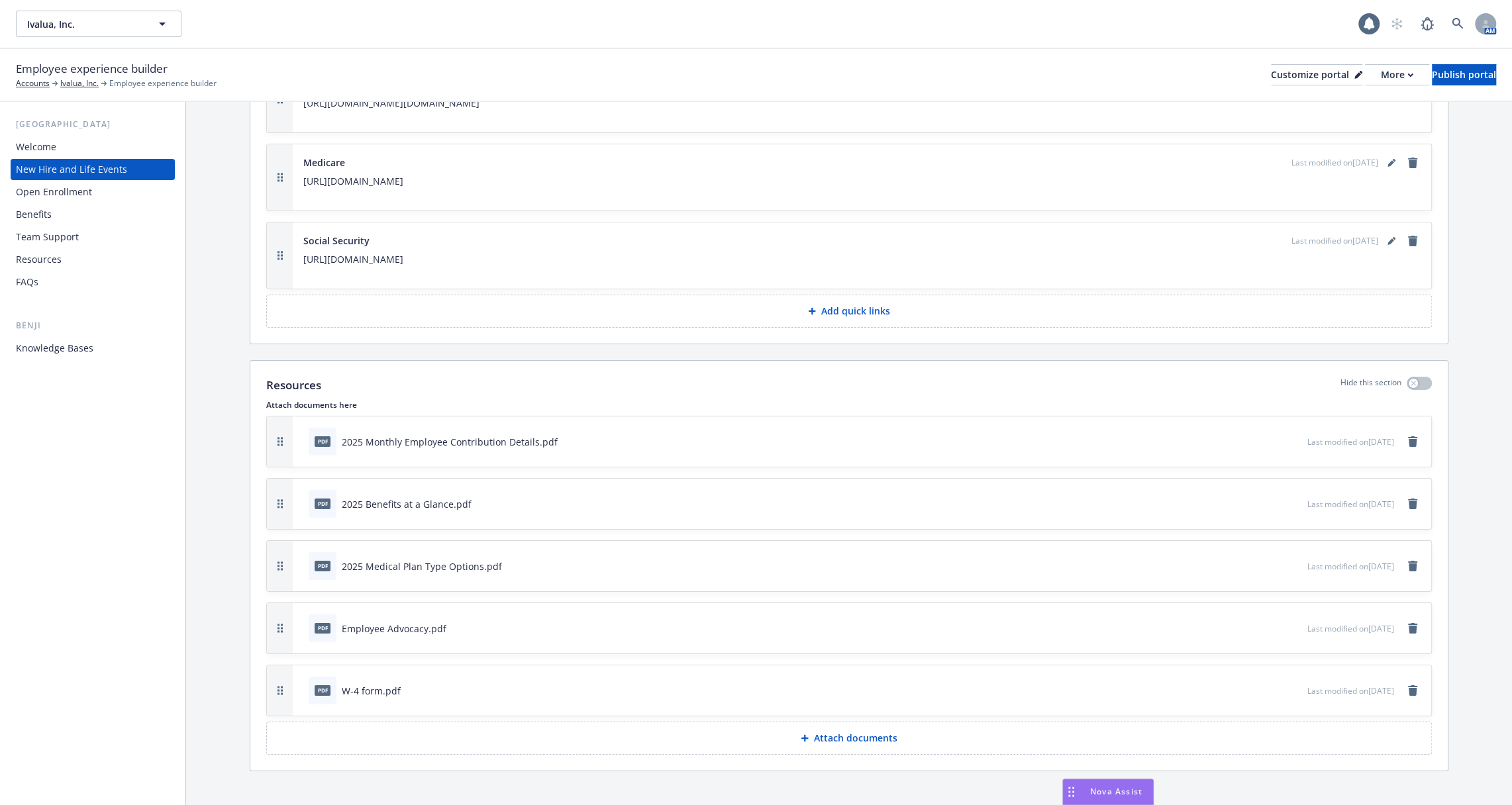
click at [55, 282] on div "FAQs" at bounding box center [93, 282] width 153 height 21
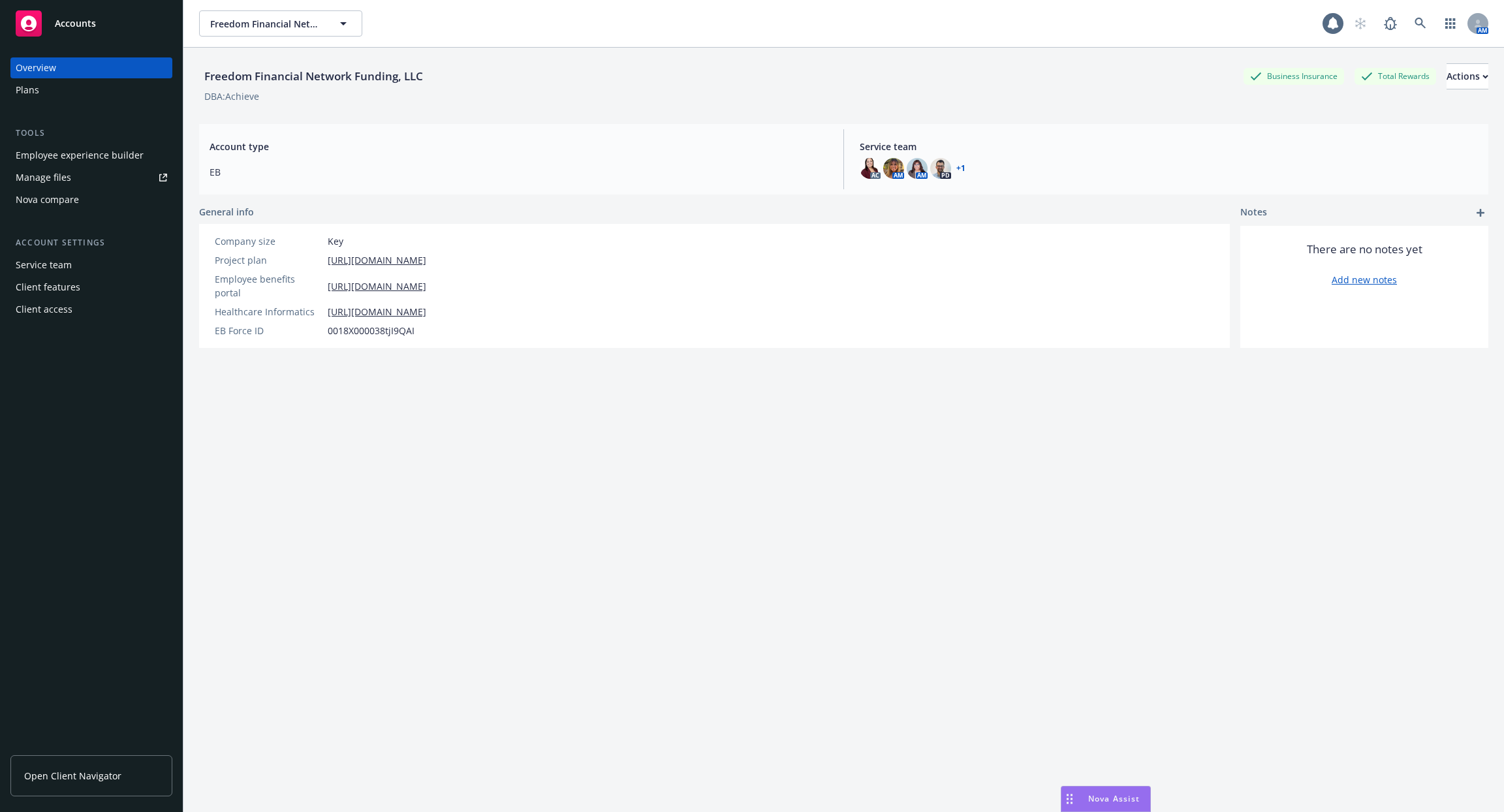
click at [117, 153] on div "Employee experience builder" at bounding box center [80, 155] width 128 height 21
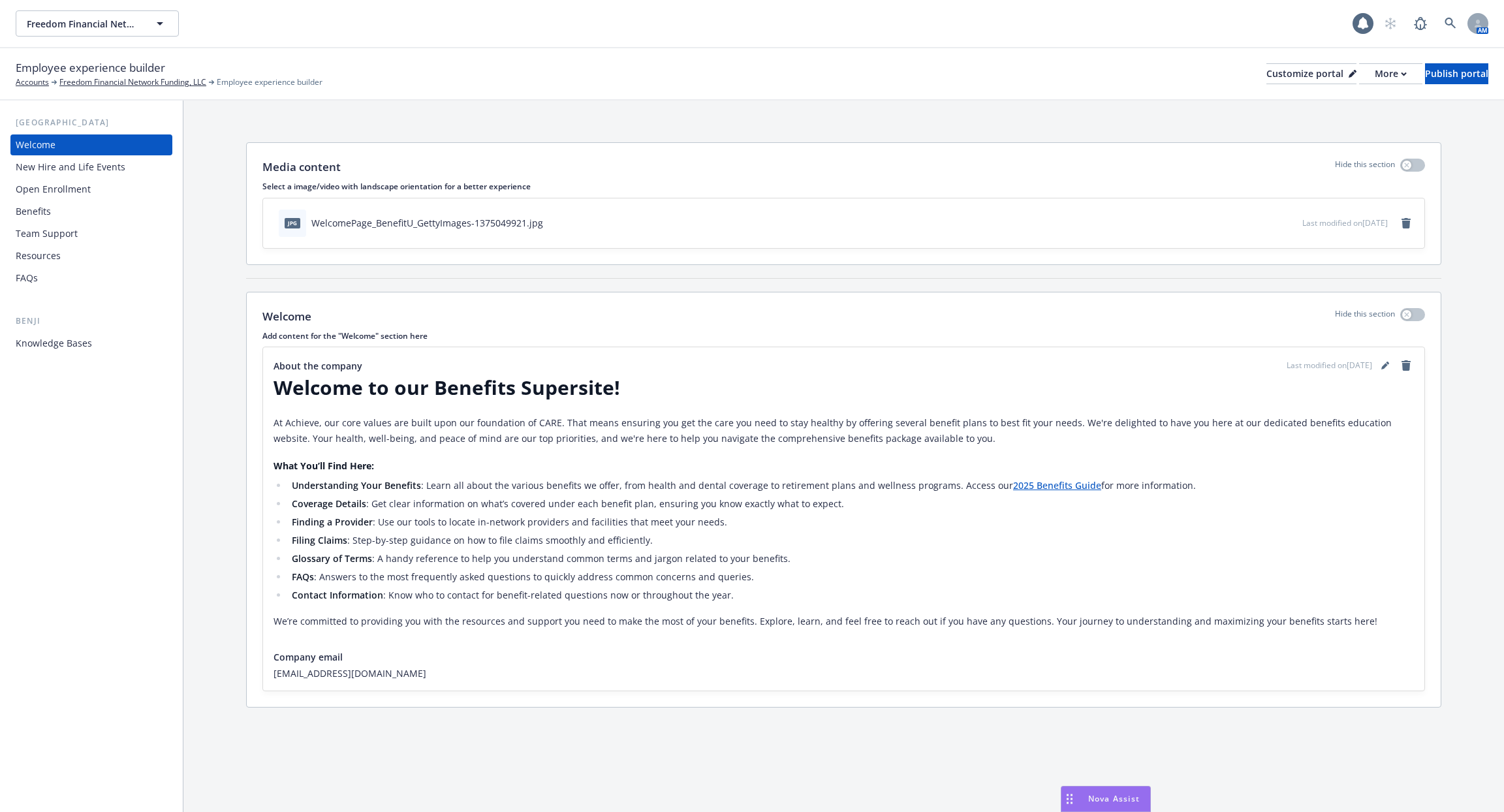
click at [99, 182] on div "Open Enrollment" at bounding box center [92, 189] width 151 height 21
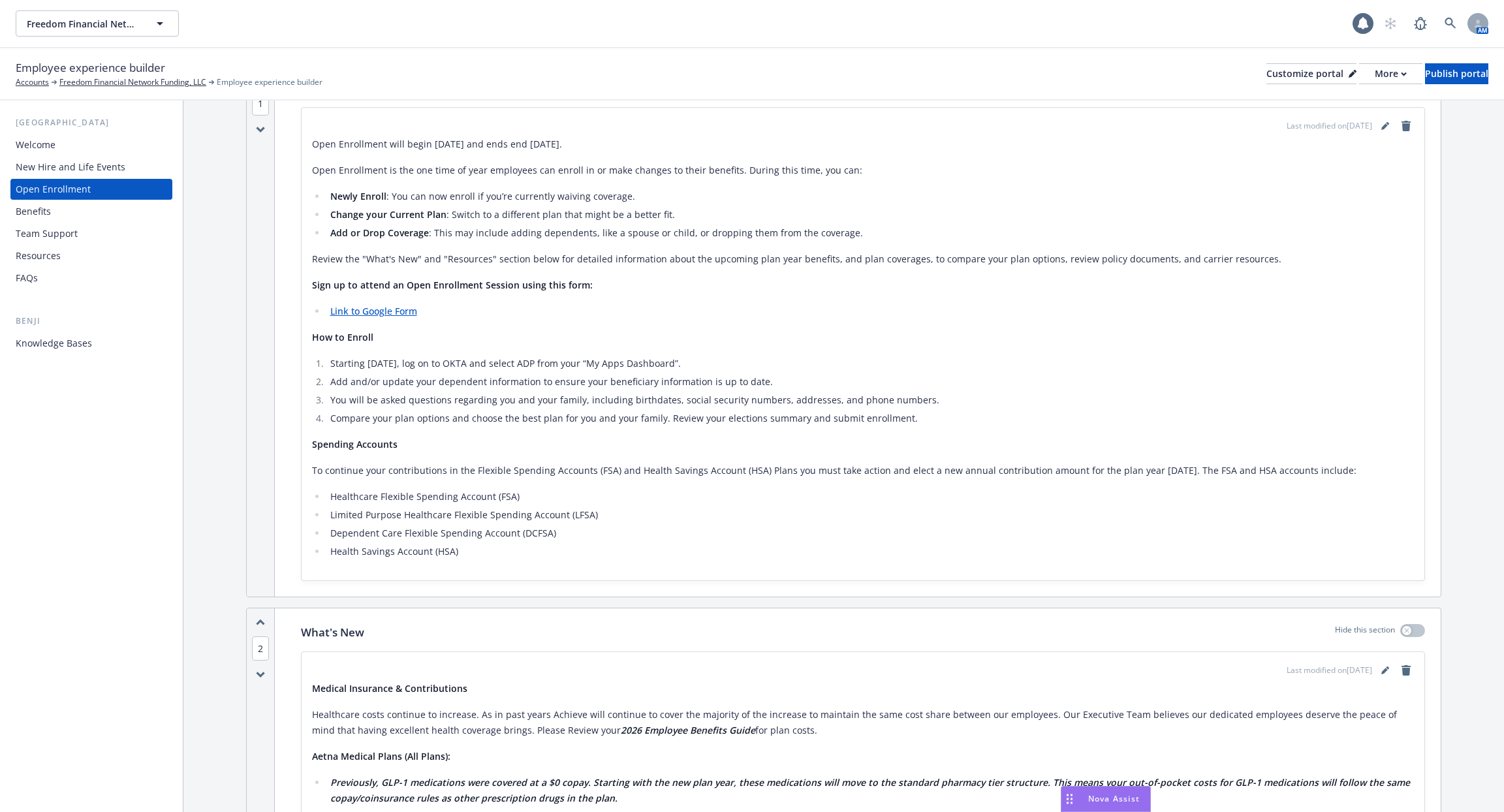
scroll to position [313, 0]
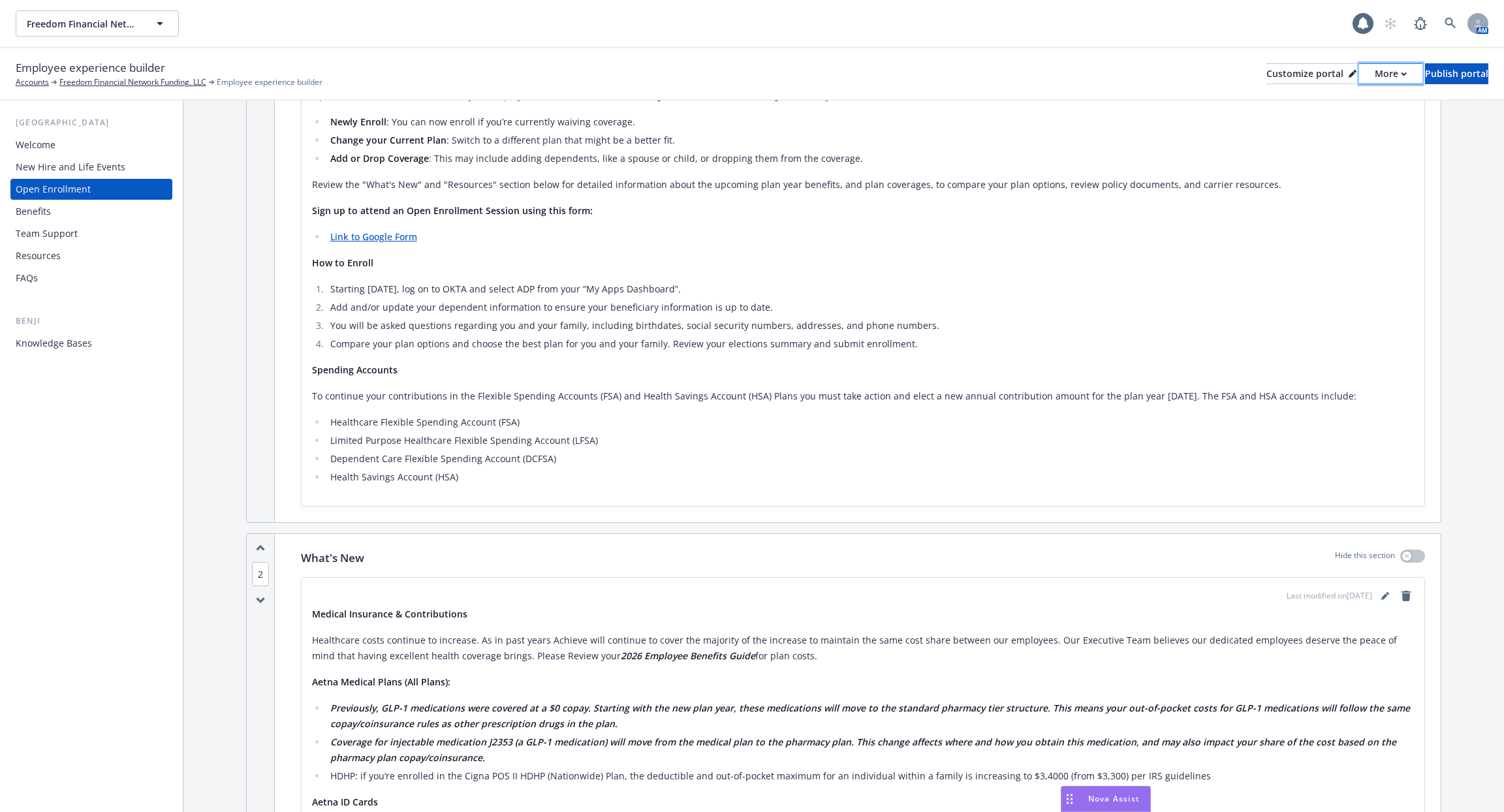
click at [1372, 67] on button "More" at bounding box center [1391, 73] width 63 height 21
click at [988, 314] on ol "Starting October 29, 2025, log on to OKTA and select ADP from your “My Apps Das…" at bounding box center [863, 316] width 1102 height 71
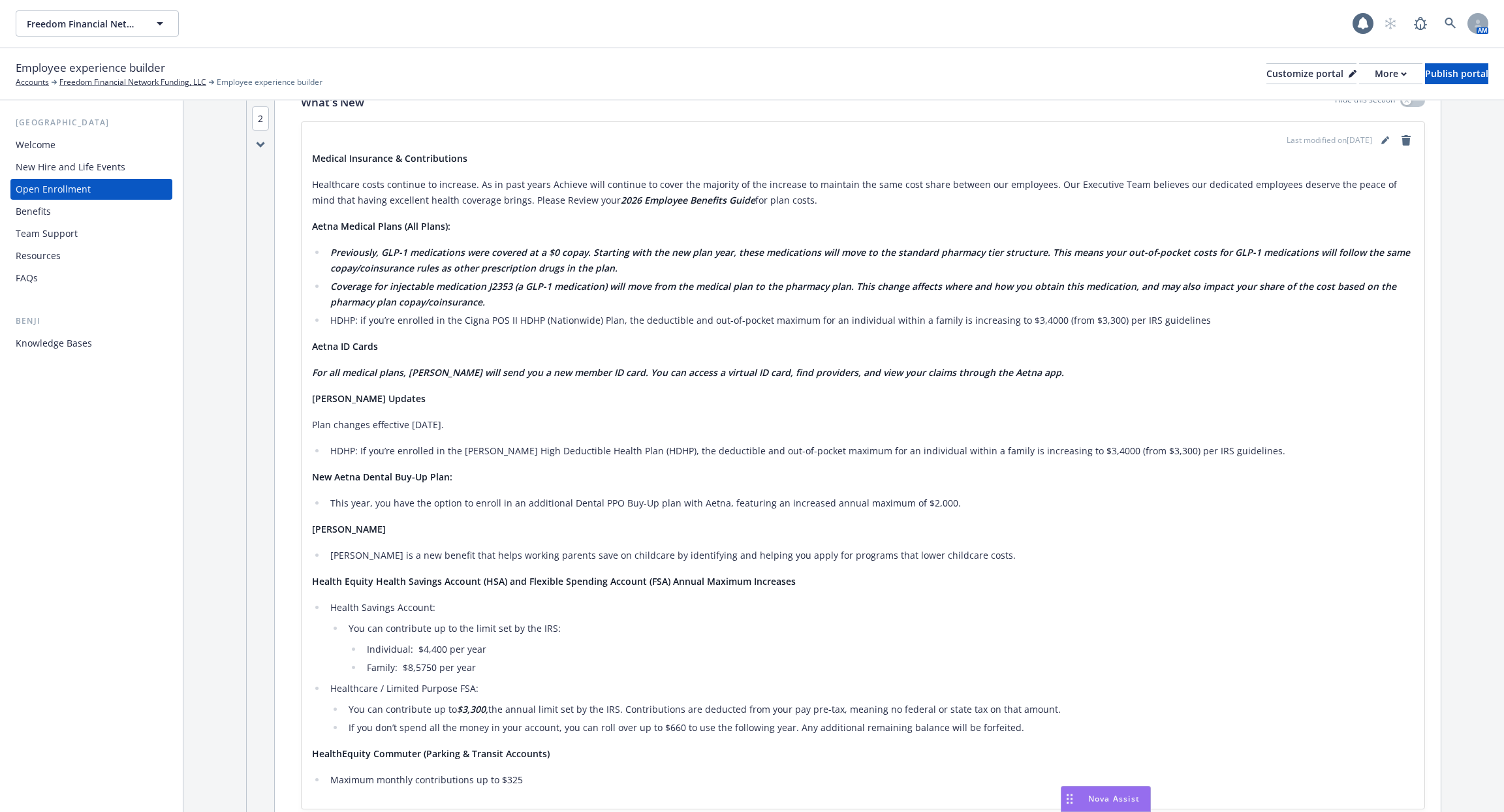
scroll to position [0, 0]
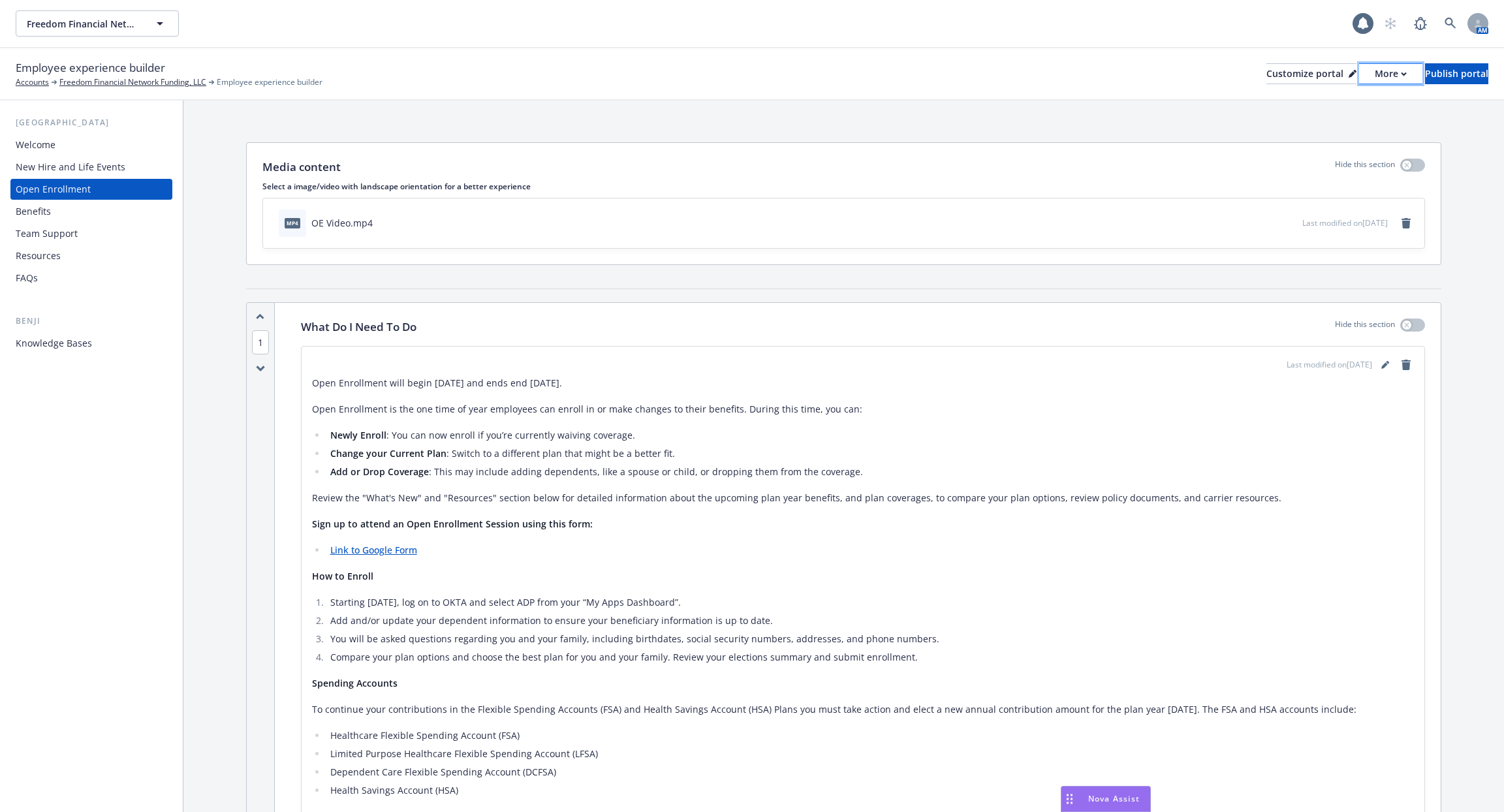
click at [1359, 72] on button "More" at bounding box center [1391, 73] width 63 height 21
click at [1331, 121] on link "Copy portal link" at bounding box center [1321, 129] width 119 height 26
click at [66, 162] on div "New Hire and Life Events" at bounding box center [71, 166] width 110 height 21
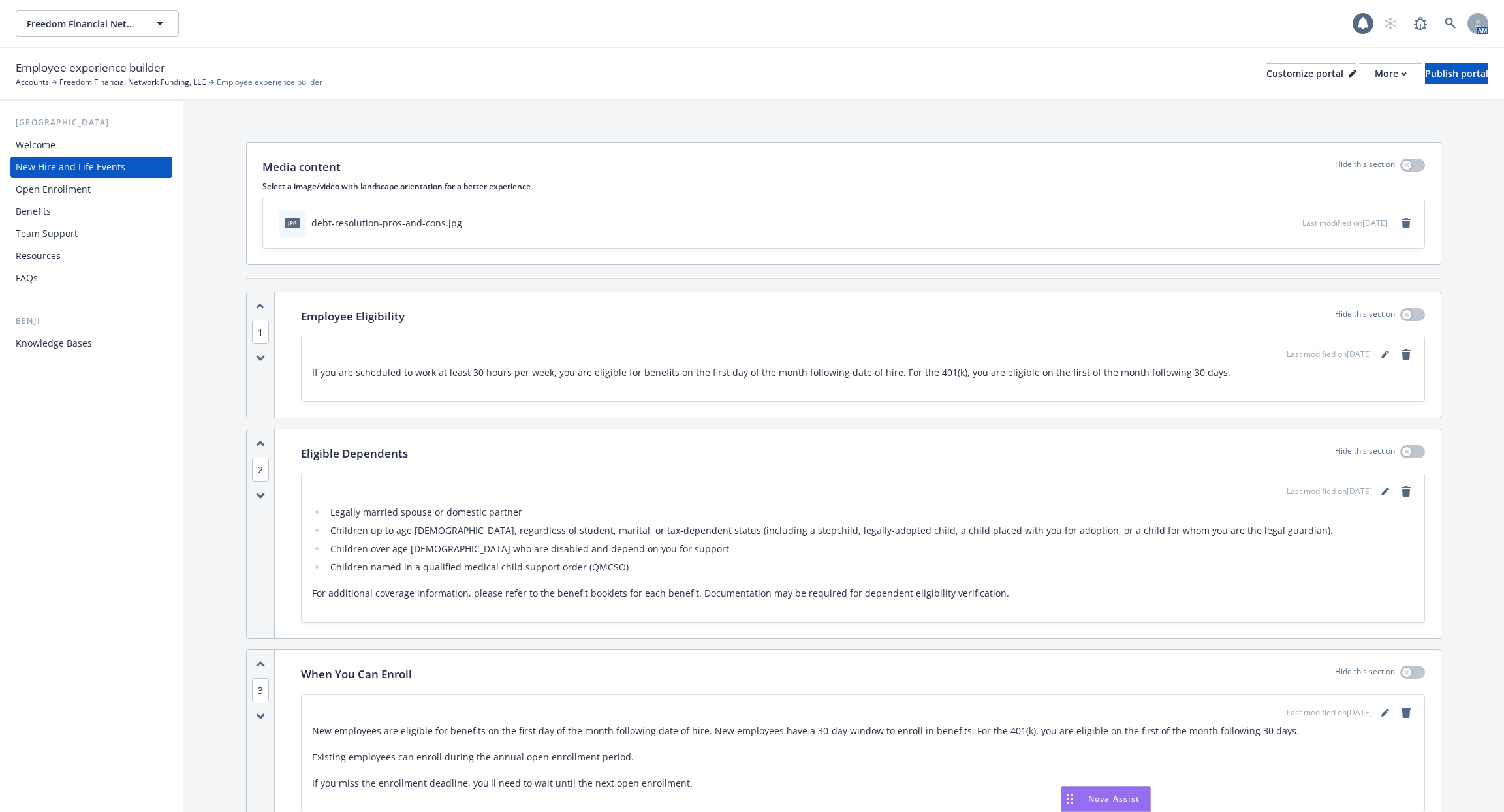
click at [52, 152] on div "Welcome" at bounding box center [36, 145] width 40 height 21
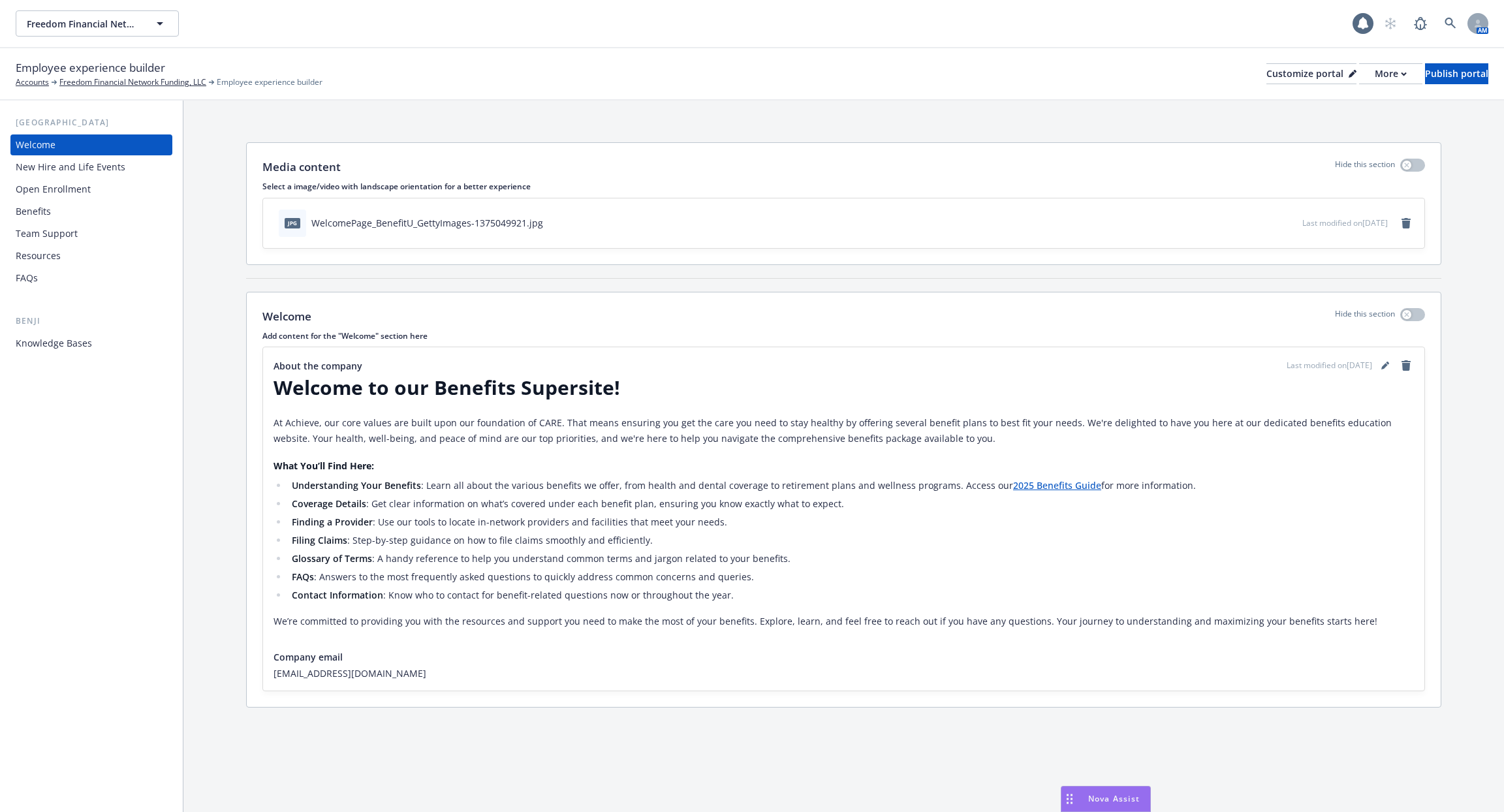
click at [55, 180] on div "Open Enrollment" at bounding box center [53, 189] width 75 height 21
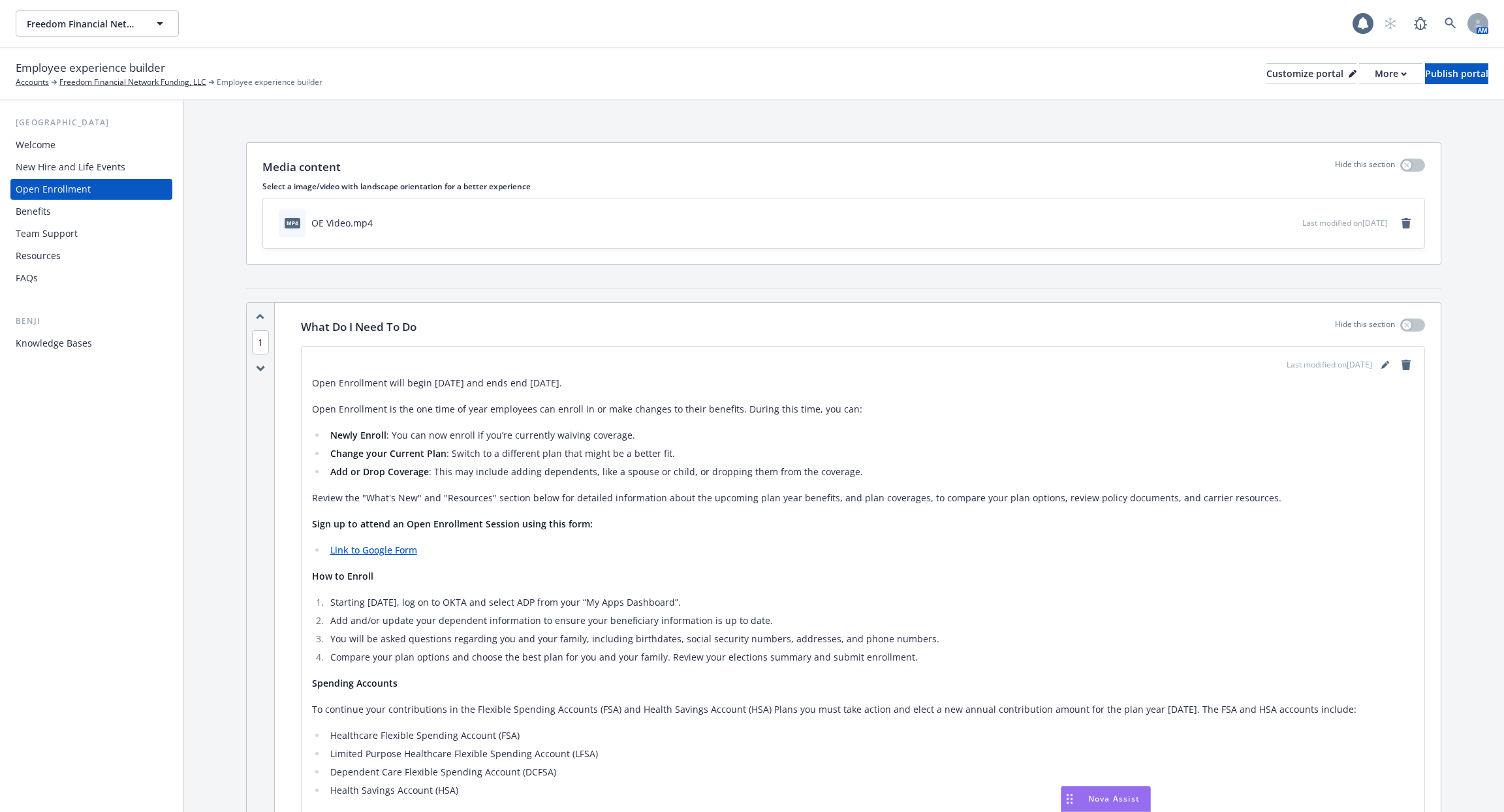
click at [56, 132] on div "USA Welcome New Hire and Life Events Open Enrollment Benefits Team Support Reso…" at bounding box center [91, 202] width 162 height 172
click at [56, 143] on div "Welcome" at bounding box center [92, 145] width 151 height 21
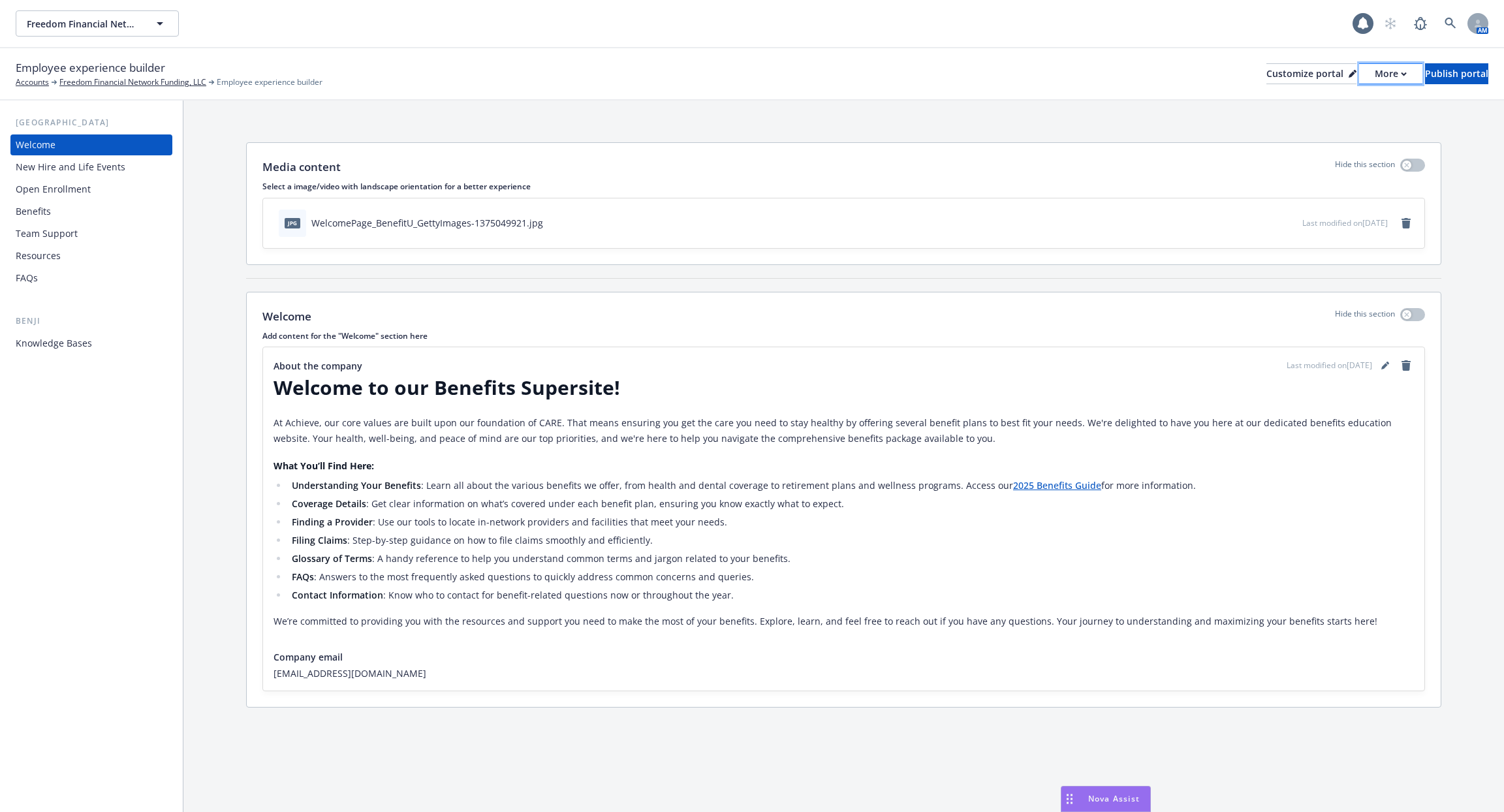
click at [1375, 82] on div "More" at bounding box center [1391, 73] width 32 height 20
click at [1340, 121] on link "Copy portal link" at bounding box center [1321, 129] width 119 height 26
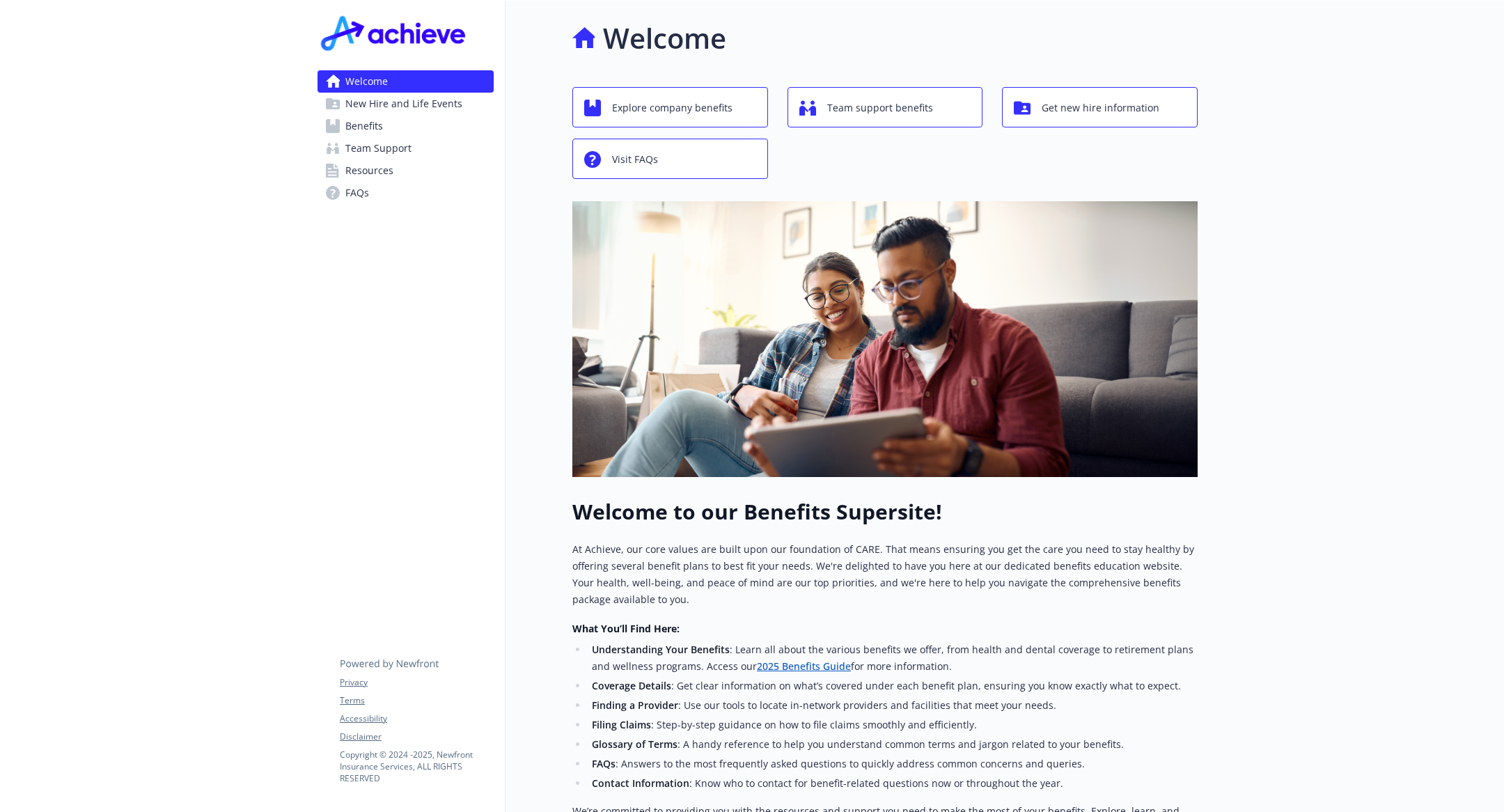
click at [409, 134] on link "Benefits" at bounding box center [405, 126] width 176 height 22
click at [402, 109] on span "New Hire and Life Events" at bounding box center [403, 103] width 117 height 22
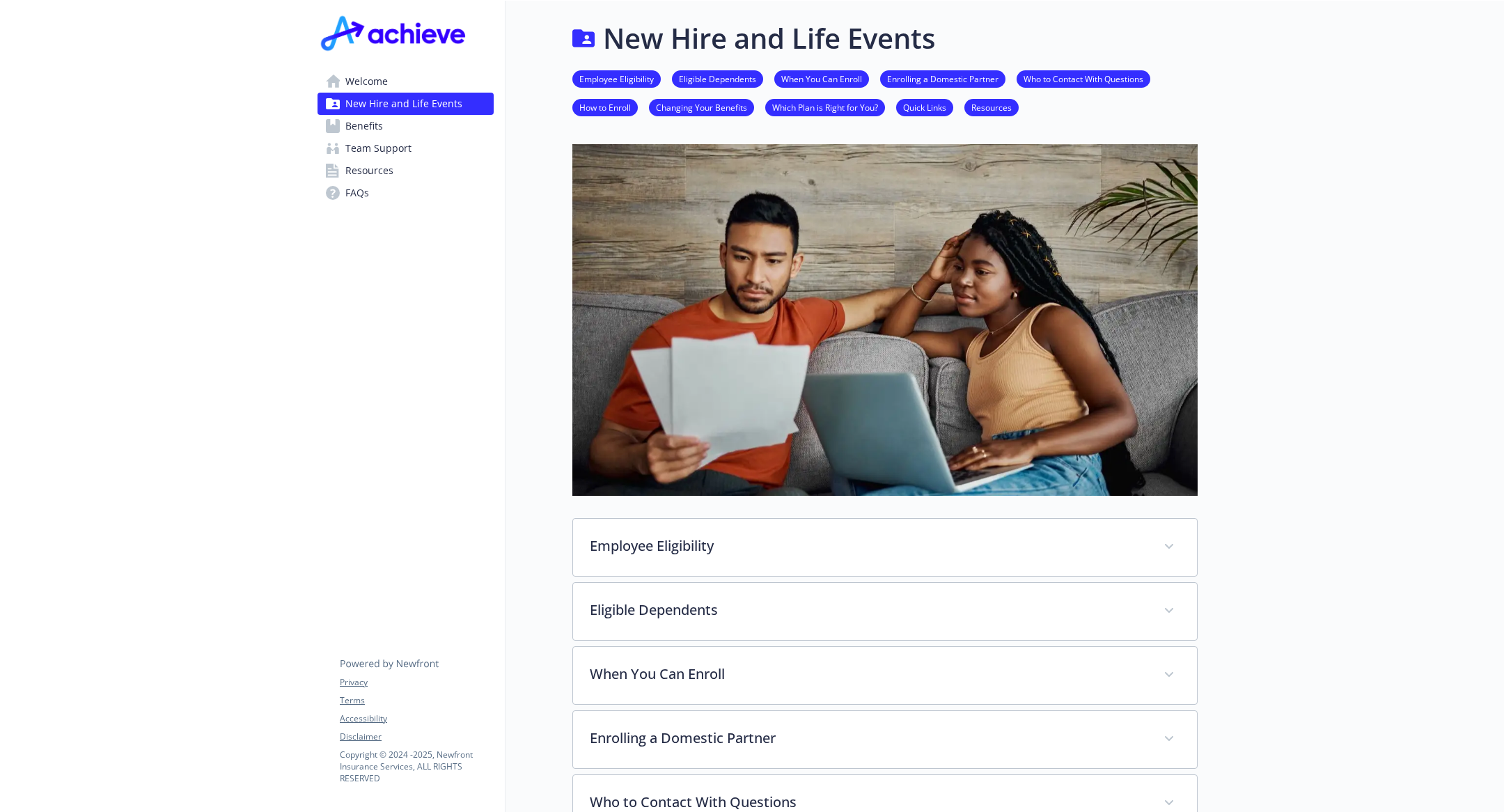
click at [366, 85] on span "Welcome" at bounding box center [366, 81] width 43 height 22
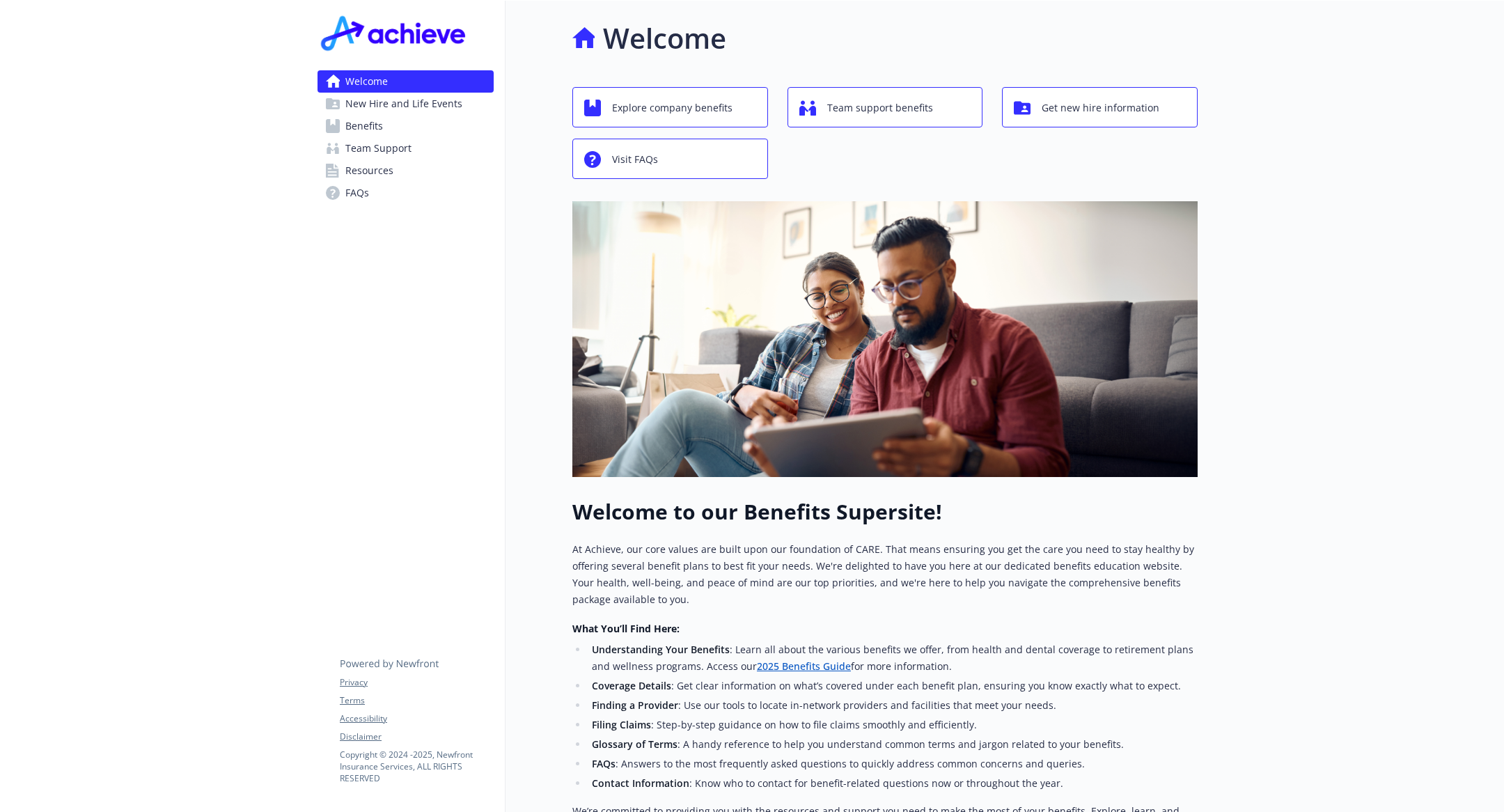
click at [365, 84] on span "Welcome" at bounding box center [366, 81] width 43 height 22
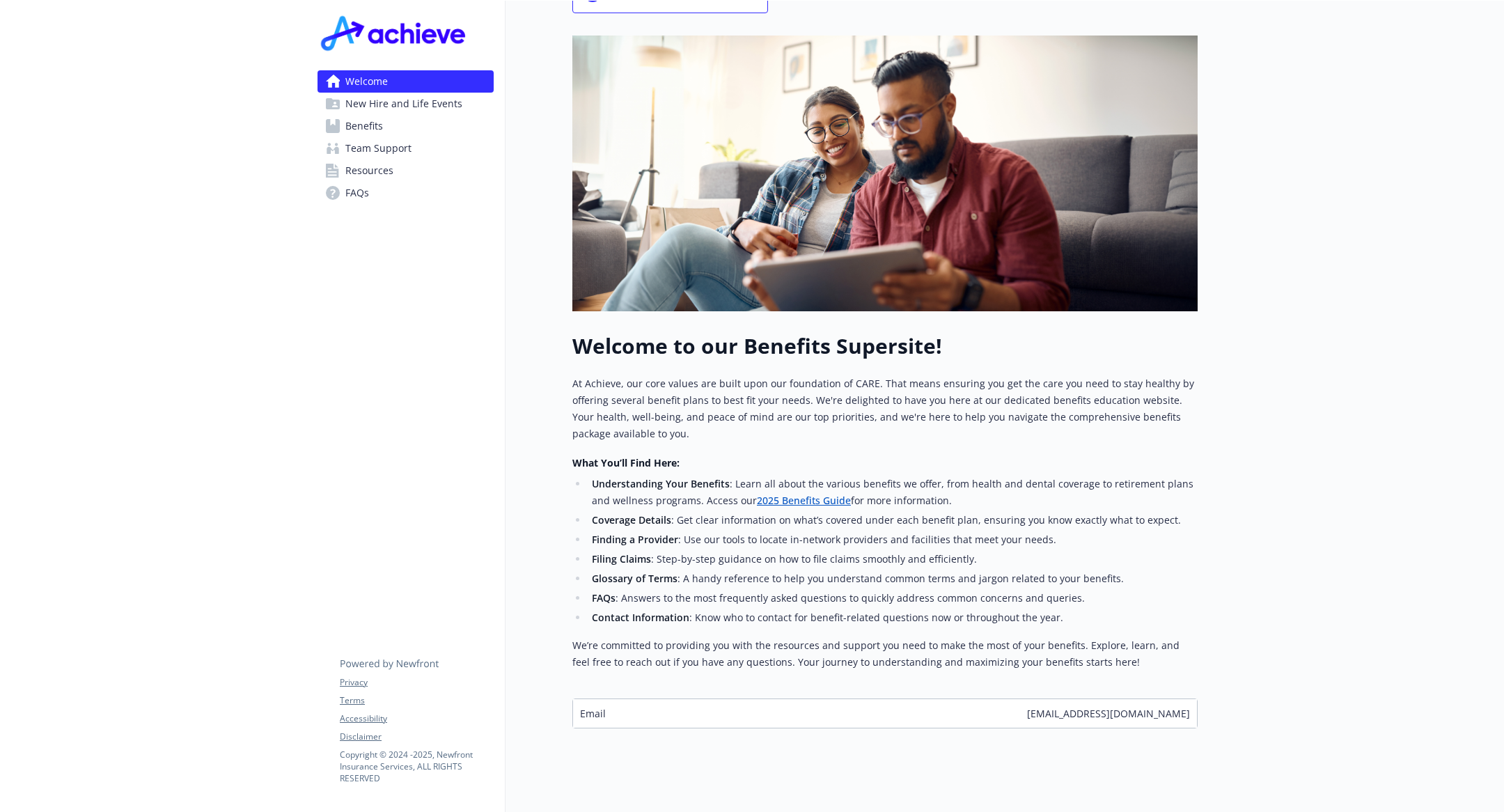
scroll to position [181, 0]
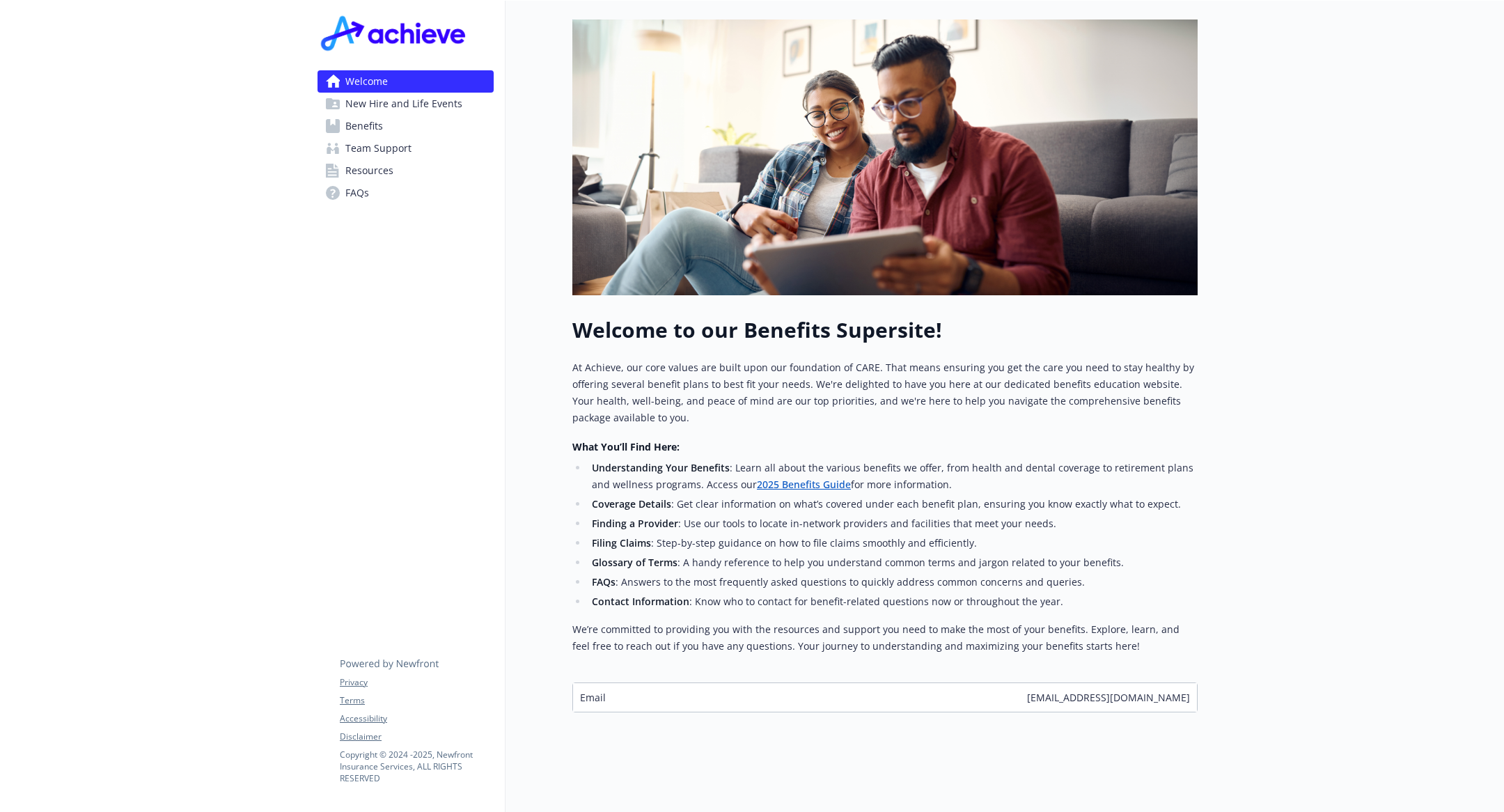
click at [411, 195] on link "FAQs" at bounding box center [405, 192] width 176 height 22
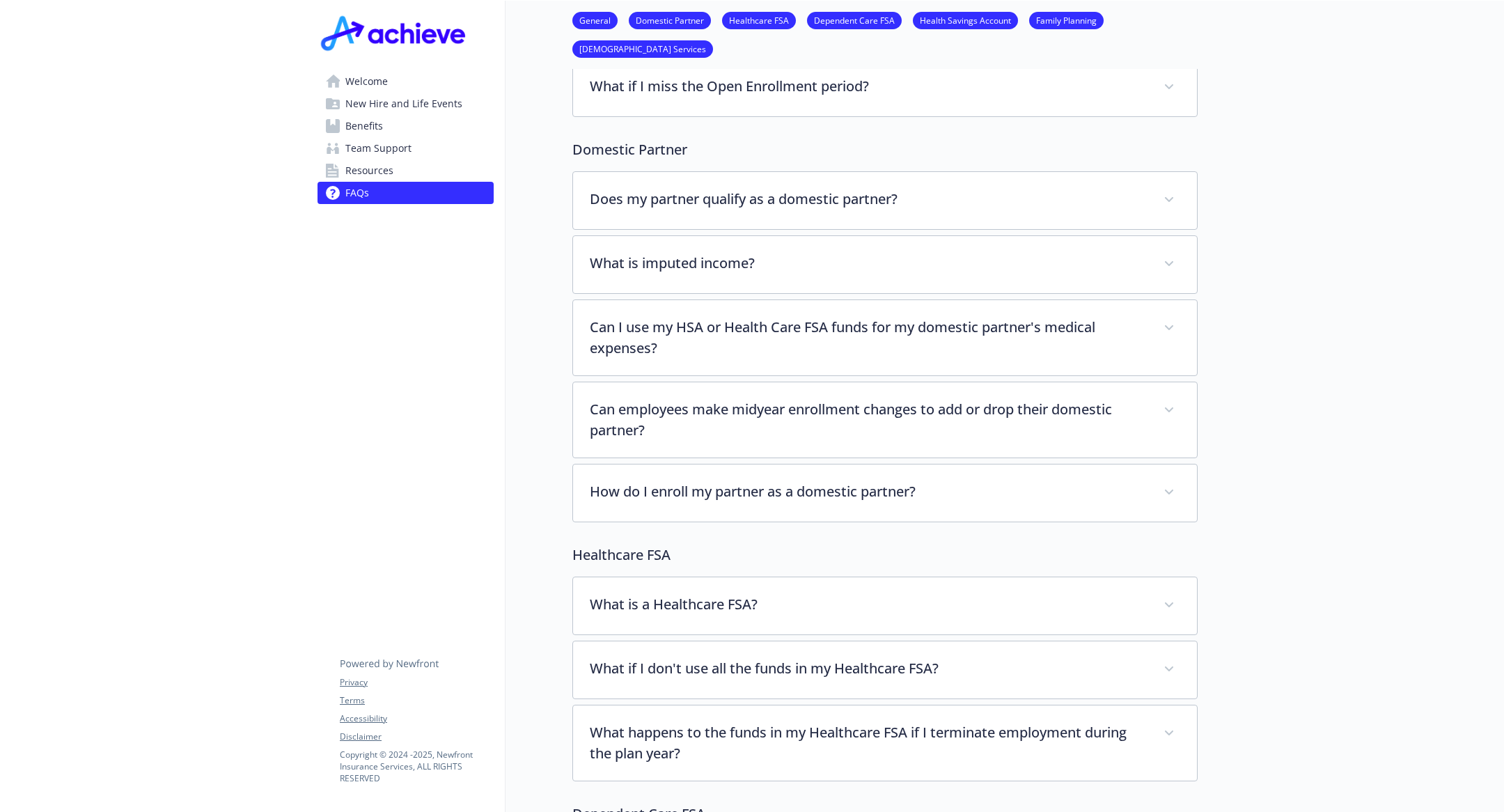
click at [397, 167] on link "Resources" at bounding box center [405, 171] width 176 height 22
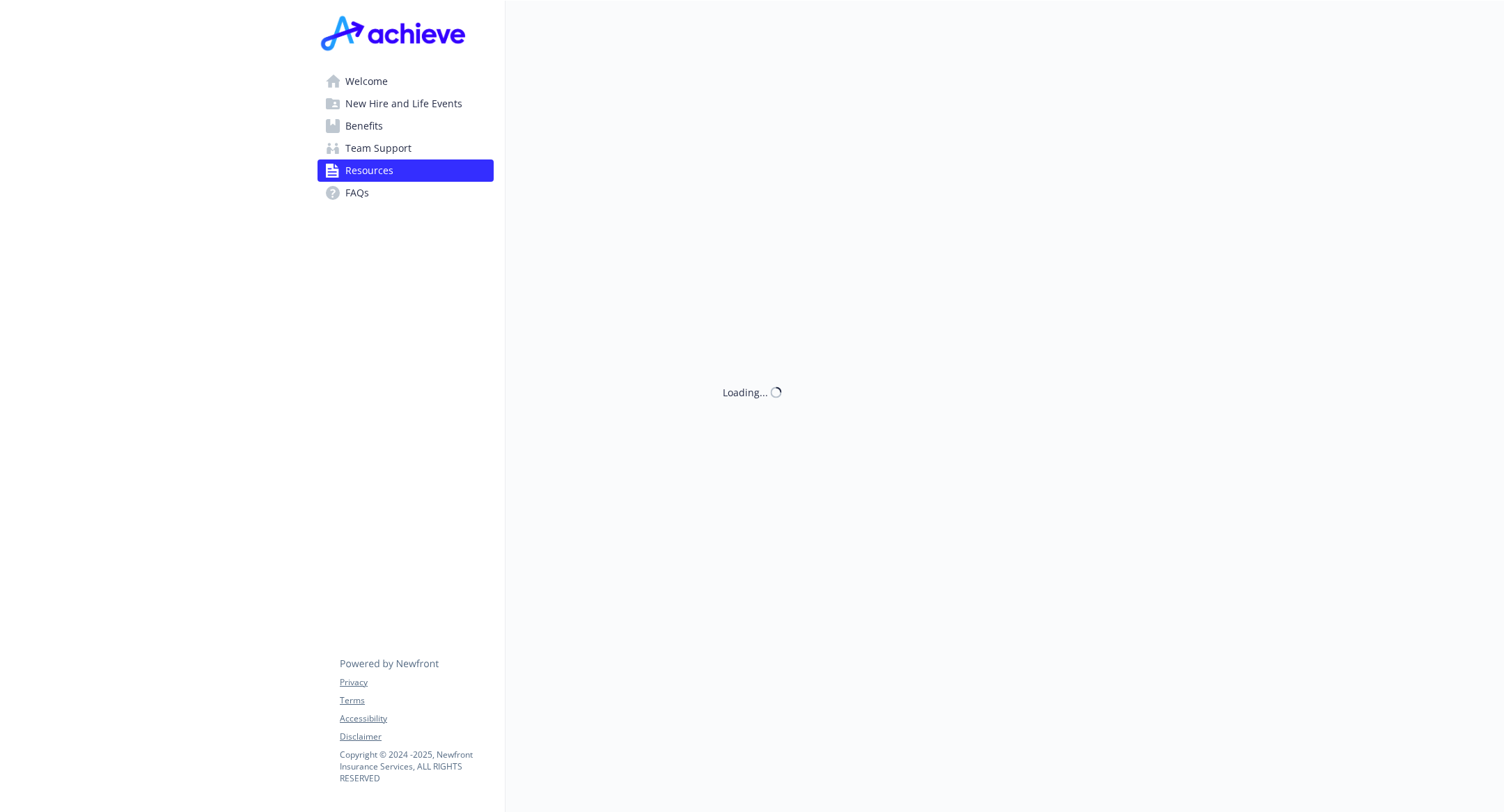
scroll to position [181, 0]
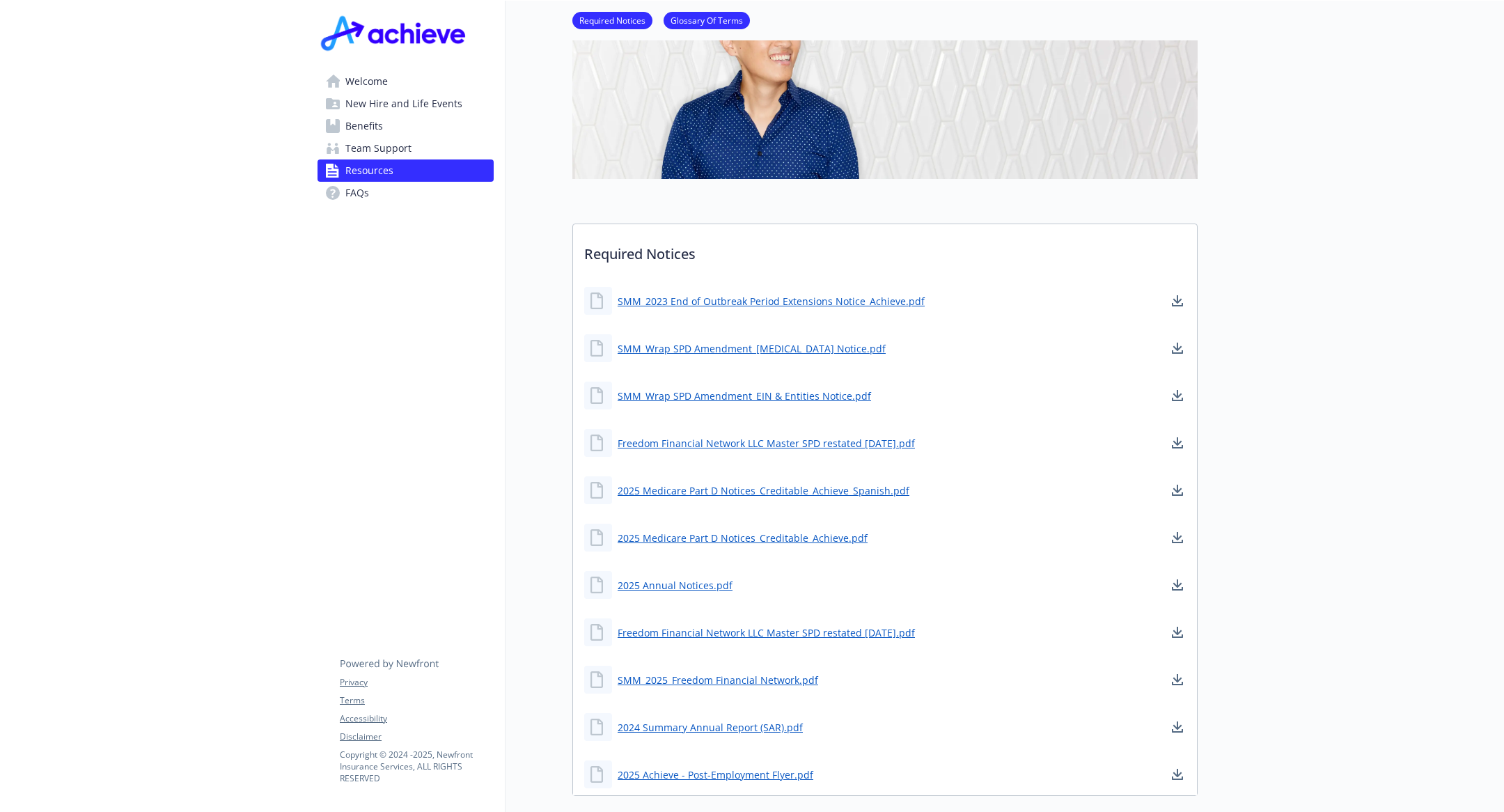
click at [393, 180] on link "Resources" at bounding box center [405, 171] width 176 height 22
click at [415, 192] on link "FAQs" at bounding box center [405, 192] width 176 height 22
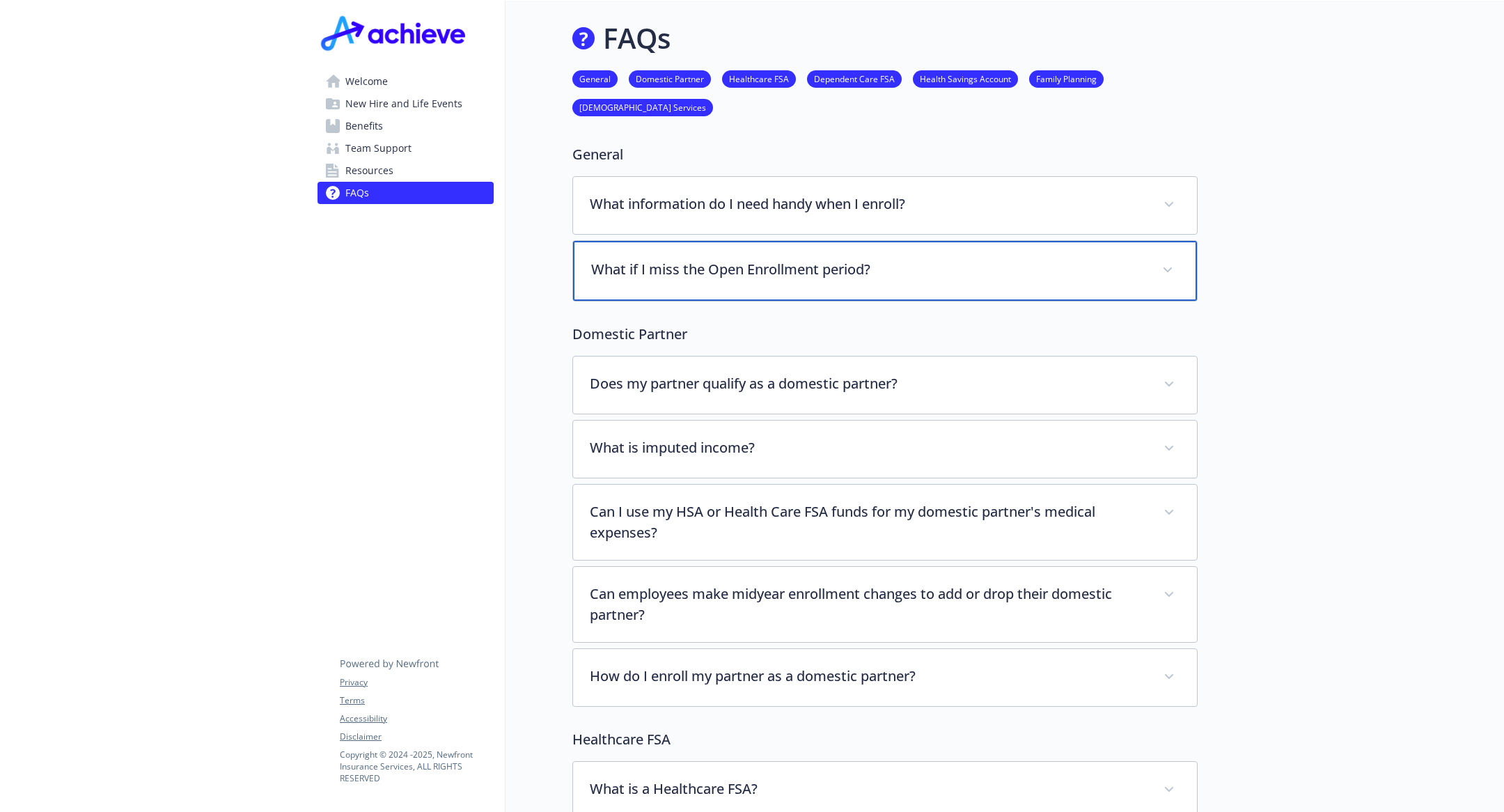
click at [656, 269] on p "What if I miss the Open Enrollment period?" at bounding box center [868, 269] width 554 height 21
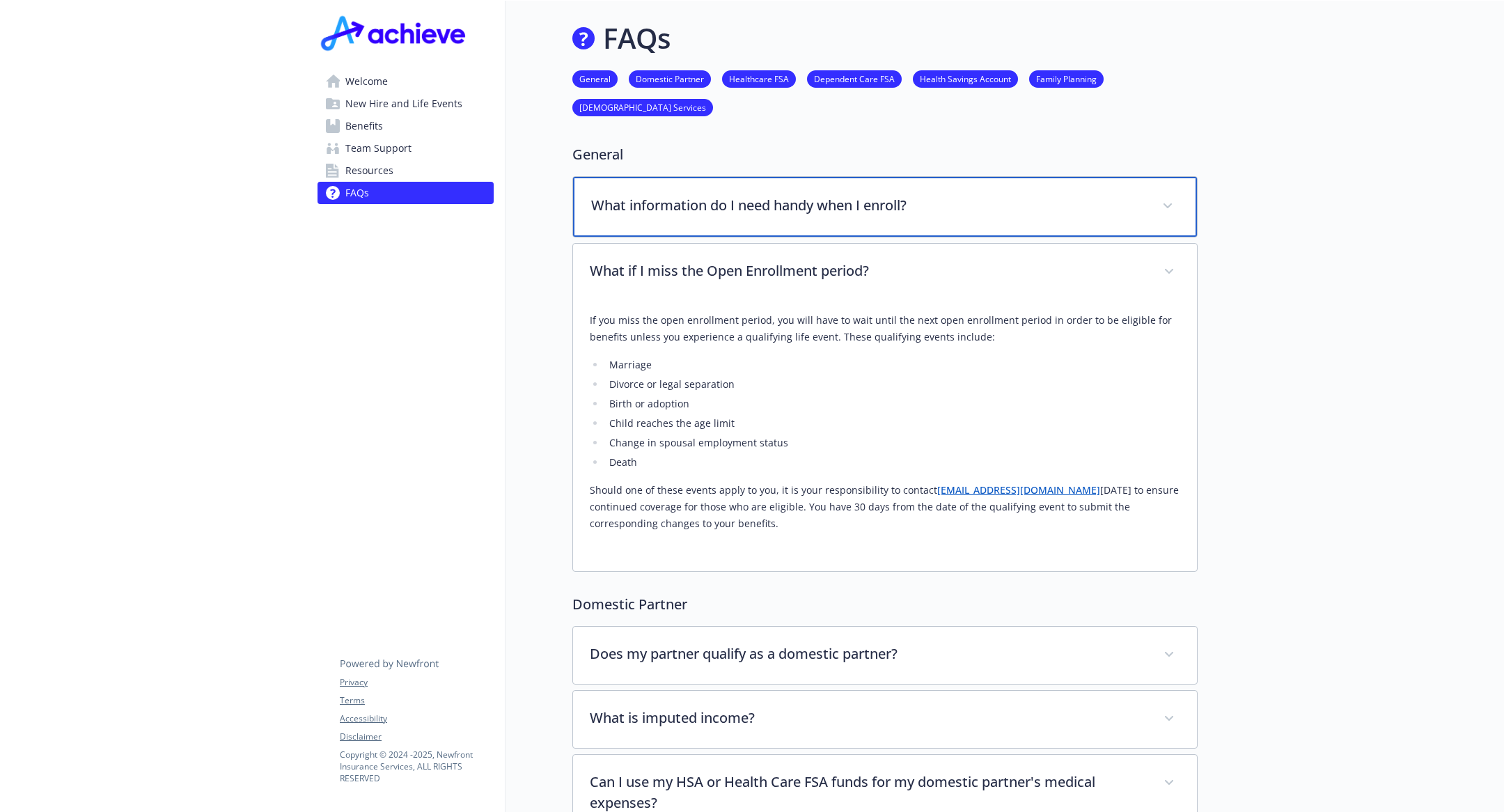
click at [682, 225] on div "What information do I need handy when I enroll?" at bounding box center [885, 206] width 624 height 60
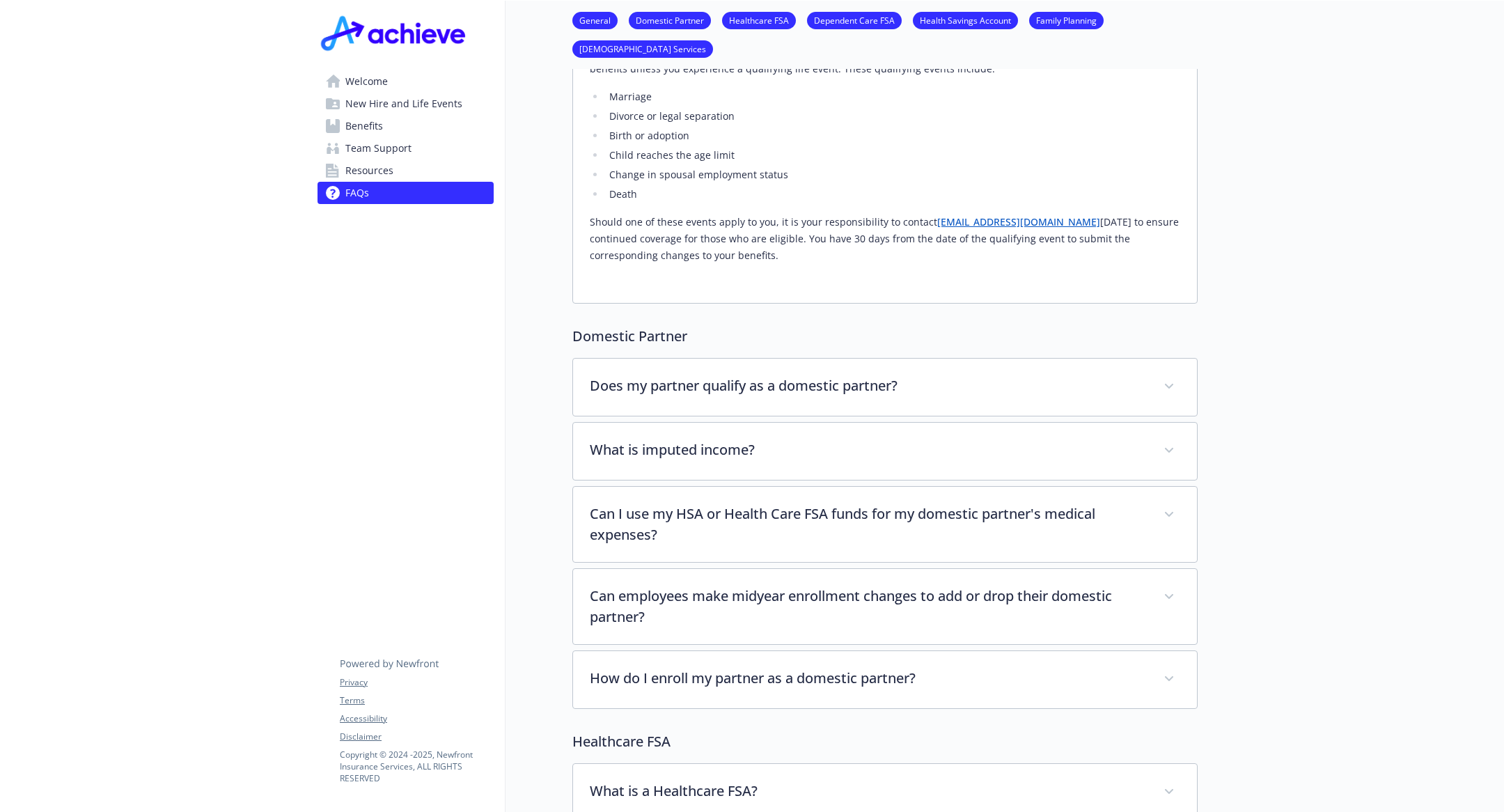
scroll to position [444, 0]
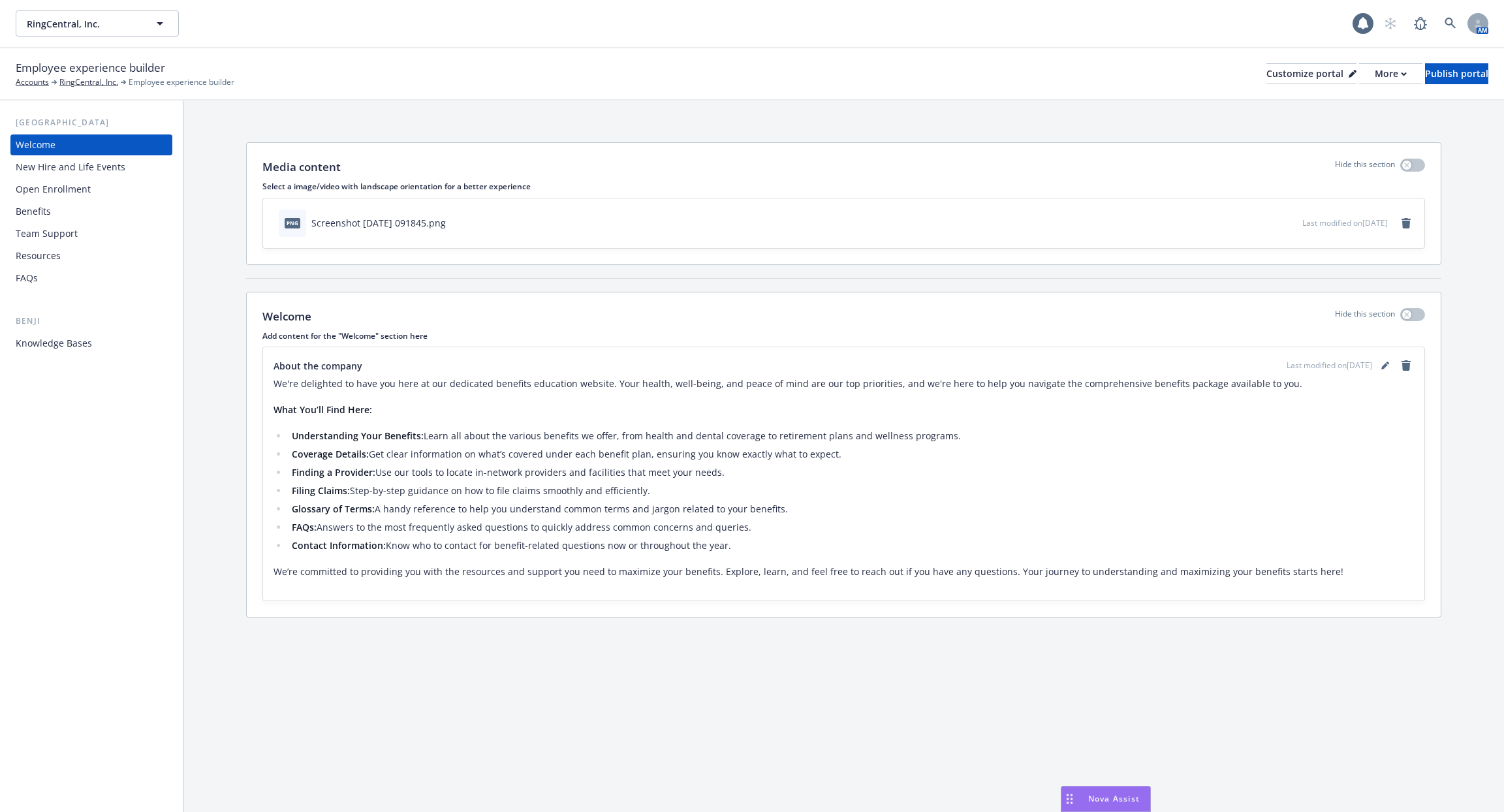
click at [121, 196] on div "Open Enrollment" at bounding box center [92, 189] width 151 height 21
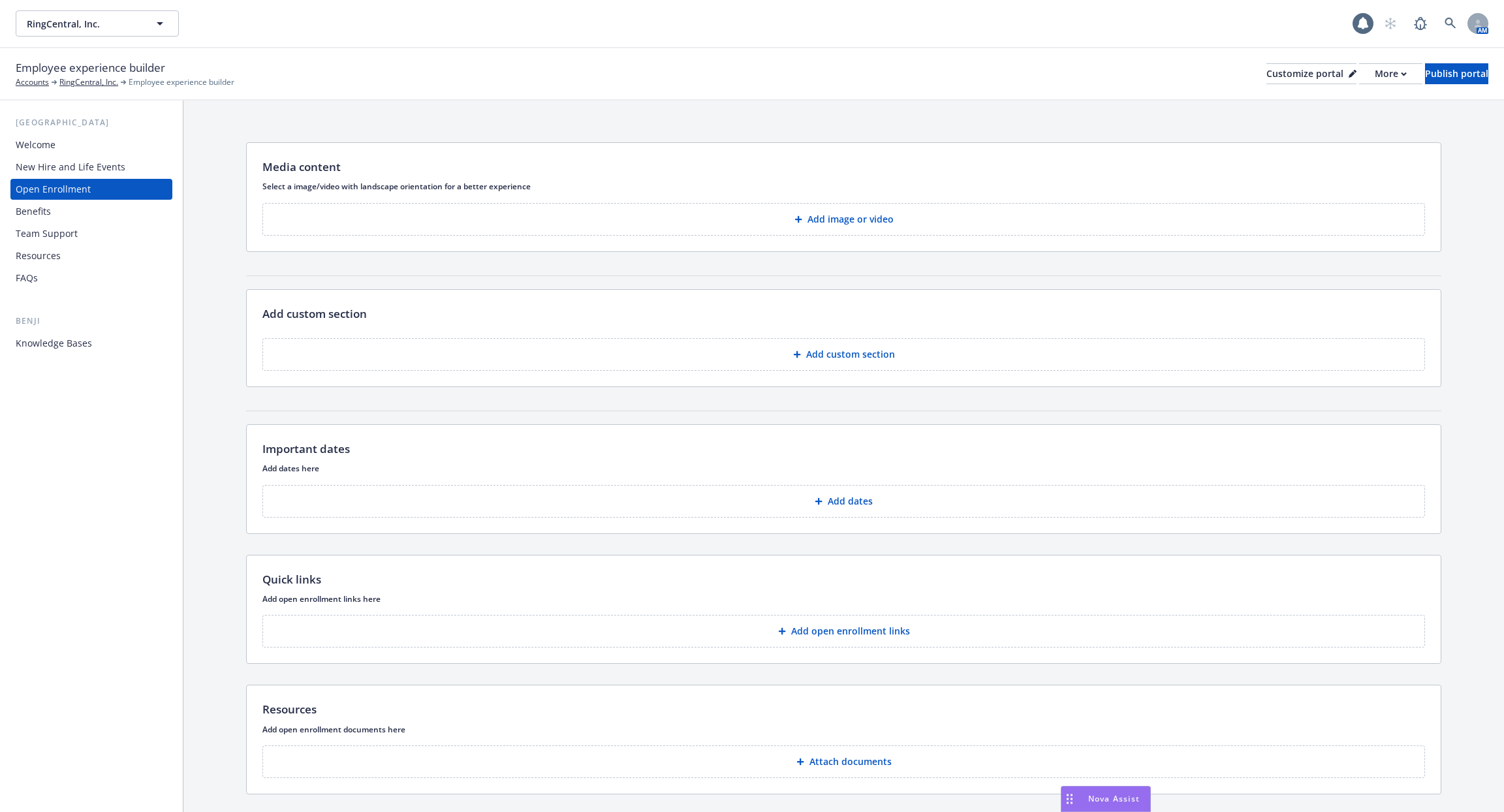
click at [98, 212] on div "Benefits" at bounding box center [92, 211] width 151 height 21
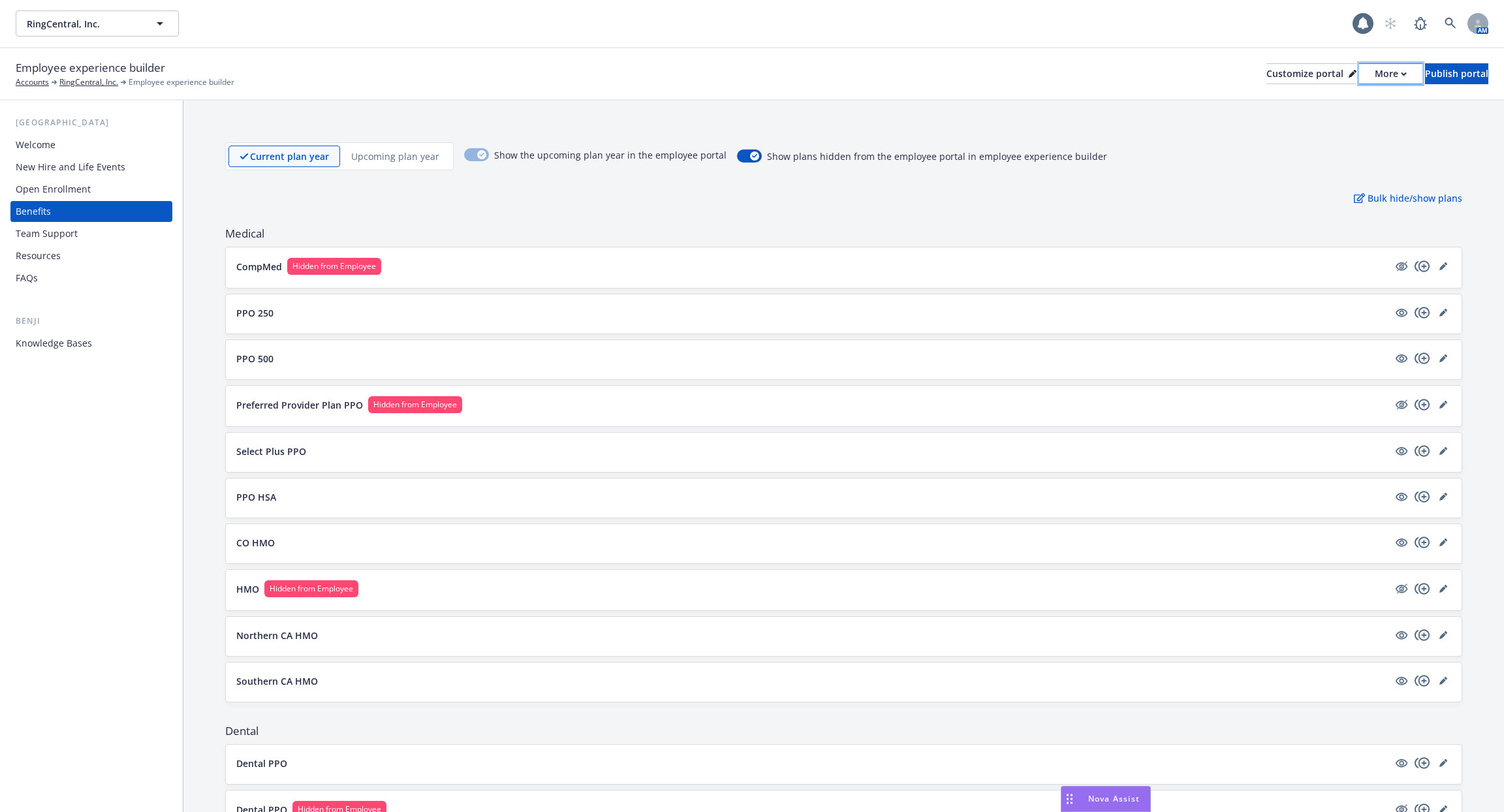
click at [1369, 77] on button "More" at bounding box center [1391, 73] width 63 height 21
click at [1335, 108] on link "Copy preview link" at bounding box center [1321, 103] width 119 height 26
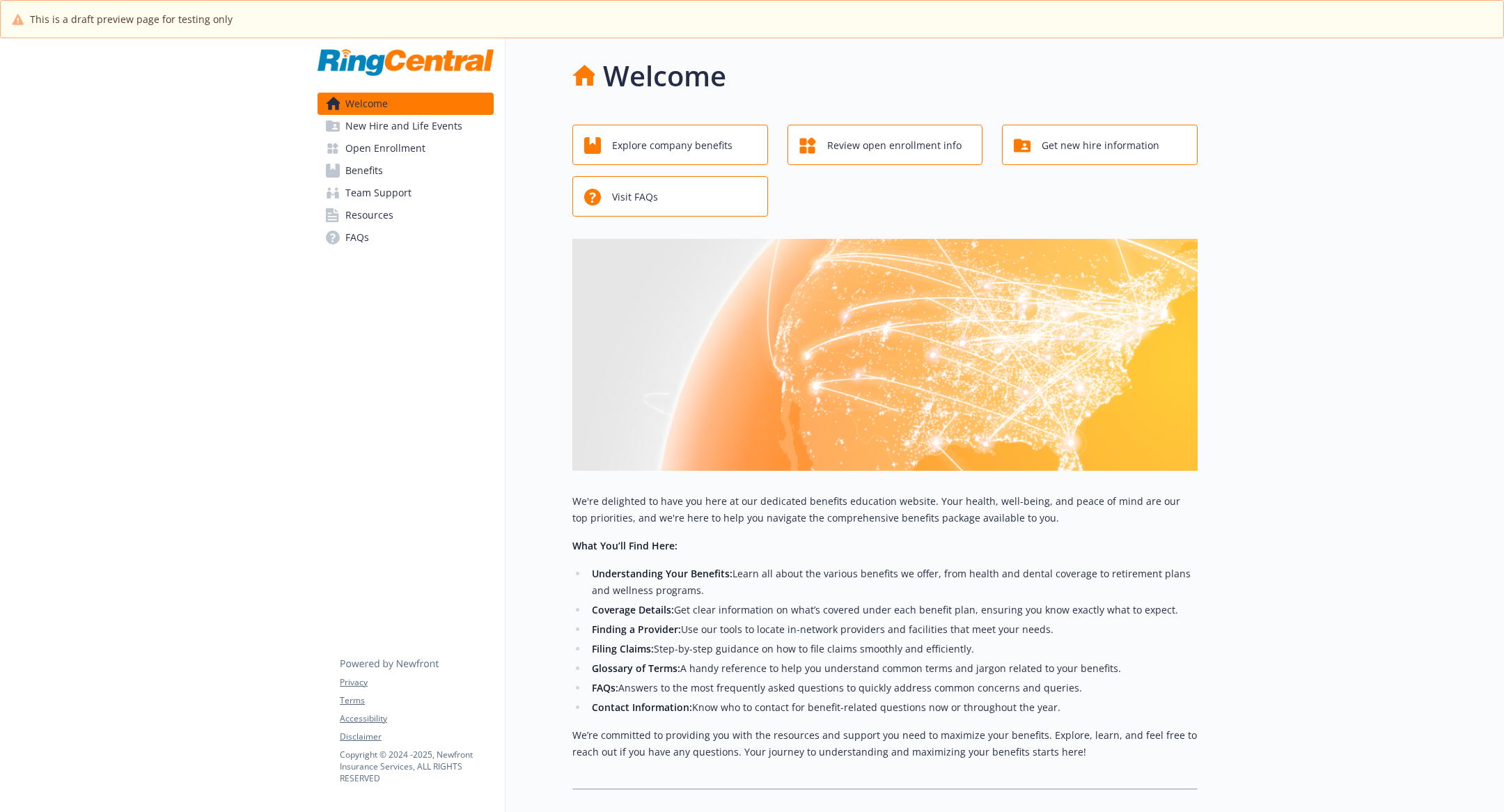
click at [440, 199] on link "Team Support" at bounding box center [405, 192] width 176 height 22
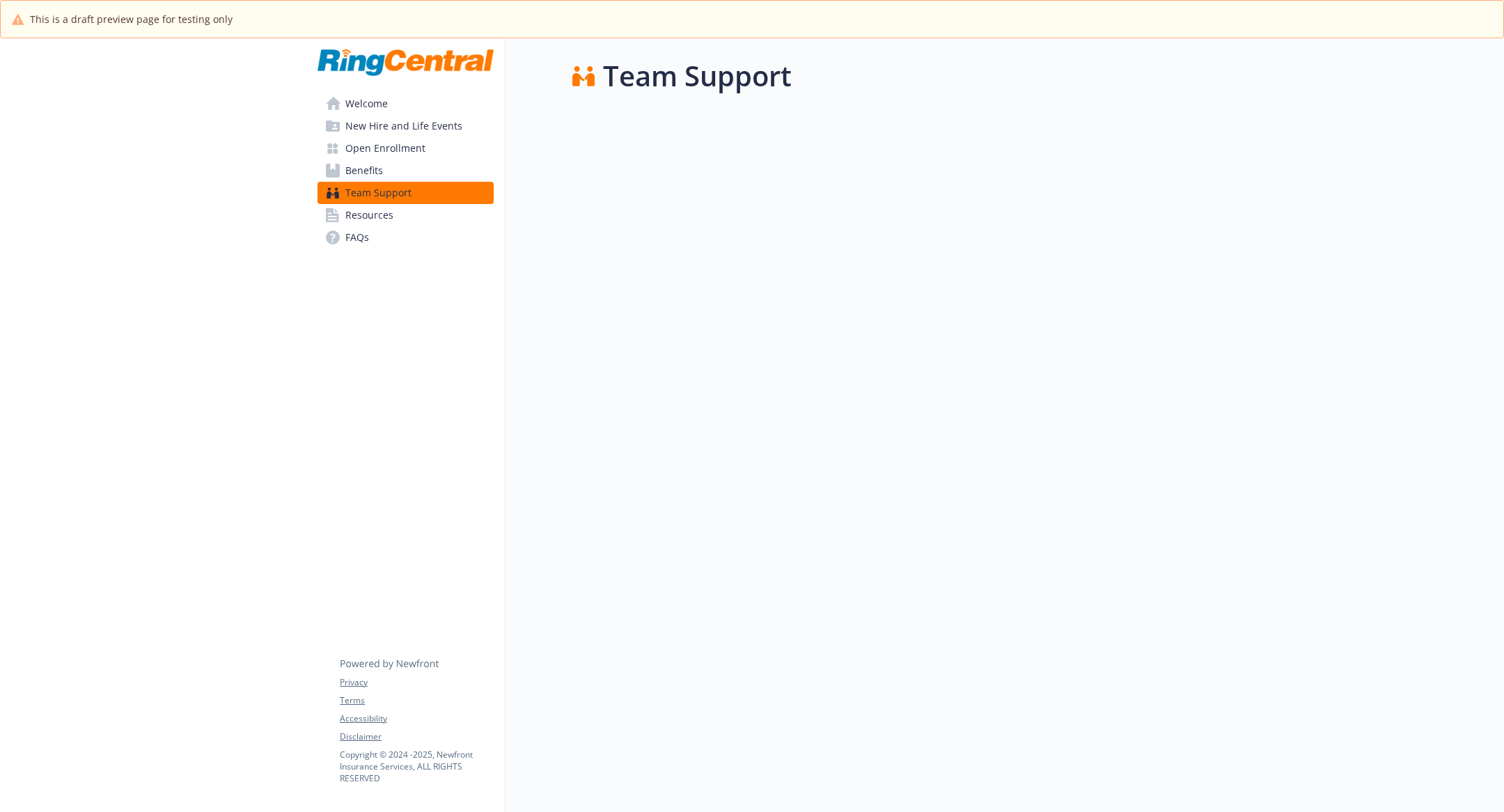
click at [410, 171] on link "Benefits" at bounding box center [405, 171] width 176 height 22
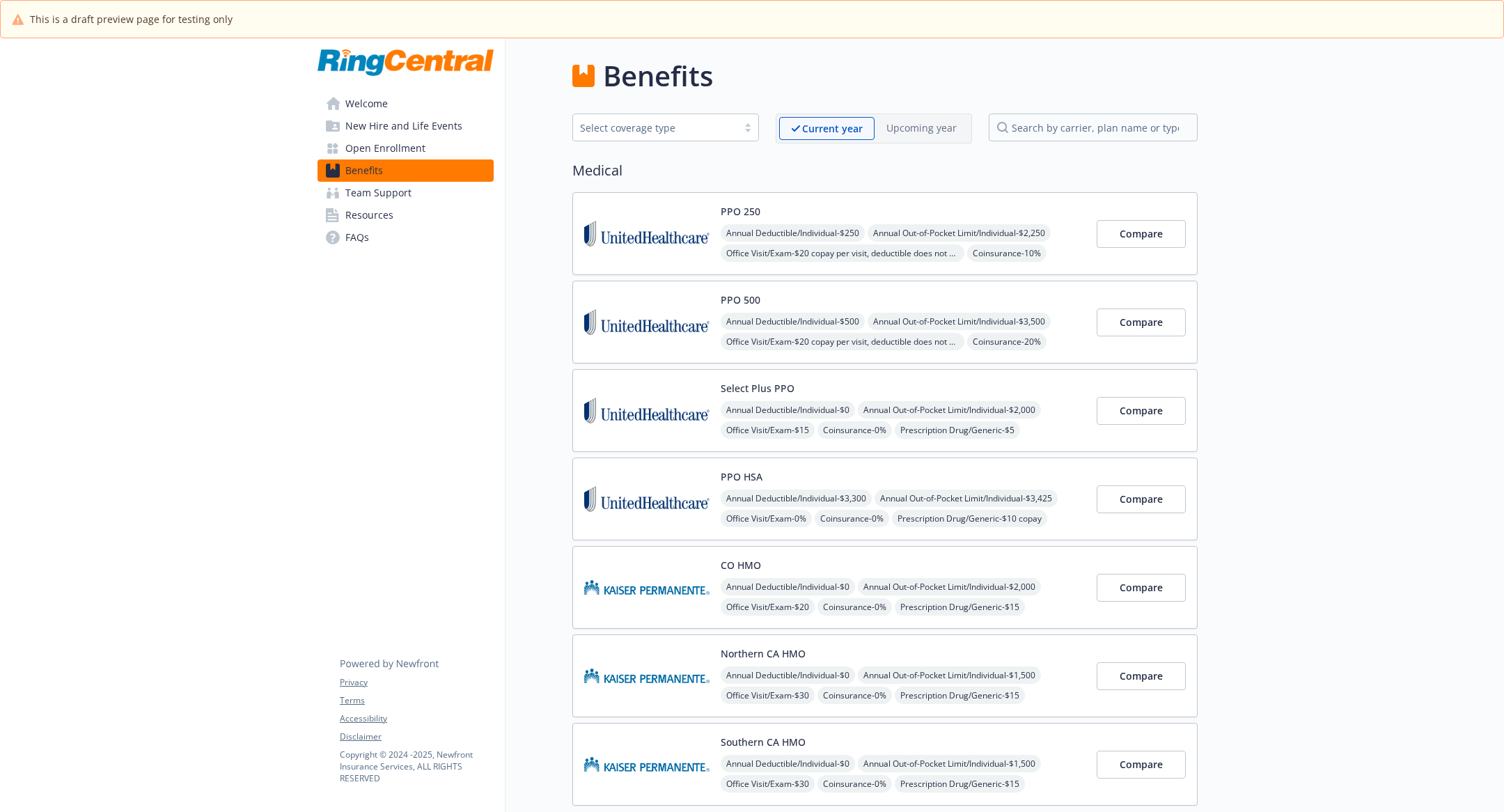
click at [926, 131] on p "Upcoming year" at bounding box center [921, 127] width 71 height 15
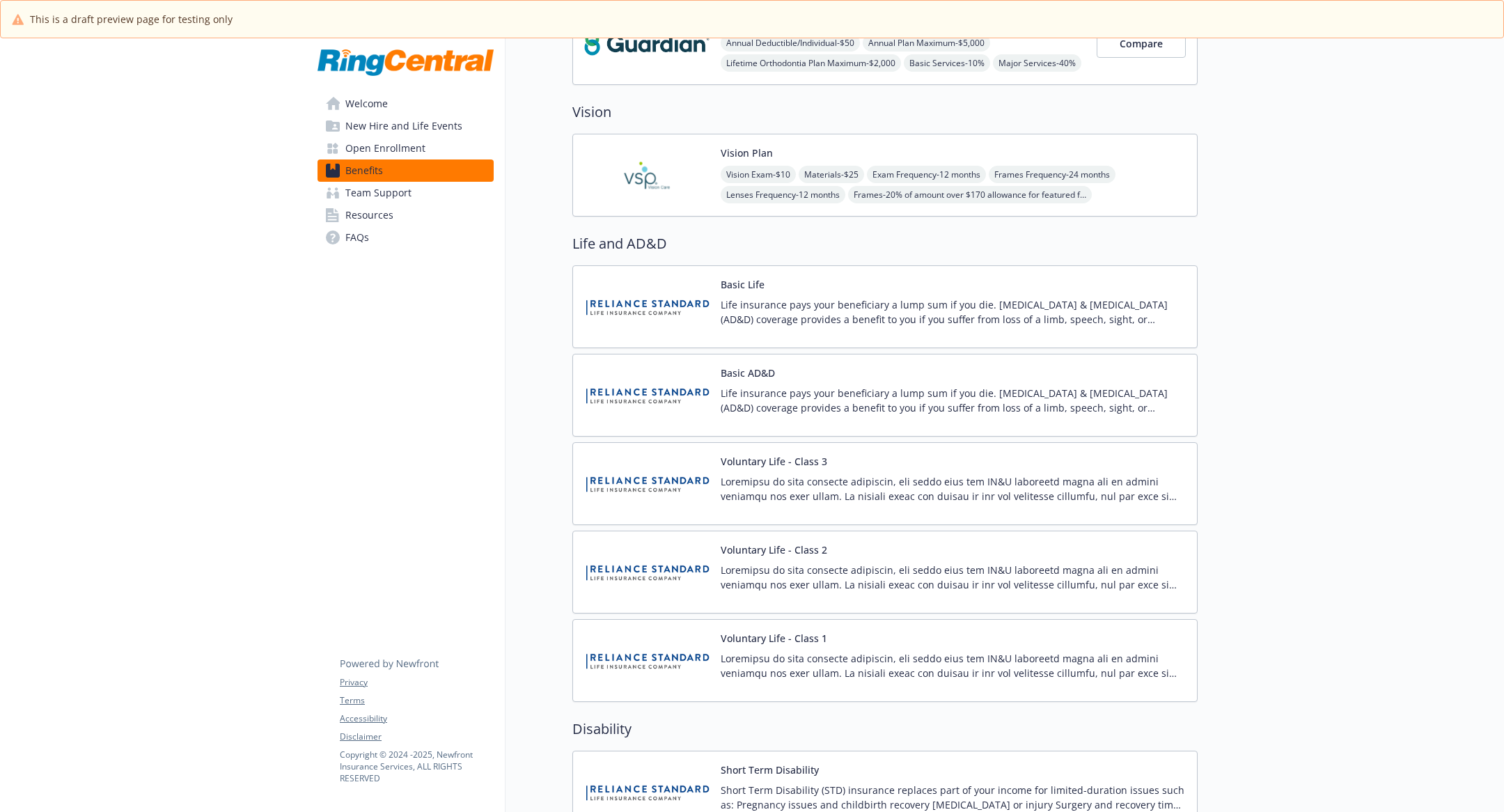
click at [644, 187] on img at bounding box center [647, 175] width 126 height 59
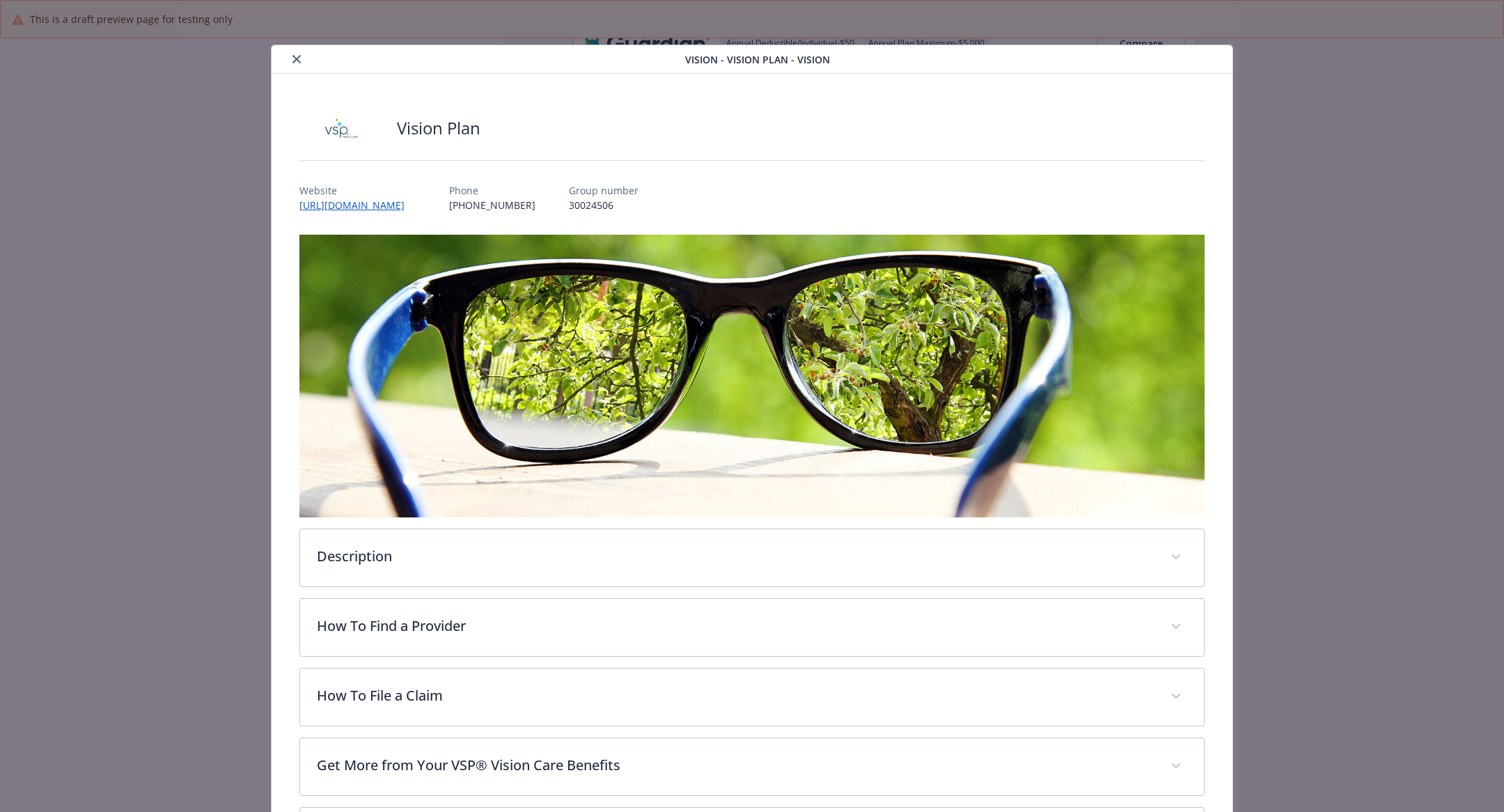
click at [296, 67] on div "Vision - Vision Plan - Vision" at bounding box center [752, 59] width 961 height 29
click at [296, 62] on icon "close" at bounding box center [296, 59] width 9 height 9
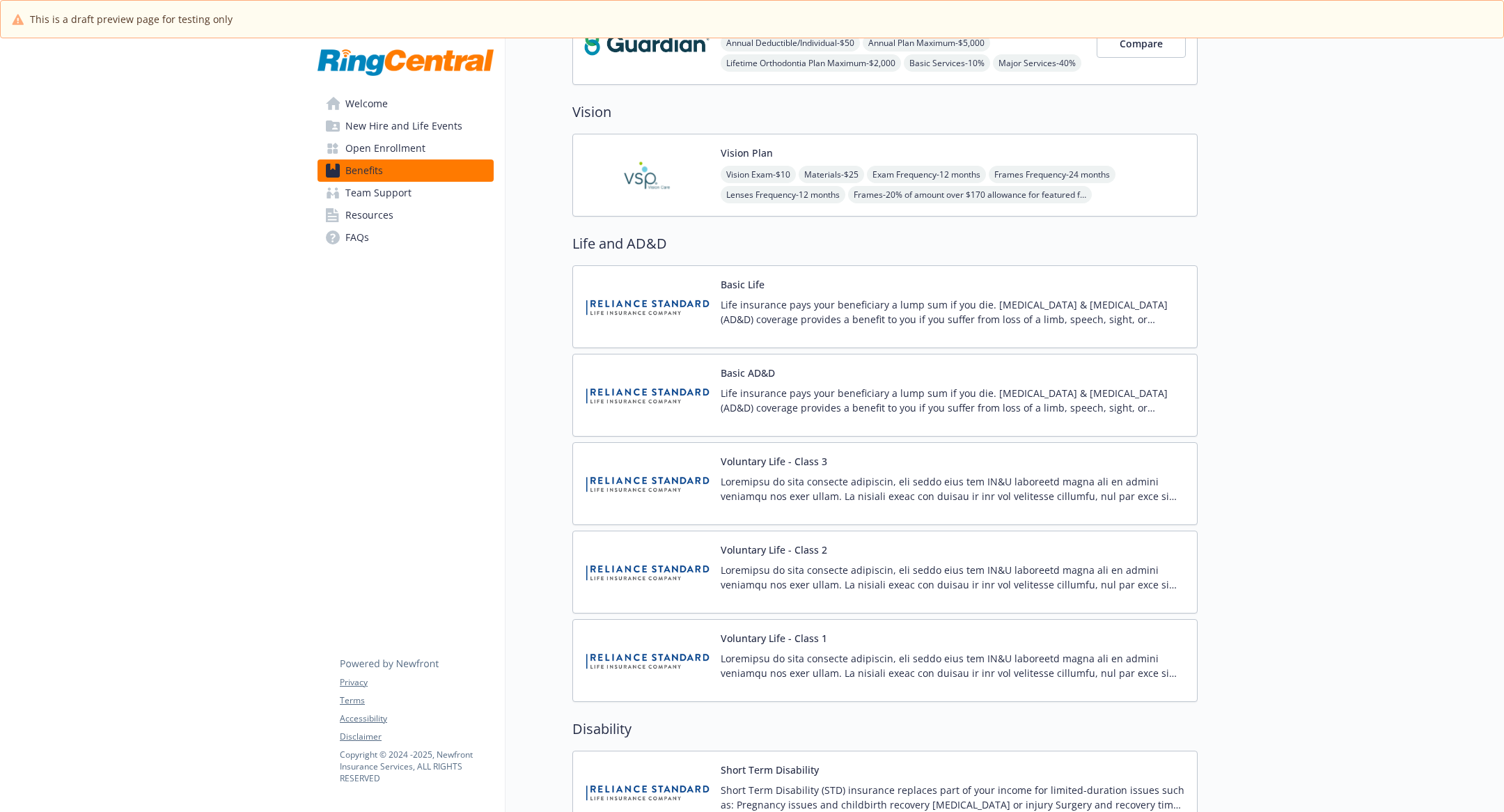
click at [412, 167] on link "Benefits" at bounding box center [405, 171] width 176 height 22
click at [418, 188] on link "Team Support" at bounding box center [405, 192] width 176 height 22
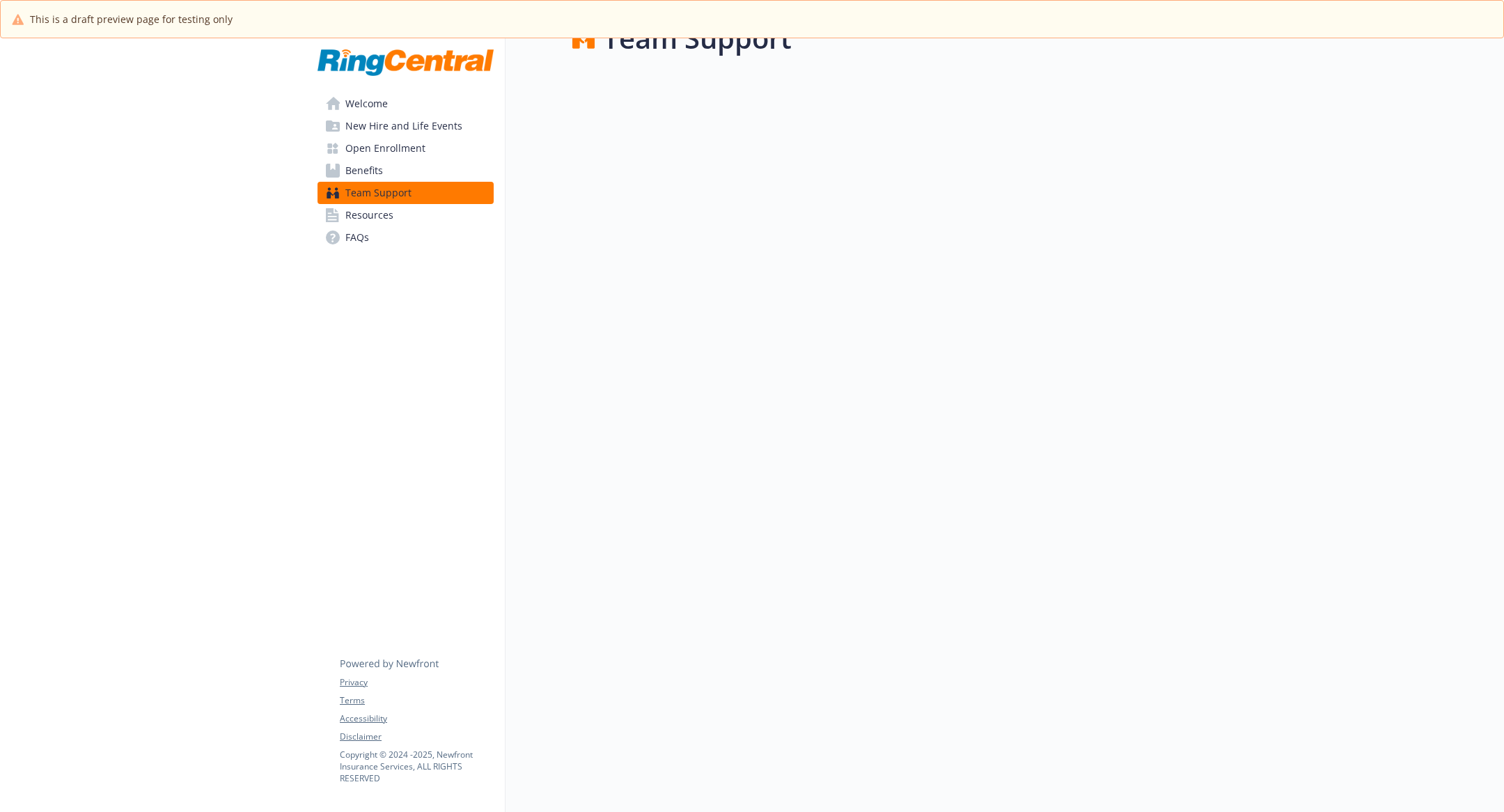
click at [420, 133] on span "New Hire and Life Events" at bounding box center [403, 126] width 117 height 22
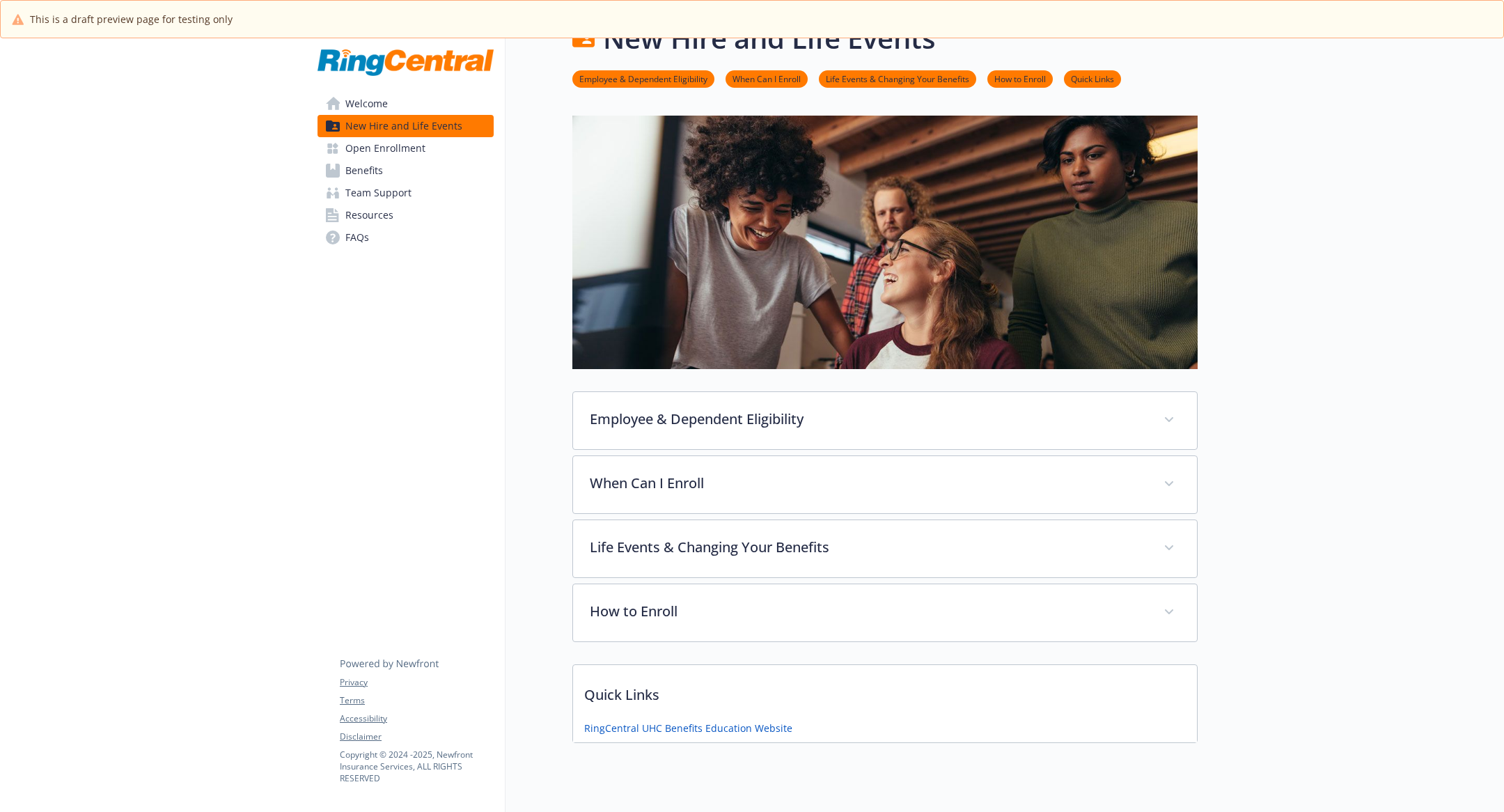
click at [412, 109] on link "Welcome" at bounding box center [405, 103] width 176 height 22
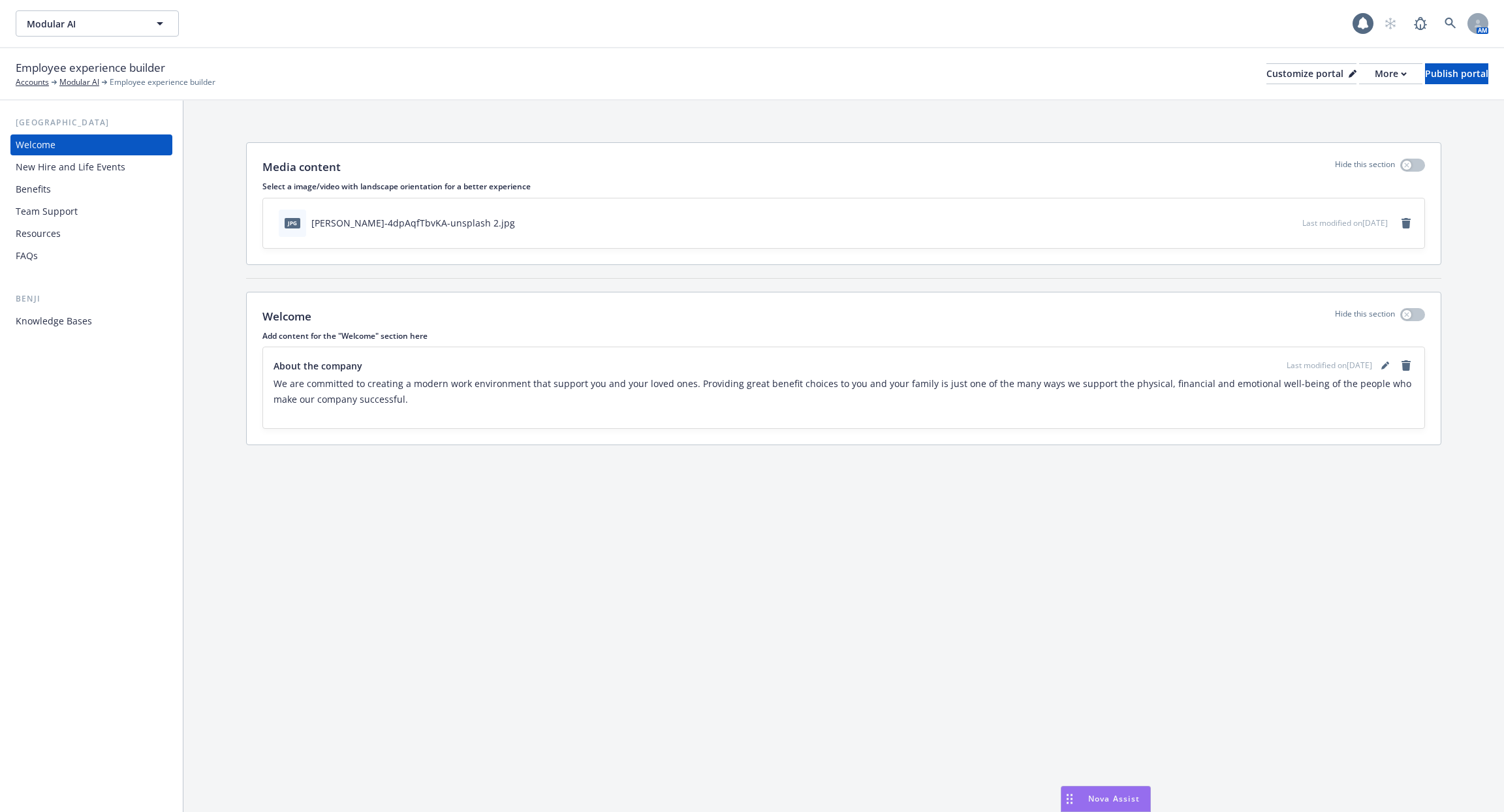
click at [114, 228] on div "Resources" at bounding box center [92, 233] width 151 height 21
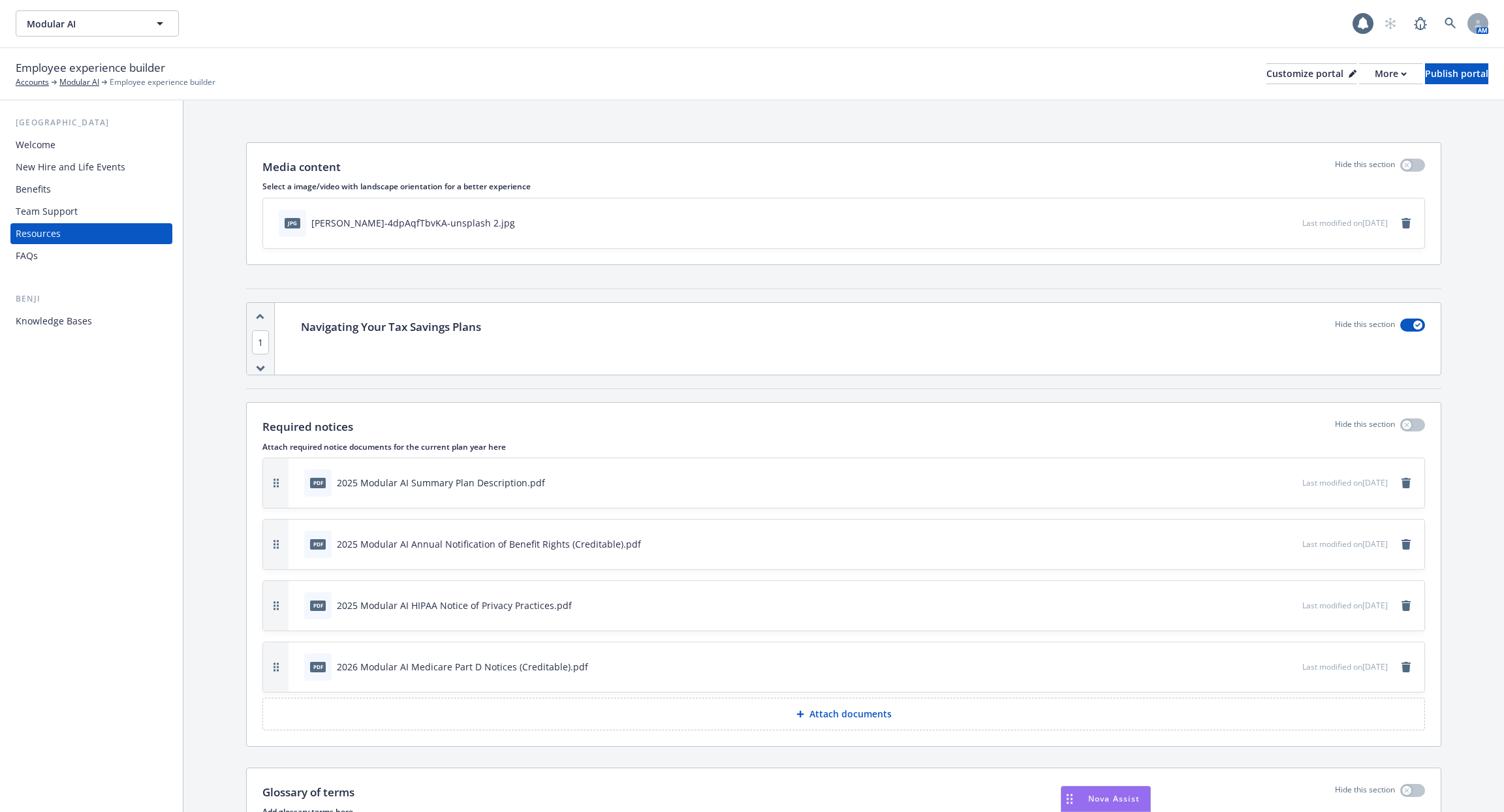
click at [114, 228] on div "Resources" at bounding box center [92, 233] width 151 height 21
click at [111, 212] on div "Team Support" at bounding box center [92, 211] width 151 height 21
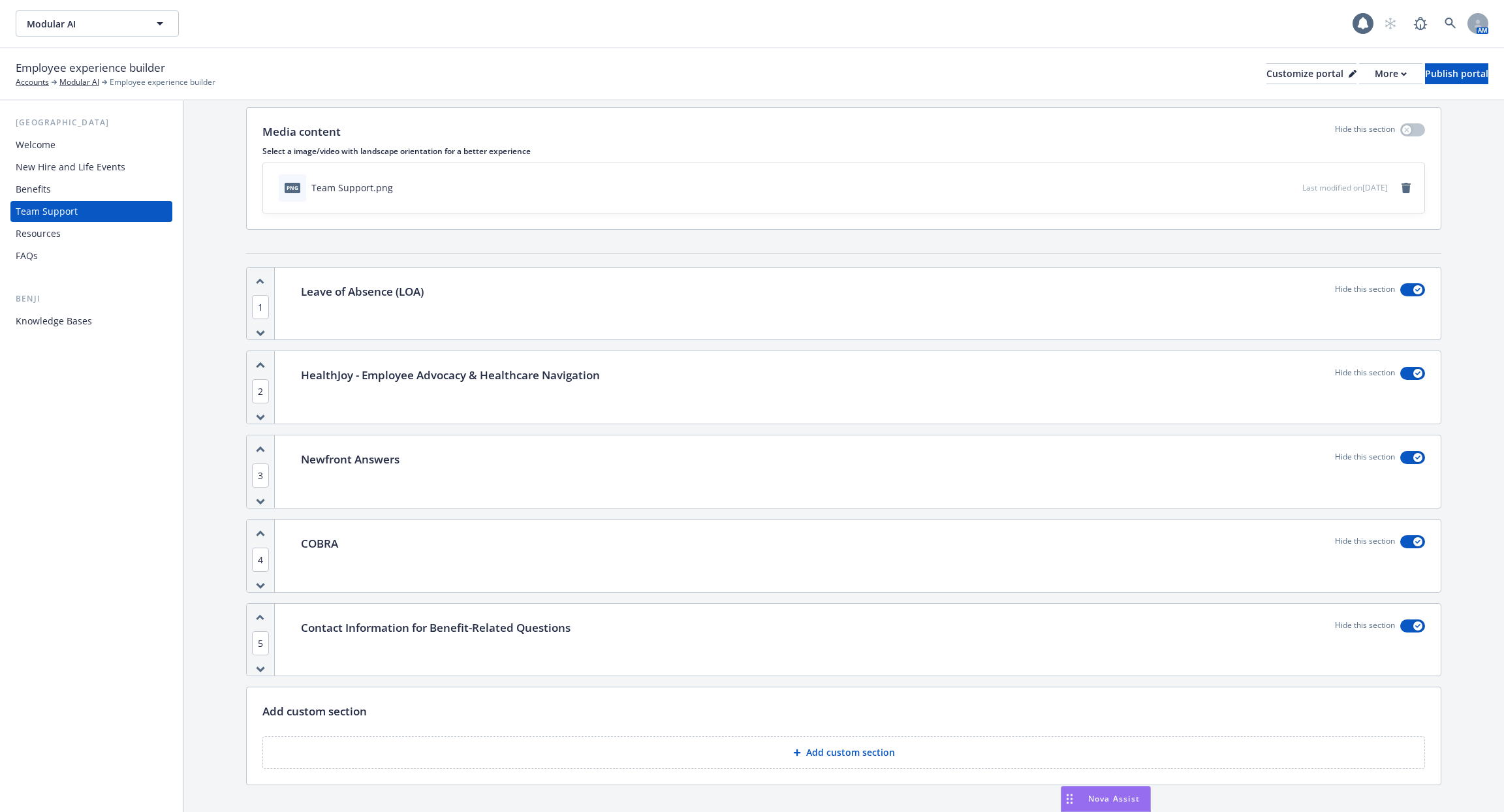
scroll to position [39, 0]
click at [488, 474] on div "Newfront Answers Hide this section" at bounding box center [863, 467] width 1156 height 73
click at [353, 454] on p "Newfront Answers" at bounding box center [351, 455] width 99 height 17
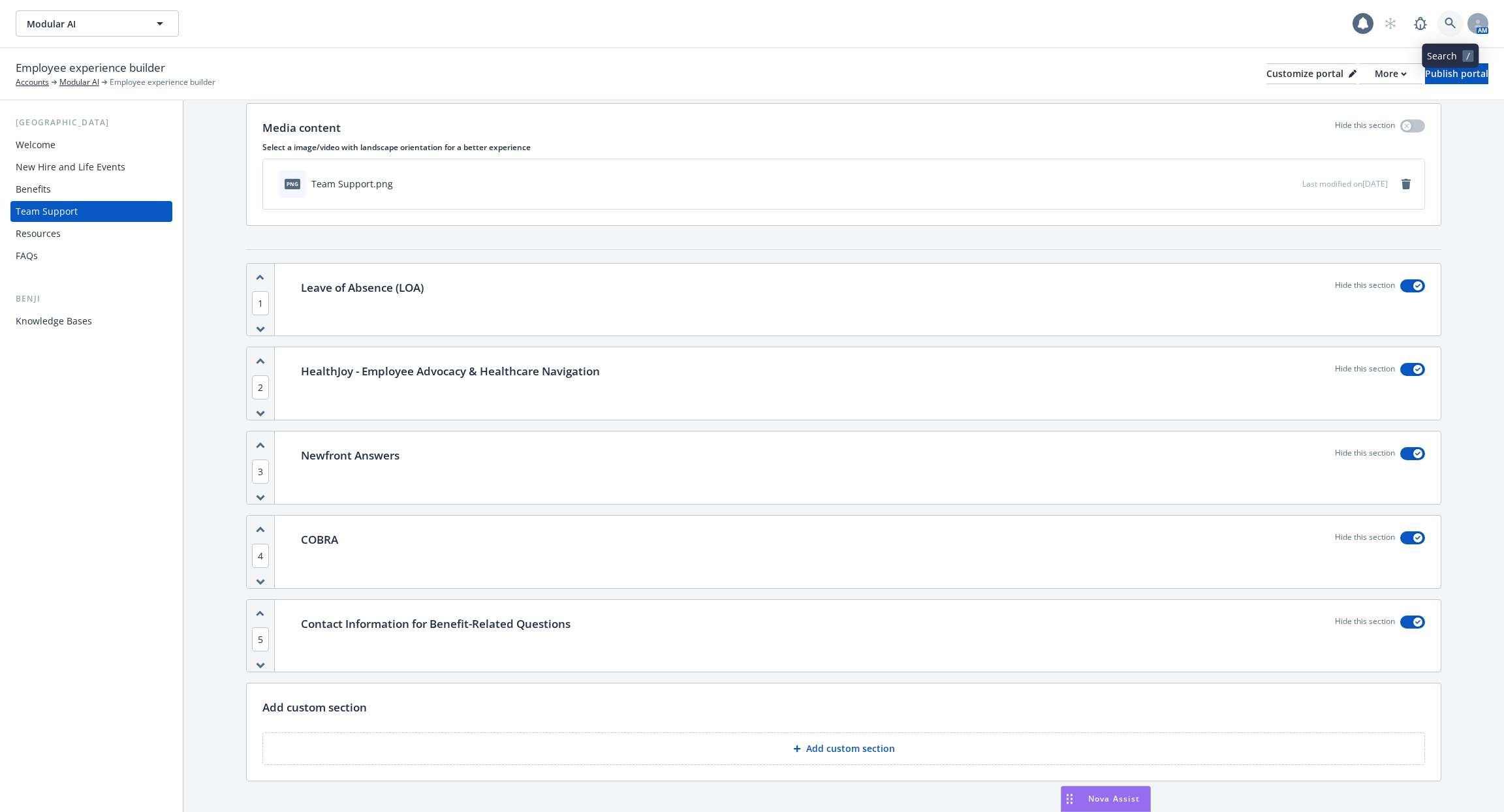
click at [1452, 24] on icon at bounding box center [1449, 23] width 11 height 11
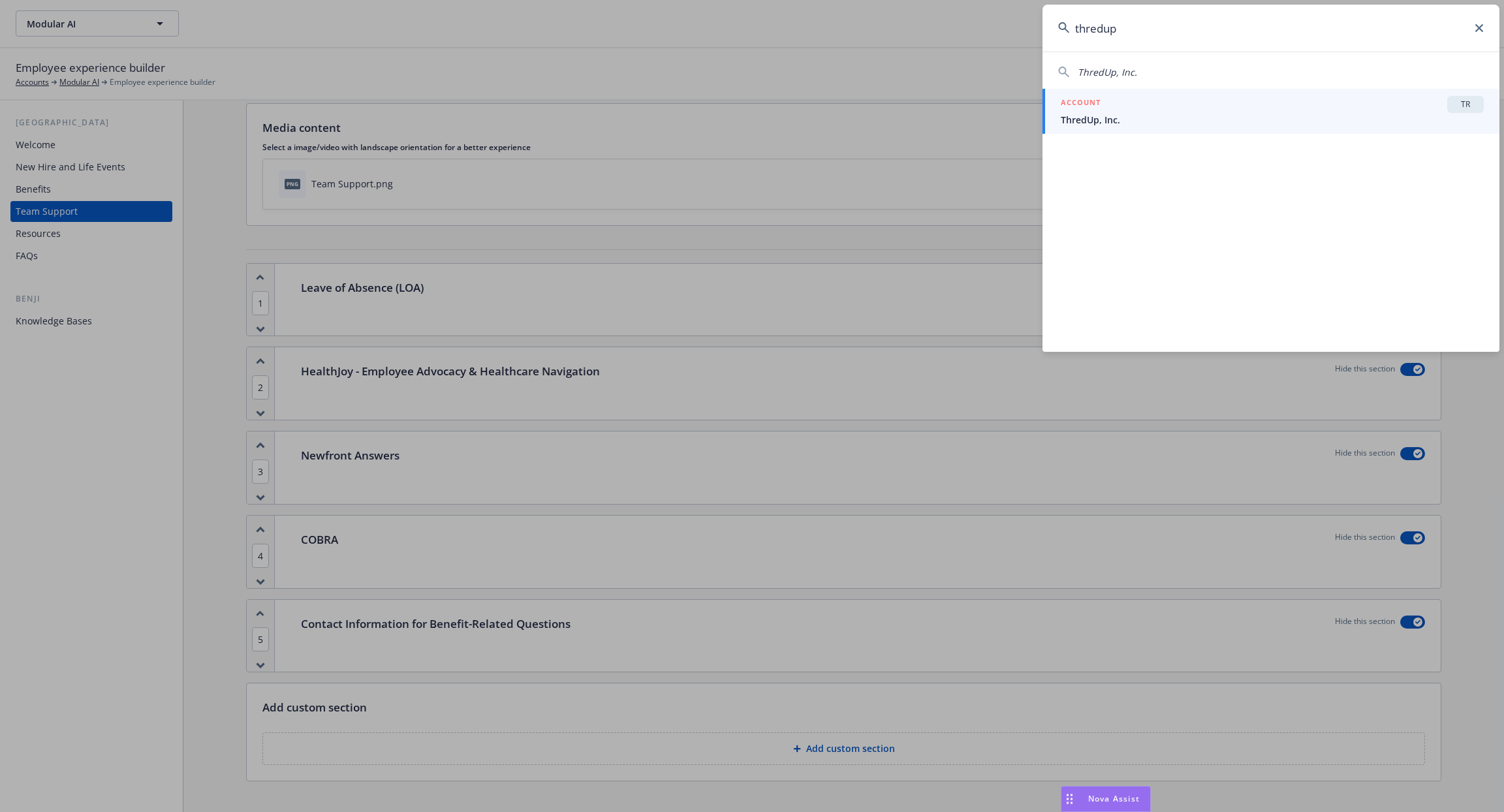
type input "thredup"
click at [1364, 104] on div "ACCOUNT TR" at bounding box center [1273, 104] width 423 height 17
